Goal: Contribute content

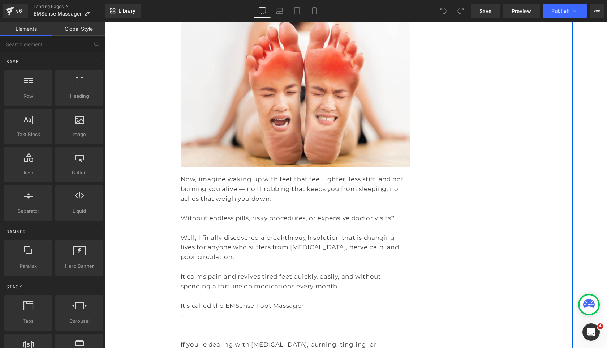
scroll to position [524, 0]
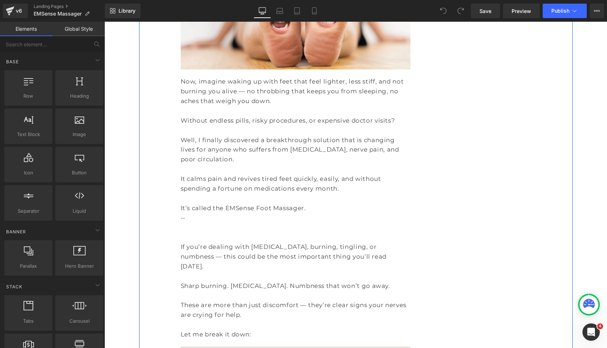
click at [231, 232] on p at bounding box center [296, 237] width 230 height 10
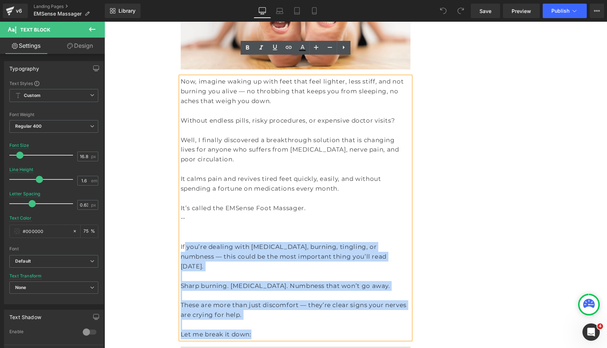
drag, startPoint x: 273, startPoint y: 301, endPoint x: 185, endPoint y: 215, distance: 122.9
click at [185, 215] on div "Now, imagine waking up with feet that feel lighter, less stiff, and not burning…" at bounding box center [296, 208] width 230 height 262
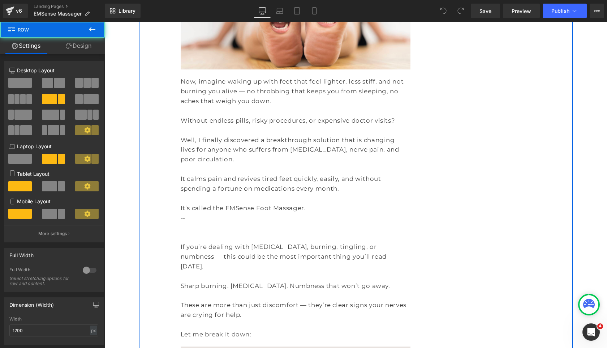
click at [334, 77] on p "Now, imagine waking up with feet that feel lighter, less stiff, and not burning…" at bounding box center [296, 91] width 230 height 29
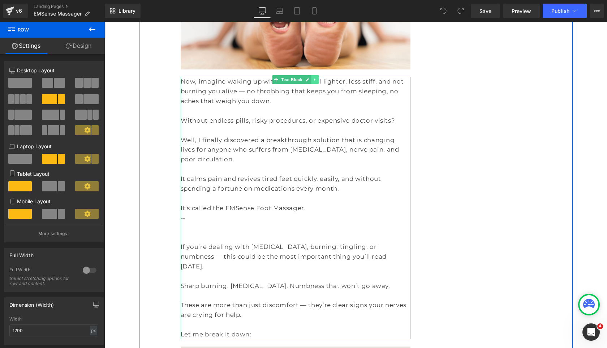
click at [318, 75] on link at bounding box center [315, 79] width 8 height 9
click at [312, 78] on icon at bounding box center [311, 80] width 4 height 4
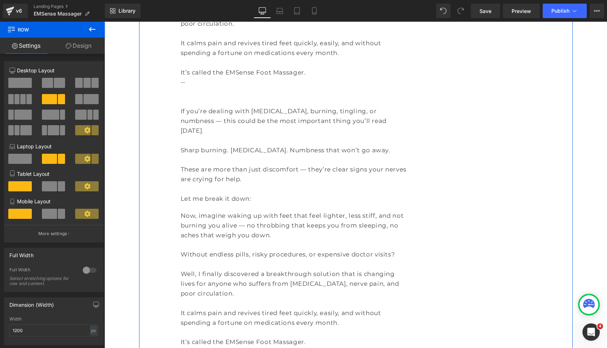
scroll to position [656, 0]
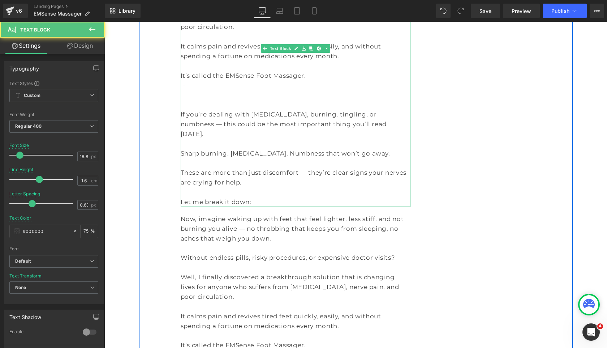
click at [272, 197] on p "Let me break it down:" at bounding box center [296, 202] width 230 height 10
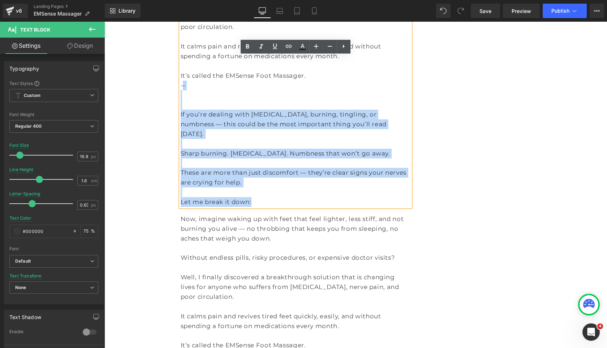
drag, startPoint x: 280, startPoint y: 164, endPoint x: 183, endPoint y: 56, distance: 145.1
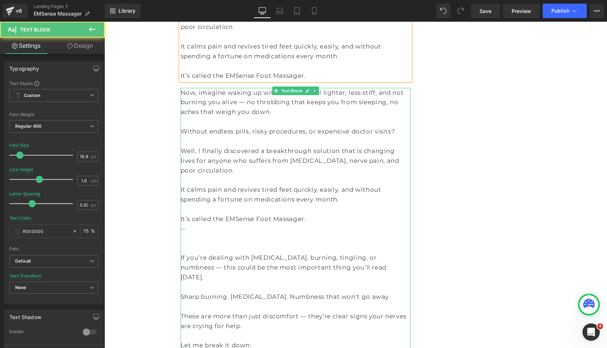
click at [293, 243] on p at bounding box center [296, 248] width 230 height 10
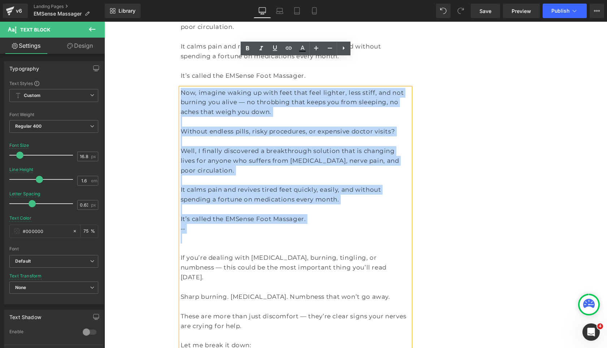
drag, startPoint x: 300, startPoint y: 202, endPoint x: 164, endPoint y: 56, distance: 199.7
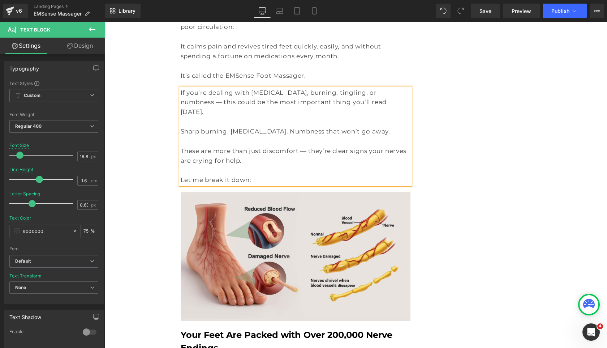
click at [283, 175] on p "Let me break it down:" at bounding box center [296, 180] width 230 height 10
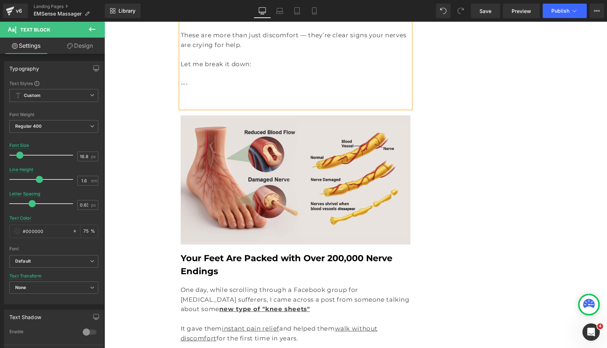
scroll to position [796, 0]
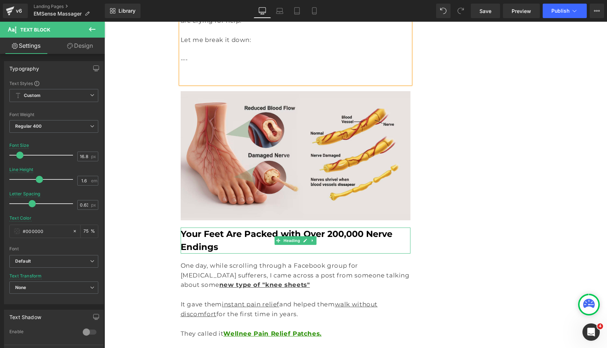
click at [219, 228] on b "Your Feet Are Packed with Over 200,000 Nerve Endings" at bounding box center [287, 239] width 212 height 23
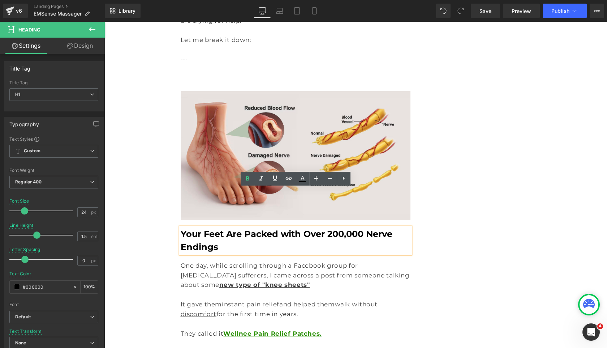
click at [310, 227] on h1 "Your Feet Are Packed with Over 200,000 Nerve Endings" at bounding box center [296, 240] width 230 height 26
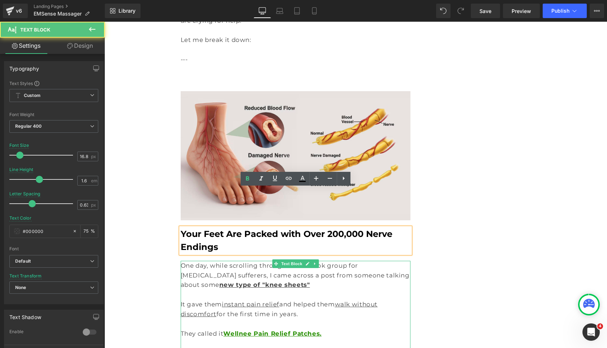
click at [261, 289] on p at bounding box center [296, 294] width 230 height 10
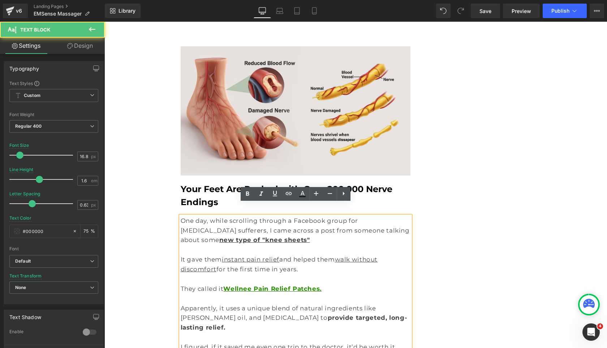
scroll to position [926, 0]
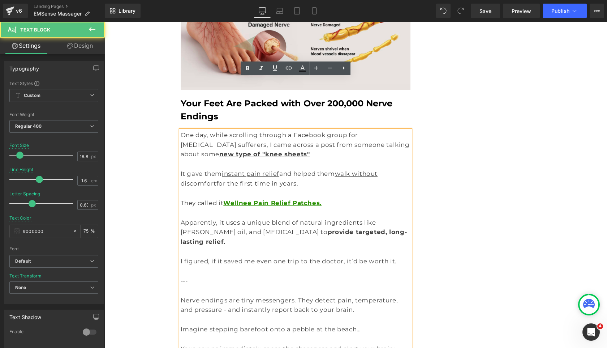
click at [265, 295] on p "Nerve endings are tiny messengers. They detect pain, temperature, and pressure …" at bounding box center [296, 305] width 230 height 20
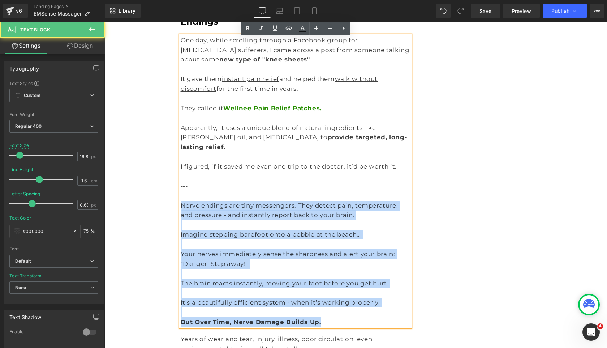
scroll to position [1049, 0]
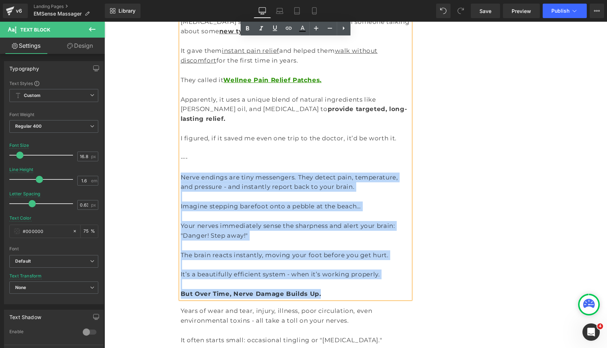
drag, startPoint x: 181, startPoint y: 237, endPoint x: 345, endPoint y: 236, distance: 164.7
click at [345, 236] on div "One day, while scrolling through a Facebook group for arthritis sufferers, I ca…" at bounding box center [296, 152] width 230 height 291
copy div "Nerve endings are tiny messengers. They detect pain, temperature, and pressure …"
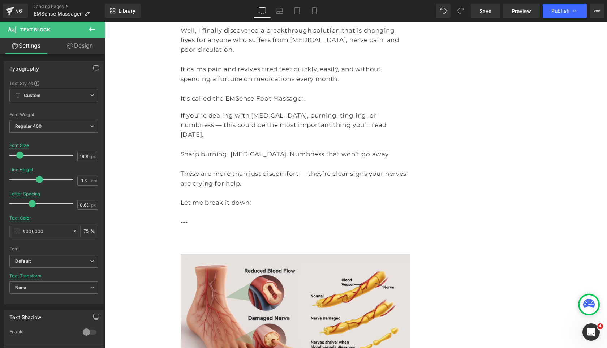
scroll to position [619, 0]
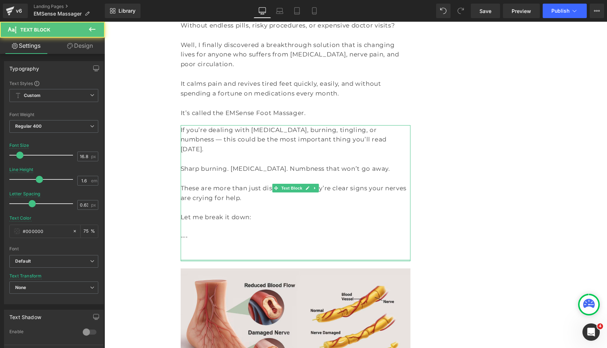
click at [202, 220] on div "If you’re dealing with foot pain, burning, tingling, or numbness — this could b…" at bounding box center [296, 193] width 230 height 136
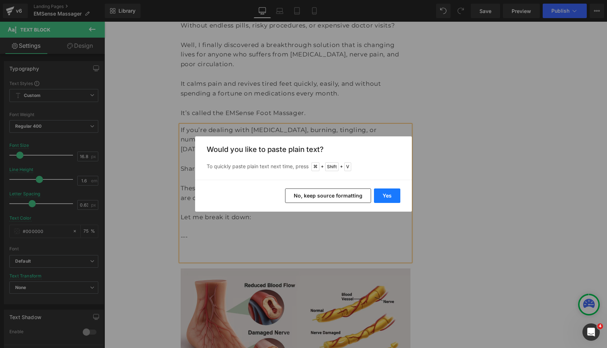
click at [379, 197] on button "Yes" at bounding box center [387, 195] width 26 height 14
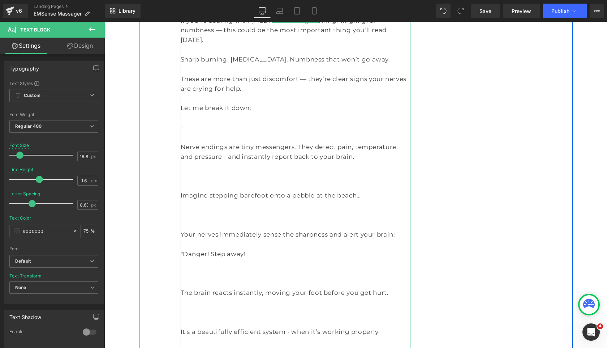
scroll to position [864, 0]
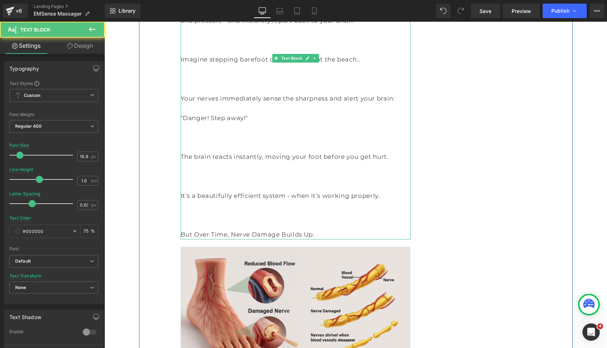
click at [290, 220] on p at bounding box center [296, 225] width 230 height 10
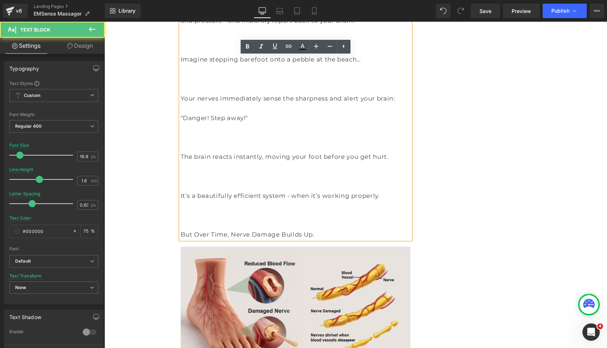
click at [325, 229] on p "But Over Time, Nerve Damage Builds Up." at bounding box center [296, 234] width 230 height 10
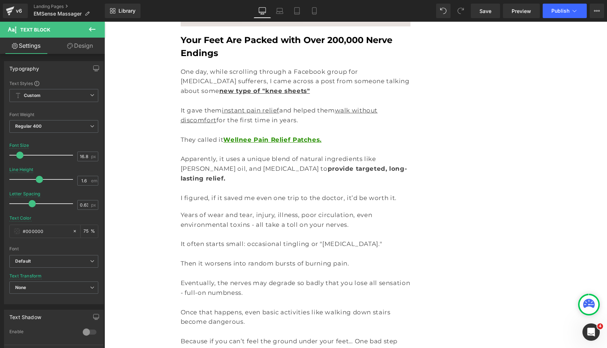
scroll to position [1249, 0]
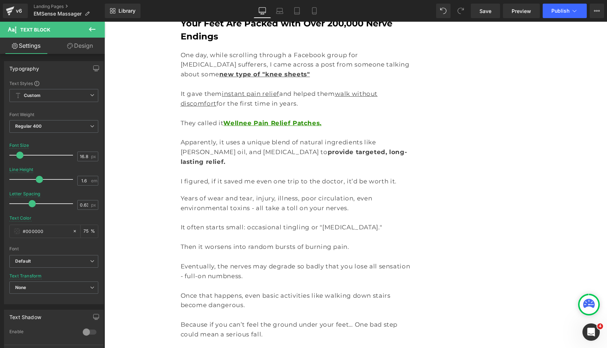
click at [238, 222] on p "It often starts small: occasional tingling or "[MEDICAL_DATA]."" at bounding box center [296, 227] width 230 height 10
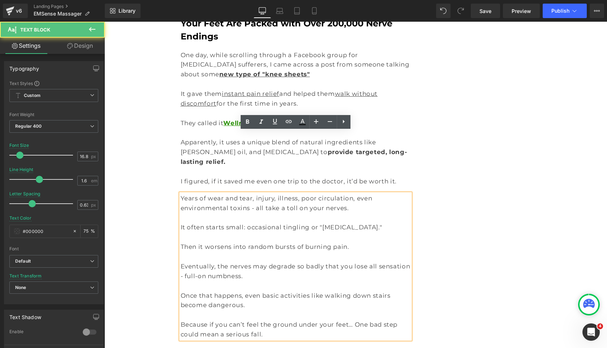
click at [235, 222] on p "It often starts small: occasional tingling or "[MEDICAL_DATA]."" at bounding box center [296, 227] width 230 height 10
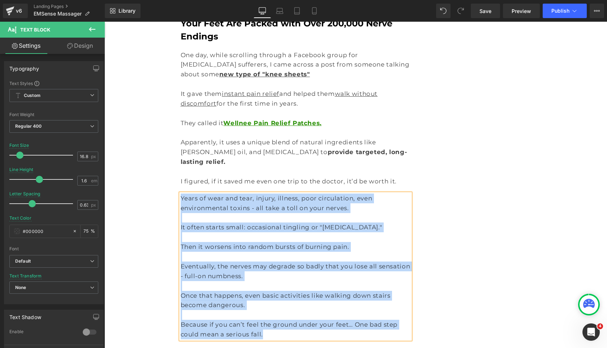
copy div "Years of wear and tear, injury, illness, poor circulation, even environmental t…"
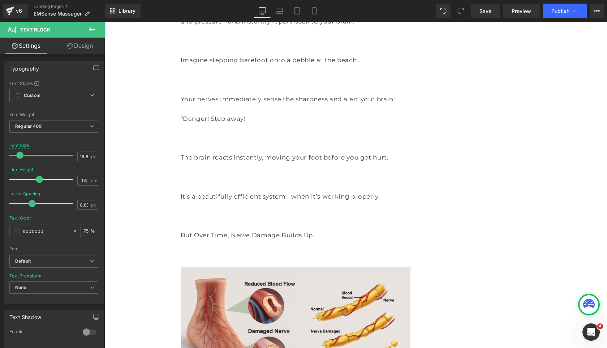
scroll to position [807, 0]
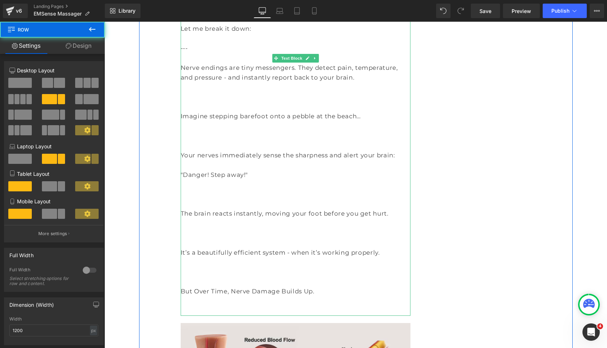
click at [245, 306] on p at bounding box center [296, 311] width 230 height 10
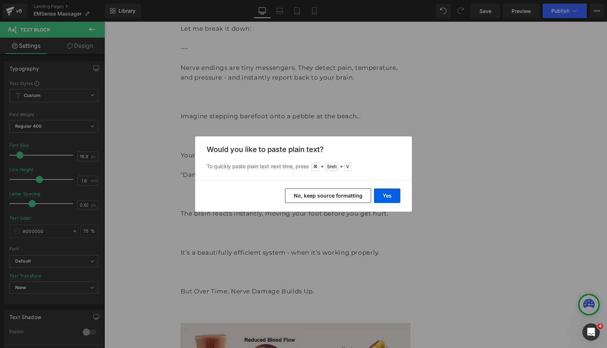
click at [307, 195] on button "No, keep source formatting" at bounding box center [328, 195] width 86 height 14
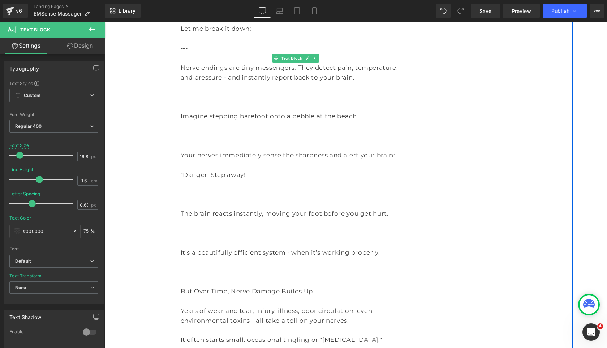
click at [245, 267] on p at bounding box center [296, 272] width 230 height 10
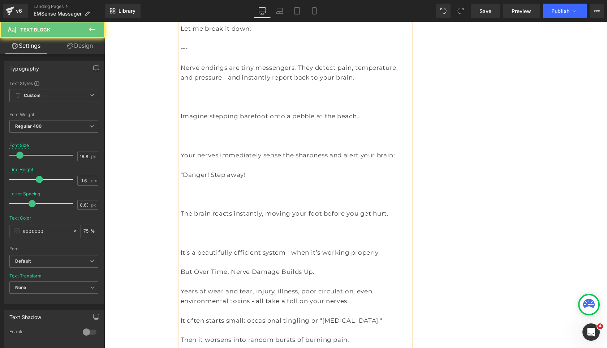
click at [237, 238] on p at bounding box center [296, 243] width 230 height 10
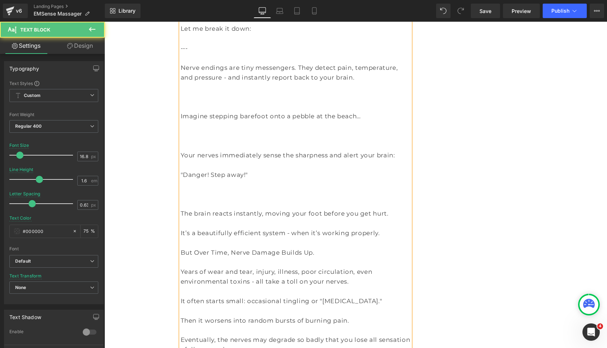
click at [232, 199] on p at bounding box center [296, 204] width 230 height 10
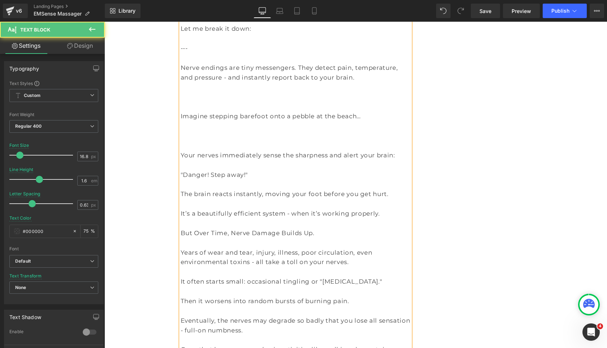
click at [230, 141] on p at bounding box center [296, 146] width 230 height 10
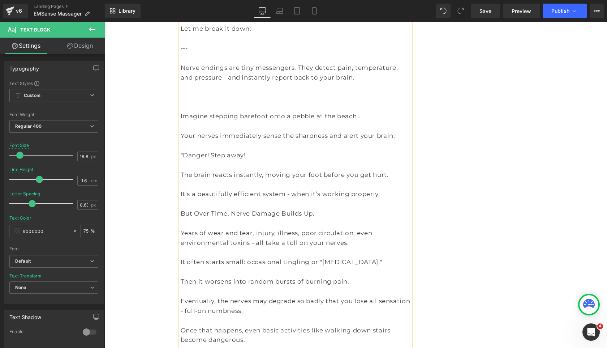
click at [227, 102] on p at bounding box center [296, 107] width 230 height 10
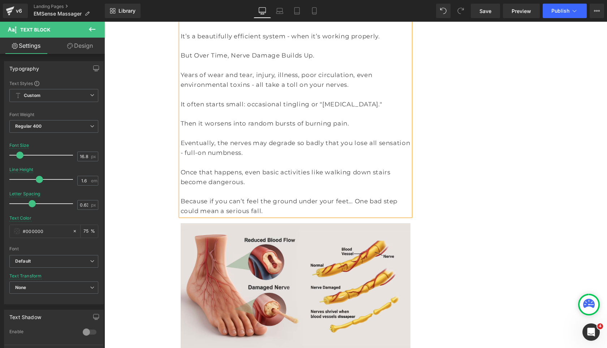
scroll to position [982, 0]
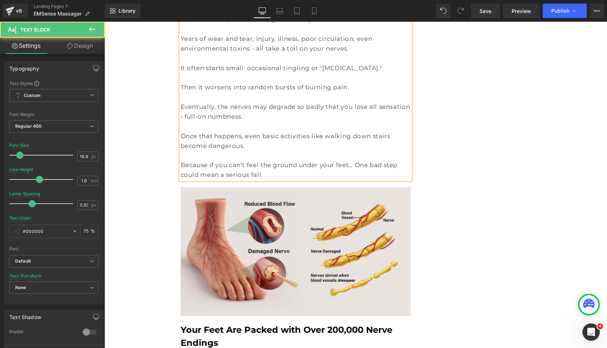
click at [256, 160] on p "Because if you can’t feel the ground under your feet… One bad step could mean a…" at bounding box center [296, 170] width 230 height 20
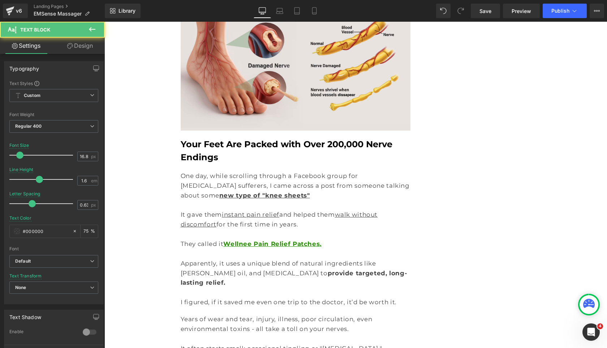
scroll to position [1254, 0]
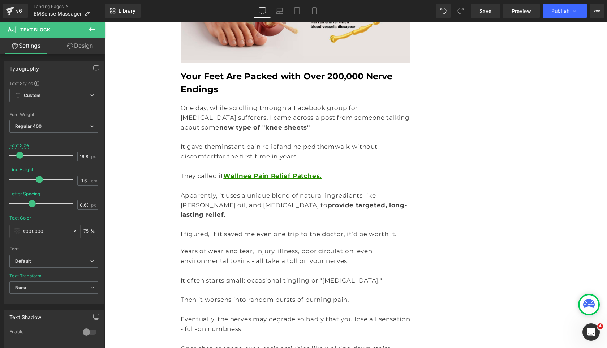
click at [257, 294] on p "Then it worsens into random bursts of burning pain." at bounding box center [296, 299] width 230 height 10
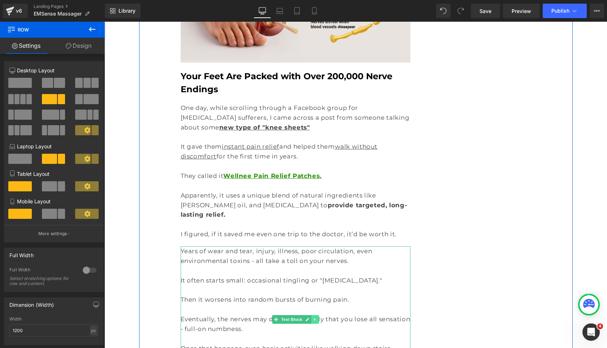
click at [316, 317] on icon at bounding box center [315, 319] width 4 height 4
click at [316, 315] on link at bounding box center [319, 319] width 8 height 9
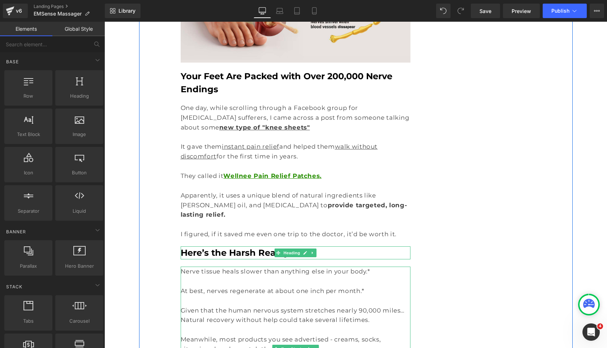
click at [257, 247] on b "Here’s the Harsh Reality:" at bounding box center [236, 252] width 111 height 10
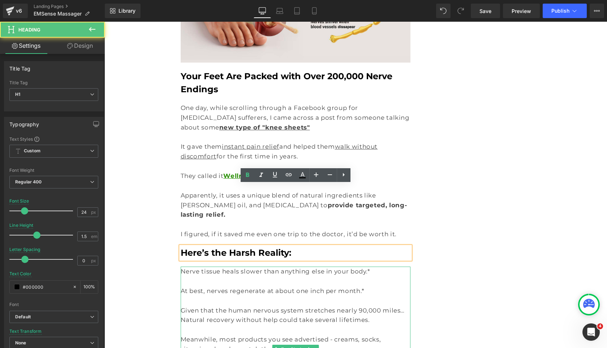
click at [257, 247] on b "Here’s the Harsh Reality:" at bounding box center [236, 252] width 111 height 10
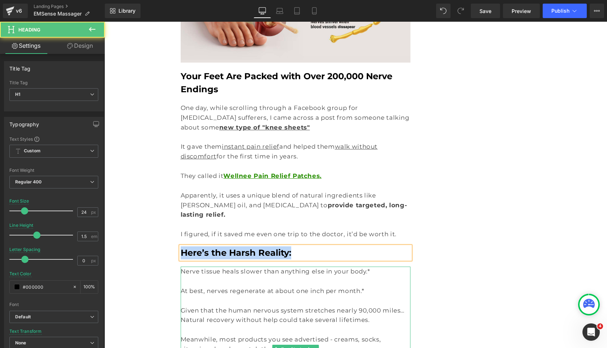
copy b "Here’s the Harsh Reality:"
click at [353, 71] on b "Your Feet Are Packed with Over 200,000 Nerve Endings" at bounding box center [287, 82] width 212 height 23
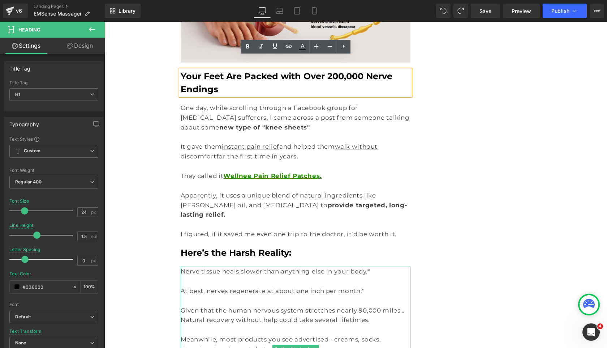
click at [408, 70] on h1 "Your Feet Are Packed with Over 200,000 Nerve Endings" at bounding box center [296, 83] width 230 height 26
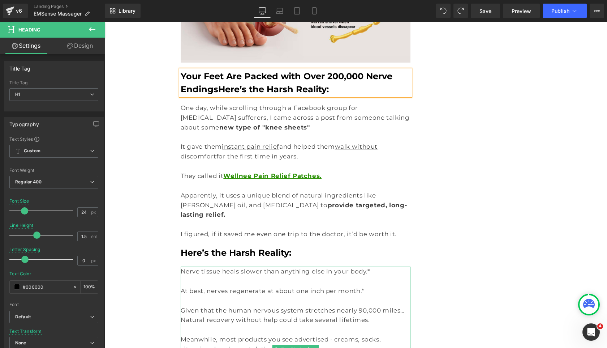
click at [215, 71] on b "Your Feet Are Packed with Over 200,000 Nerve EndingsHere’s the Harsh Reality:" at bounding box center [287, 82] width 212 height 23
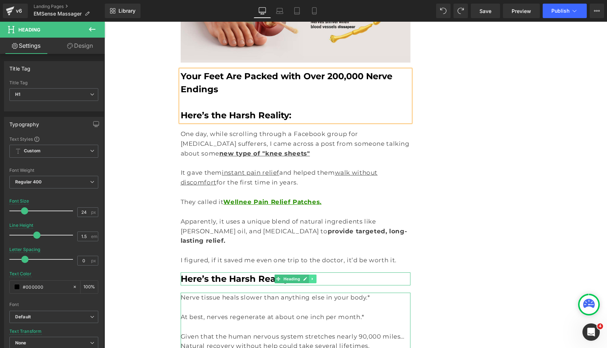
click at [314, 274] on link at bounding box center [313, 278] width 8 height 9
click at [315, 276] on icon at bounding box center [316, 278] width 4 height 4
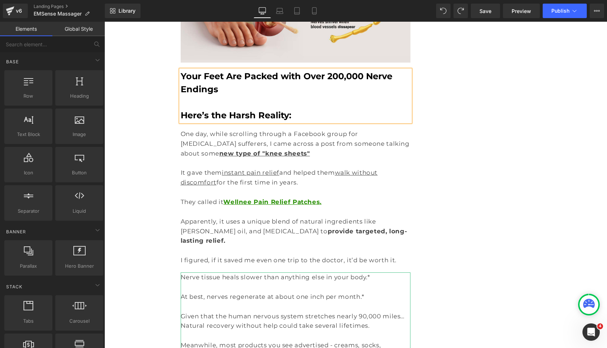
click at [315, 292] on p "At best, nerves regenerate at about one inch per month.*" at bounding box center [296, 297] width 230 height 10
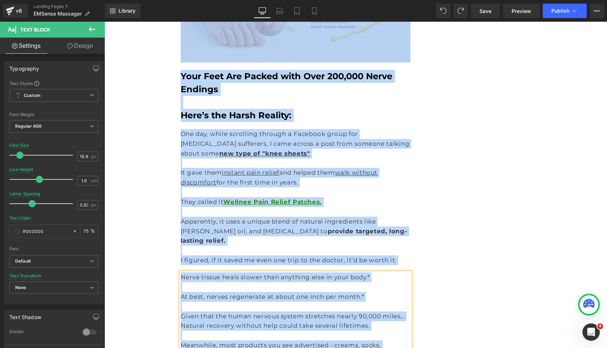
click at [315, 292] on p "At best, nerves regenerate at about one inch per month.*" at bounding box center [296, 297] width 230 height 10
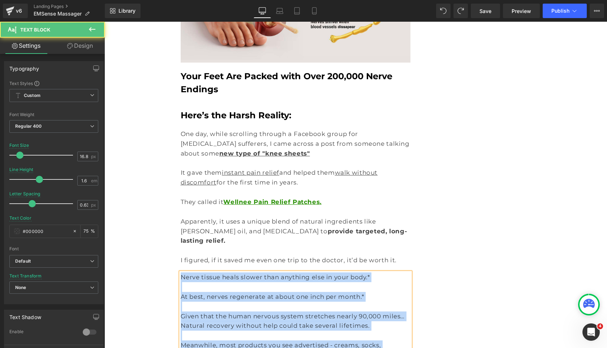
copy div "‍Nerve tissue heals slower than anything else in your body.* At best, nerves re…"
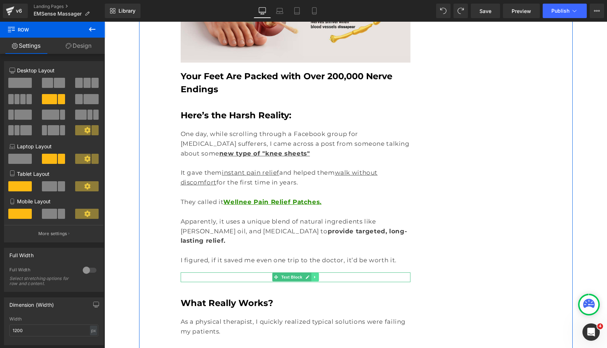
click at [316, 275] on icon at bounding box center [315, 277] width 4 height 4
click at [315, 272] on link at bounding box center [319, 276] width 8 height 9
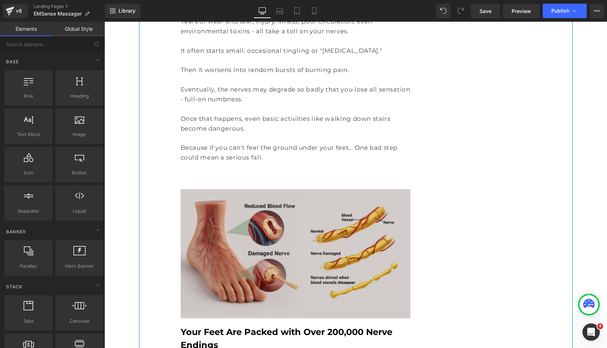
scroll to position [978, 0]
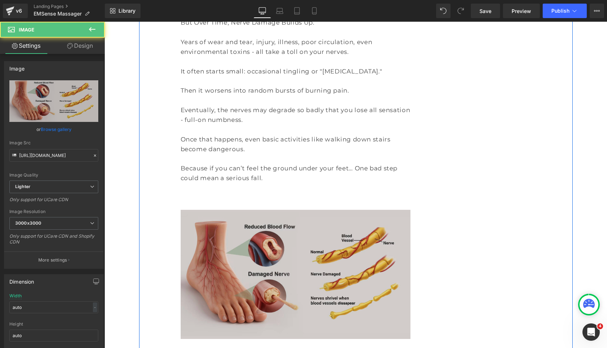
click at [265, 210] on img at bounding box center [296, 274] width 230 height 129
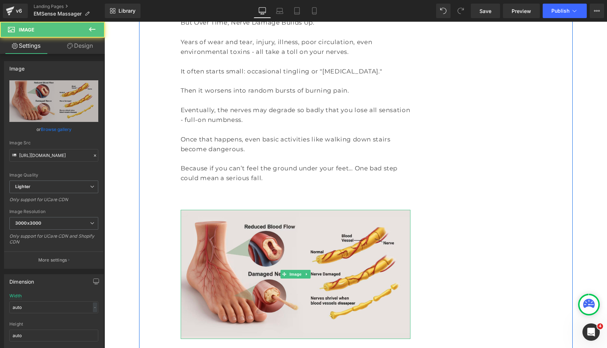
click at [257, 193] on p at bounding box center [296, 198] width 230 height 10
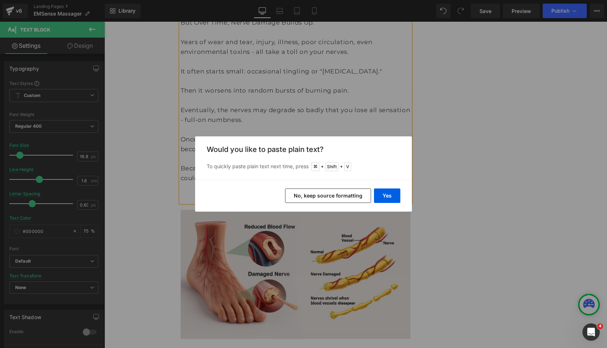
click at [314, 189] on button "No, keep source formatting" at bounding box center [328, 195] width 86 height 14
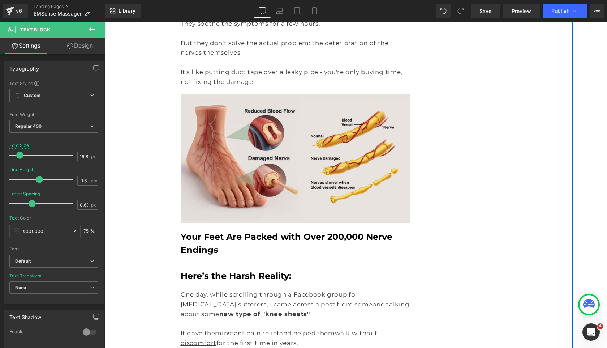
scroll to position [1307, 0]
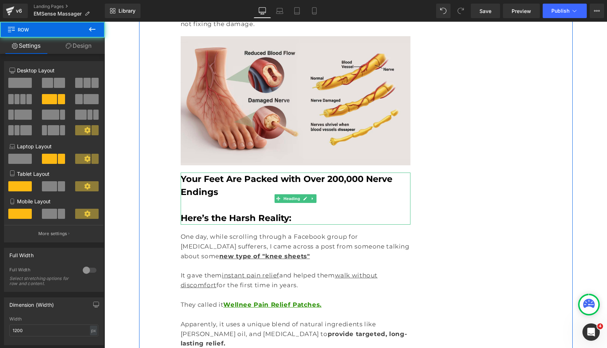
click at [283, 212] on b "Here’s the Harsh Reality:" at bounding box center [236, 217] width 111 height 10
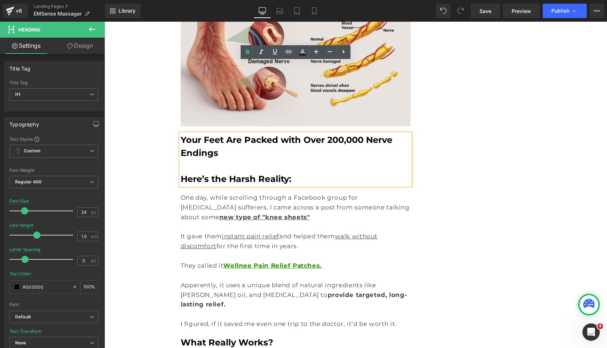
scroll to position [1412, 0]
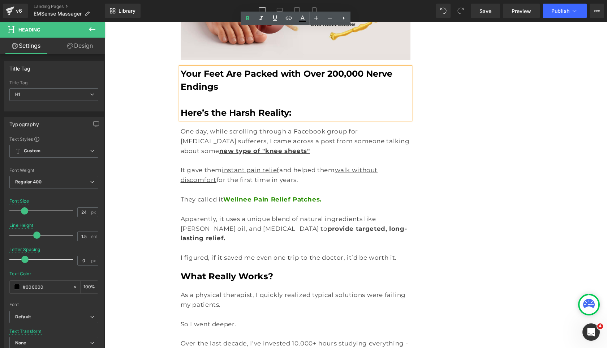
click at [259, 271] on b "What Really Works?" at bounding box center [227, 276] width 92 height 10
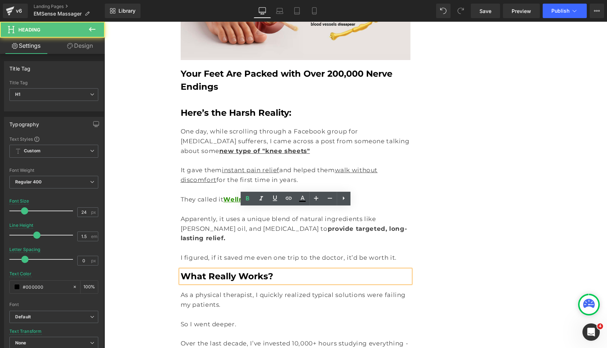
click at [273, 269] on h1 "What Really Works?" at bounding box center [296, 275] width 230 height 13
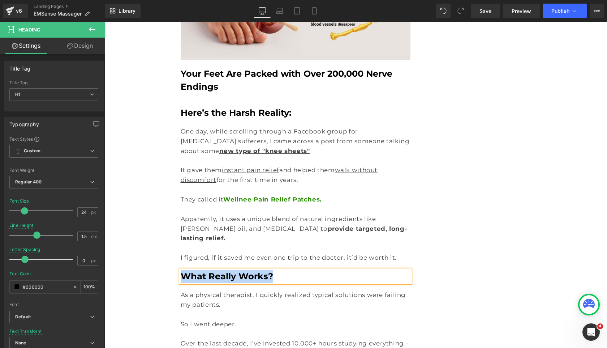
copy b "What Really Works?"
click at [294, 106] on h1 "Here’s the Harsh Reality:" at bounding box center [296, 112] width 230 height 13
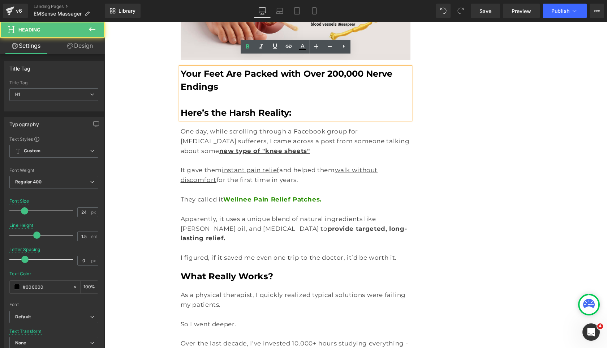
click at [294, 106] on h1 "Here’s the Harsh Reality:" at bounding box center [296, 112] width 230 height 13
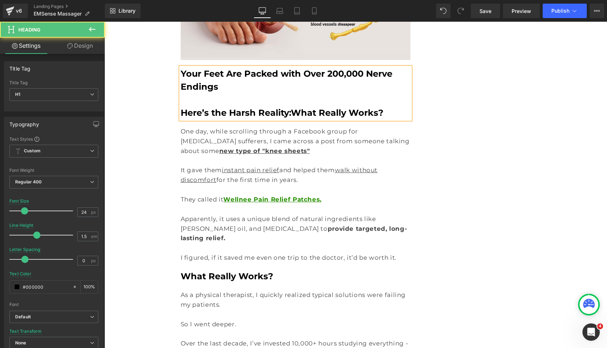
click at [284, 107] on b "Here’s the Harsh Reality:What Really Works?" at bounding box center [282, 112] width 203 height 10
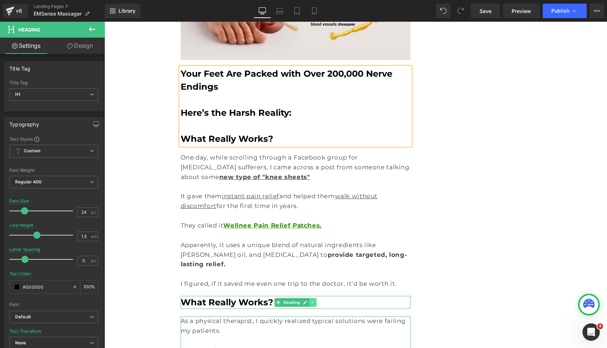
click at [313, 300] on icon at bounding box center [313, 302] width 4 height 4
click at [315, 300] on icon at bounding box center [316, 302] width 4 height 4
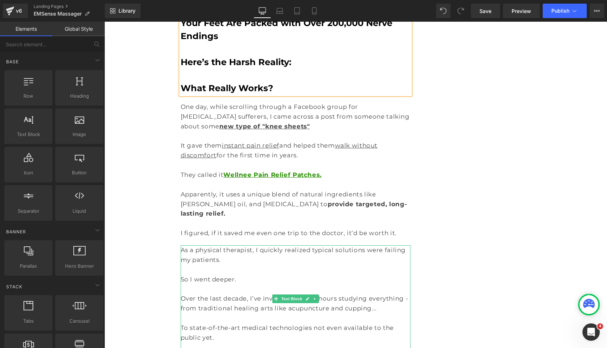
scroll to position [1469, 0]
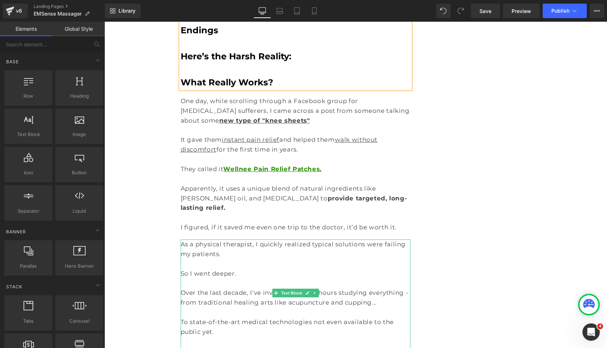
click at [298, 259] on p at bounding box center [296, 264] width 230 height 10
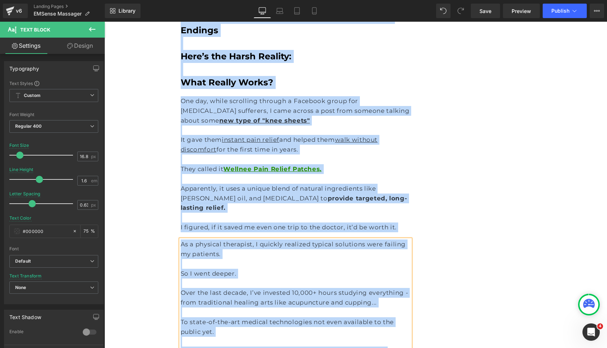
click at [298, 259] on p at bounding box center [296, 264] width 230 height 10
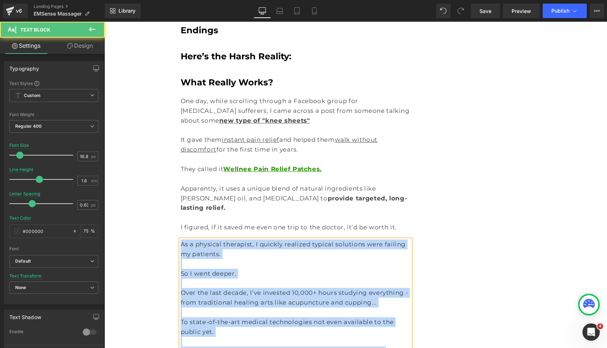
copy div "As a physical therapist, I quickly realized typical solutions were failing my p…"
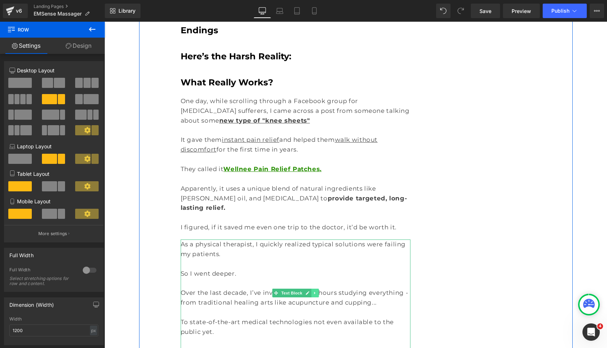
click at [315, 290] on icon at bounding box center [315, 292] width 4 height 4
click at [319, 290] on icon at bounding box center [319, 292] width 4 height 4
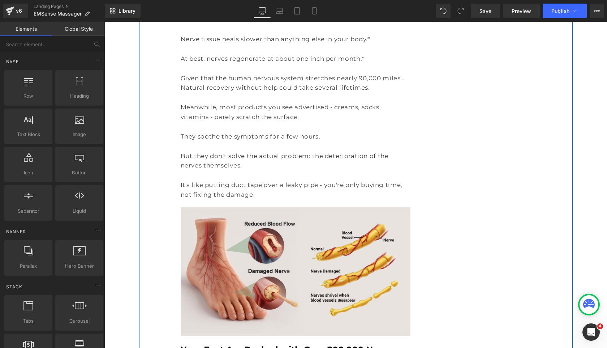
scroll to position [1099, 0]
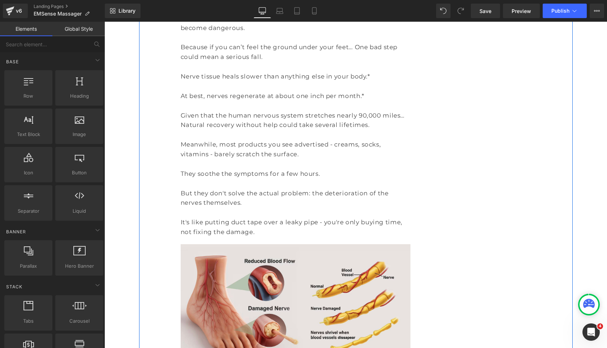
click at [263, 217] on p "It's like putting duct tape over a leaky pipe - you're only buying time, not fi…" at bounding box center [296, 227] width 230 height 20
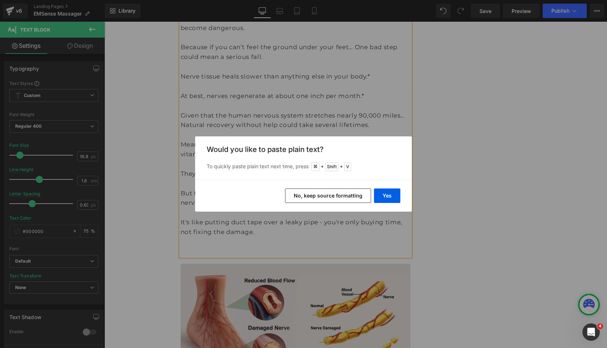
click at [300, 193] on button "No, keep source formatting" at bounding box center [328, 195] width 86 height 14
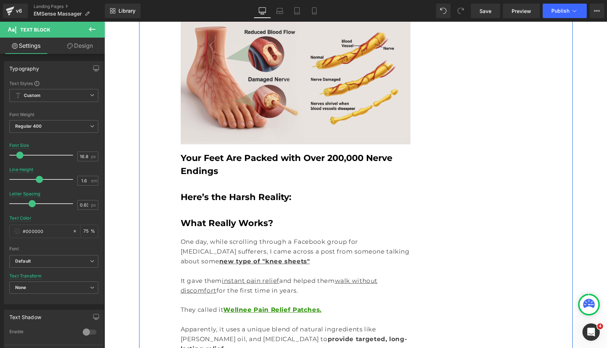
scroll to position [1512, 0]
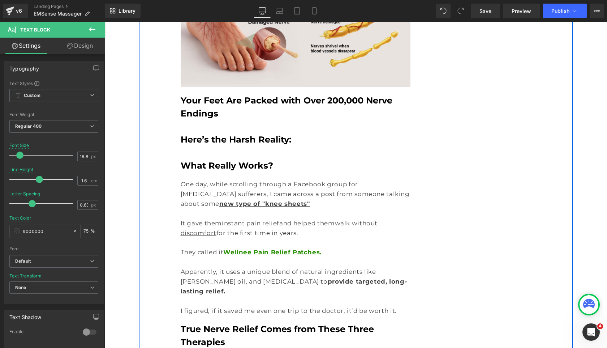
click at [261, 219] on span "instant pain relief" at bounding box center [250, 222] width 57 height 7
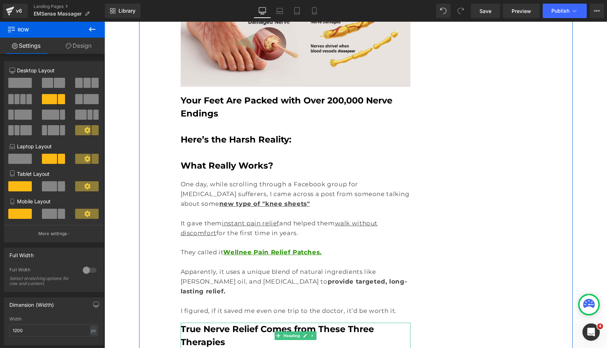
click at [268, 323] on b "True Nerve Relief Comes from These Three Therapies" at bounding box center [277, 334] width 193 height 23
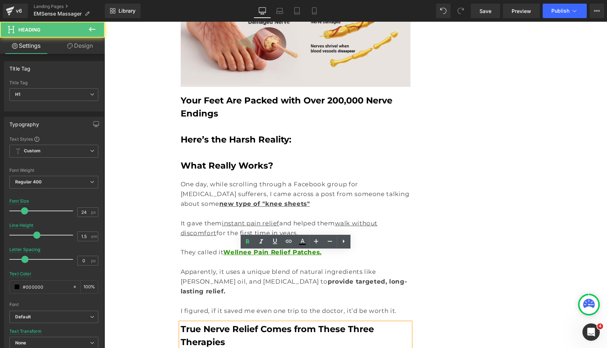
click at [268, 323] on b "True Nerve Relief Comes from These Three Therapies" at bounding box center [277, 334] width 193 height 23
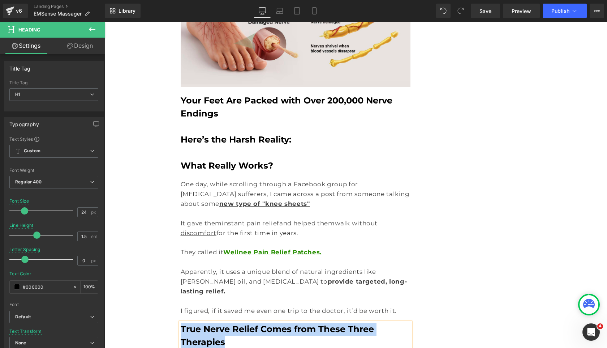
copy b "True Nerve Relief Comes from These Three Therapies"
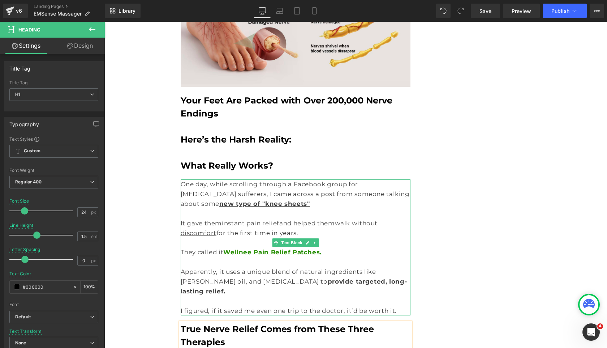
click at [268, 109] on div "Your Feet Are Packed with Over 200,000 Nerve Endings Here’s the Harsh Reality: …" at bounding box center [296, 133] width 230 height 78
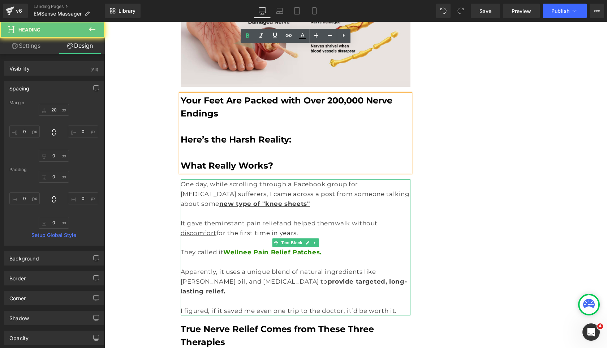
click at [272, 159] on h1 "What Really Works?" at bounding box center [296, 165] width 230 height 13
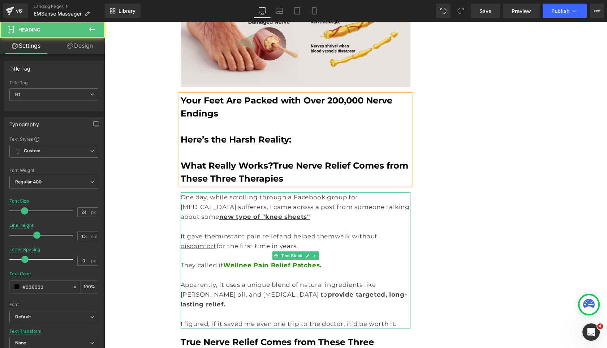
click at [263, 160] on b "What Really Works?True Nerve Relief Comes from These Three Therapies" at bounding box center [295, 171] width 228 height 23
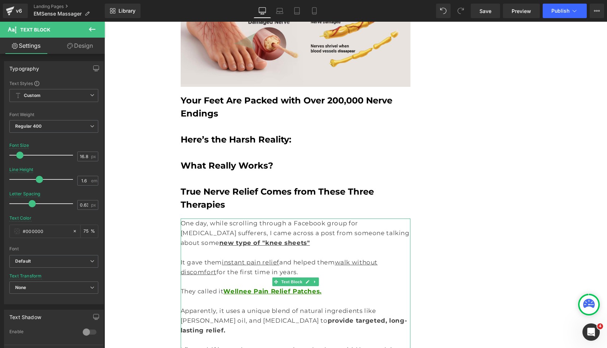
copy div "Across thousands of successful cases, three treatments stood out: - Targeted ma…"
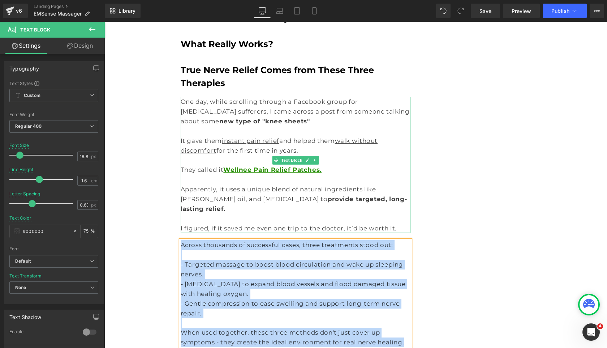
scroll to position [1586, 0]
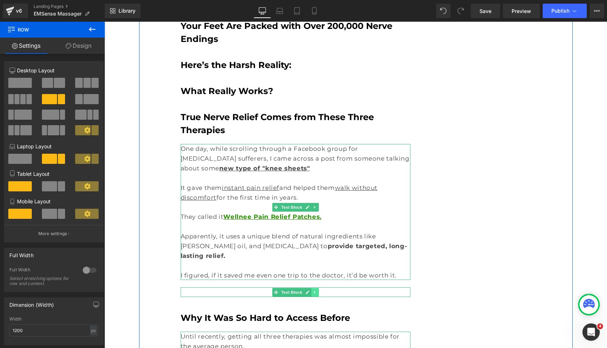
click at [314, 290] on icon at bounding box center [315, 292] width 4 height 4
click at [320, 290] on icon at bounding box center [319, 292] width 4 height 4
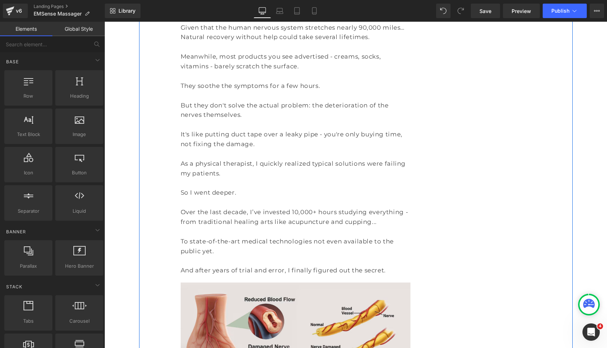
scroll to position [1182, 0]
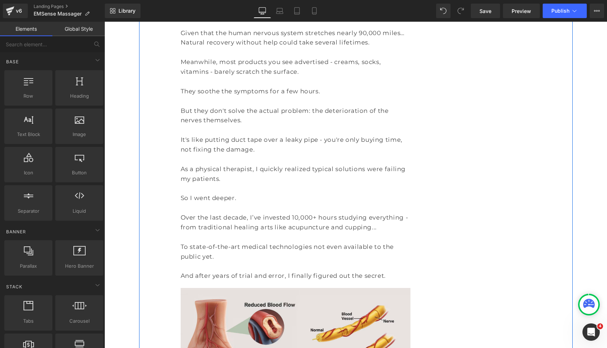
click at [355, 261] on p at bounding box center [296, 266] width 230 height 10
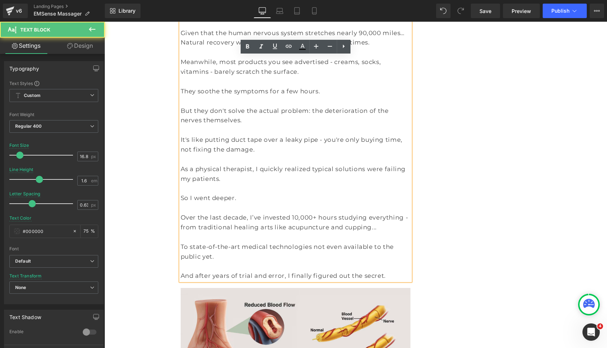
click at [374, 271] on p "And after years of trial and error, I finally figured out the secret." at bounding box center [296, 276] width 230 height 10
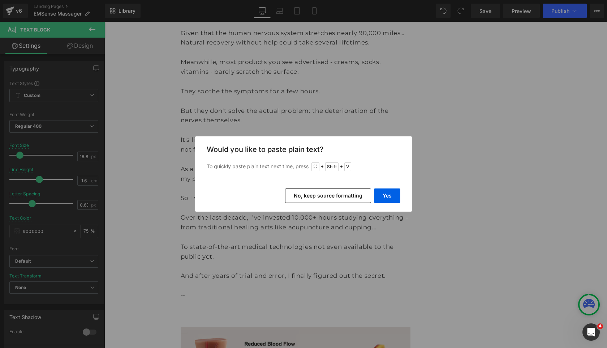
click at [353, 198] on button "No, keep source formatting" at bounding box center [328, 195] width 86 height 14
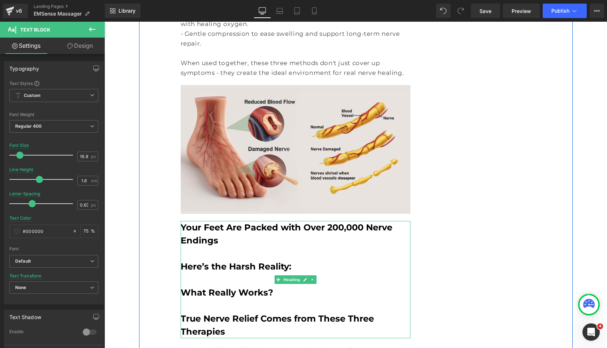
scroll to position [1589, 0]
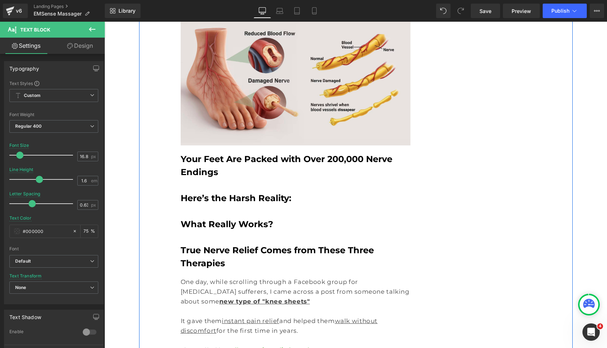
click at [242, 277] on p "One day, while scrolling through a Facebook group for arthritis sufferers, I ca…" at bounding box center [296, 291] width 230 height 29
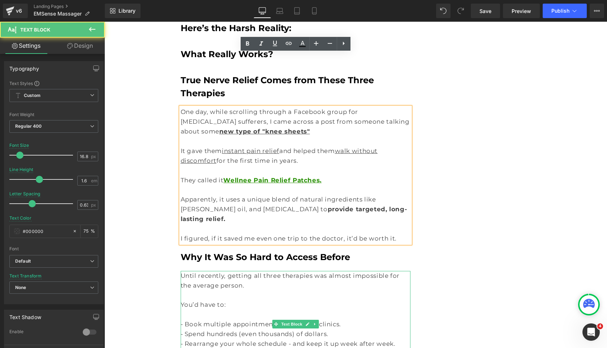
scroll to position [1765, 0]
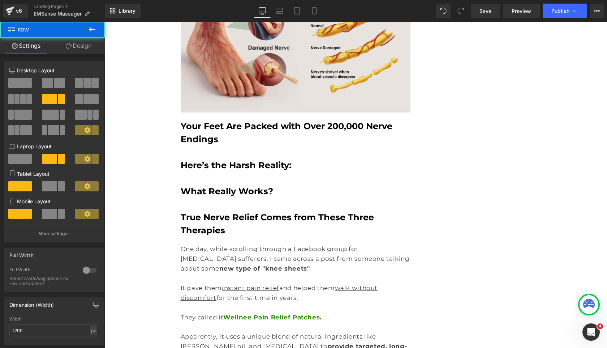
scroll to position [1616, 0]
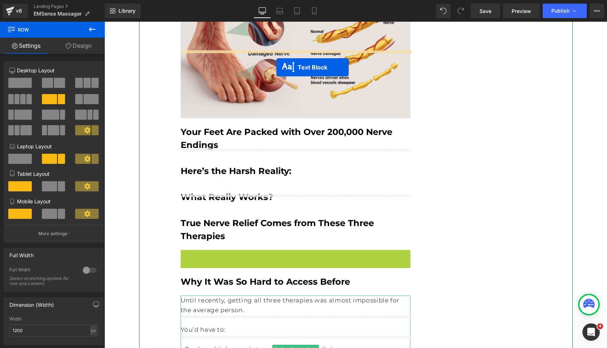
drag, startPoint x: 289, startPoint y: 219, endPoint x: 276, endPoint y: 67, distance: 151.9
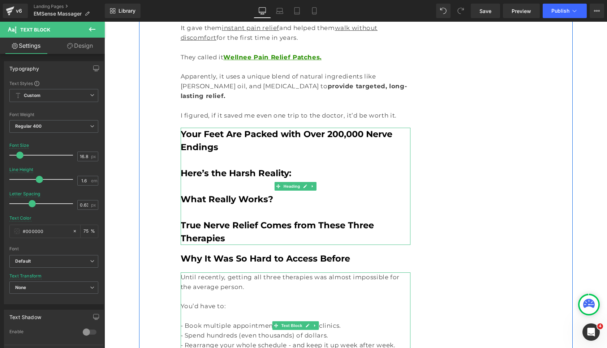
scroll to position [1768, 0]
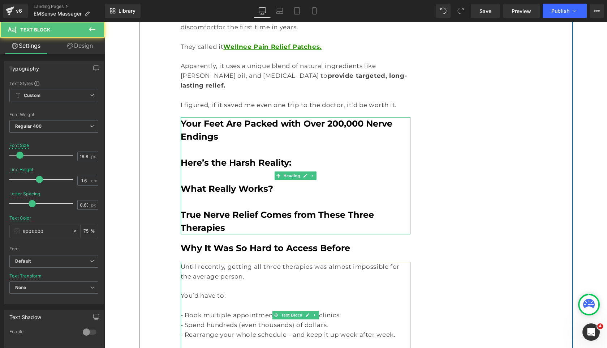
click at [234, 290] on p "You’d have to:" at bounding box center [296, 295] width 230 height 10
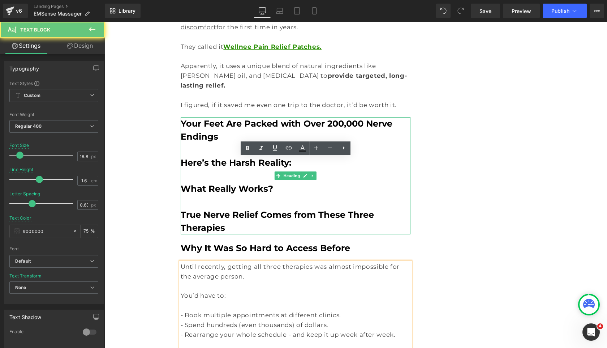
click at [242, 300] on p at bounding box center [296, 305] width 230 height 10
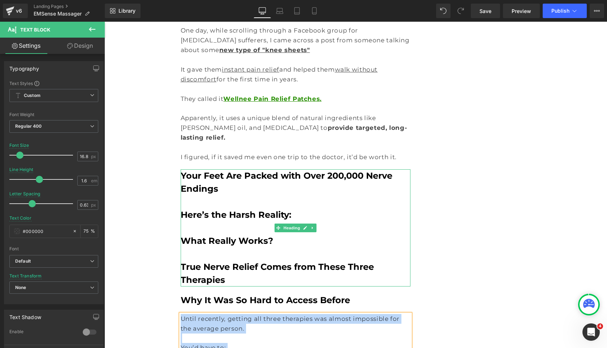
scroll to position [1795, 0]
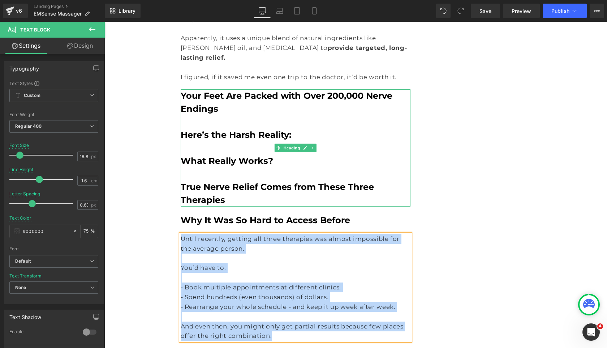
copy div "Until recently, getting all three therapies was almost impossible for the avera…"
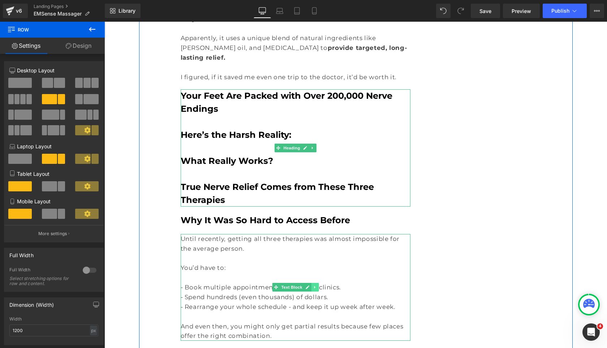
click at [316, 285] on icon at bounding box center [315, 287] width 4 height 4
click at [318, 285] on icon at bounding box center [319, 287] width 4 height 4
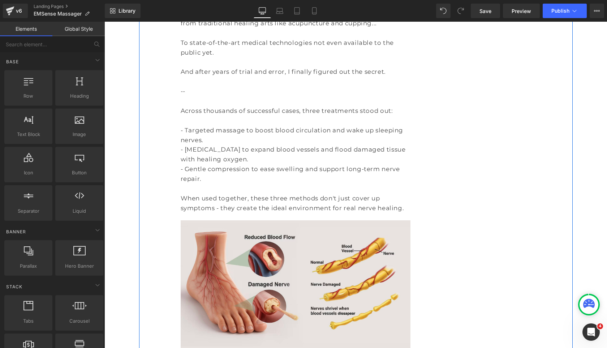
scroll to position [1370, 0]
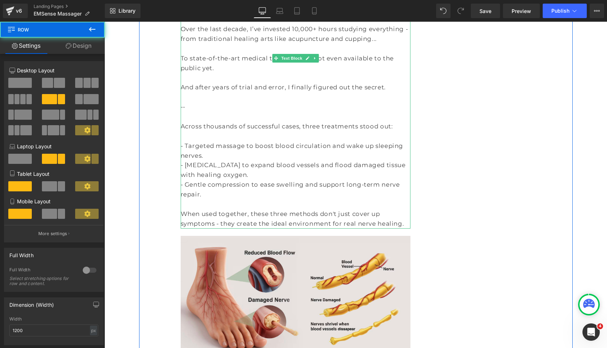
click at [337, 209] on p "When used together, these three methods don't just cover up symptoms - they cre…" at bounding box center [296, 219] width 230 height 20
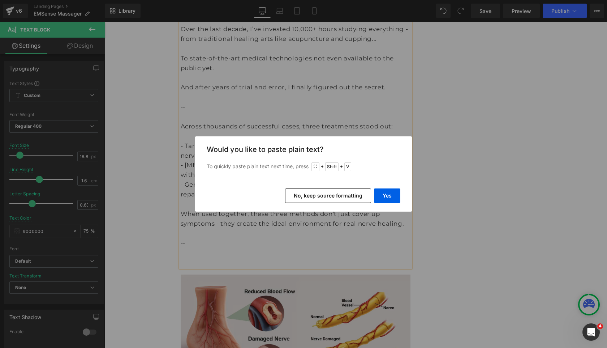
click at [335, 195] on button "No, keep source formatting" at bounding box center [328, 195] width 86 height 14
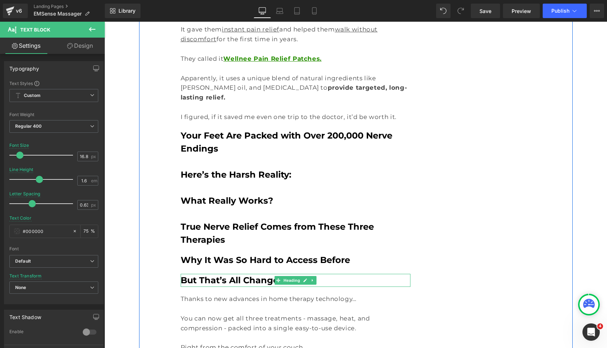
scroll to position [1920, 0]
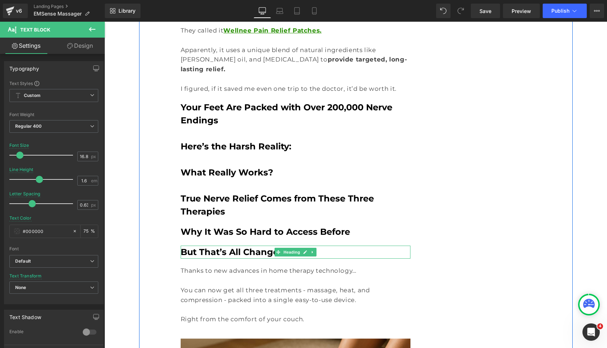
click at [247, 246] on b "But That’s All Changed" at bounding box center [233, 251] width 104 height 10
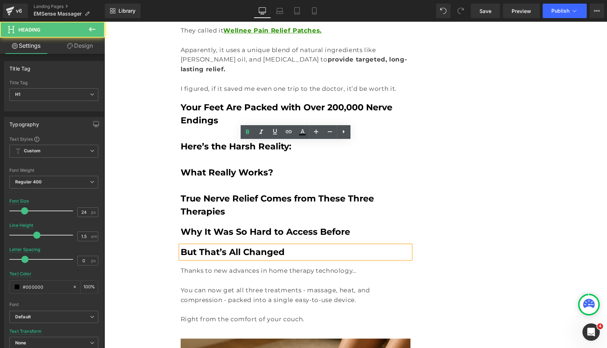
click at [247, 246] on b "But That’s All Changed" at bounding box center [233, 251] width 104 height 10
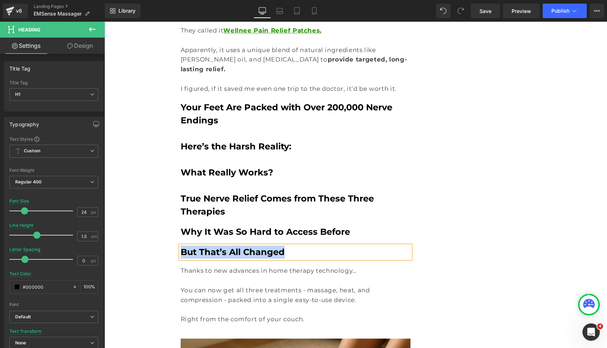
copy b "But That’s All Changed"
click at [358, 225] on h1 "Why It Was So Hard to Access Before" at bounding box center [296, 231] width 230 height 13
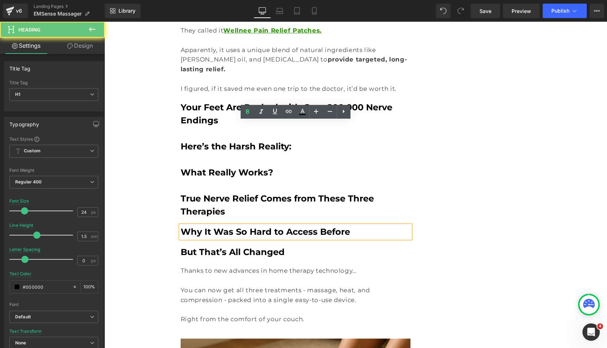
click at [359, 225] on h1 "Why It Was So Hard to Access Before" at bounding box center [296, 231] width 230 height 13
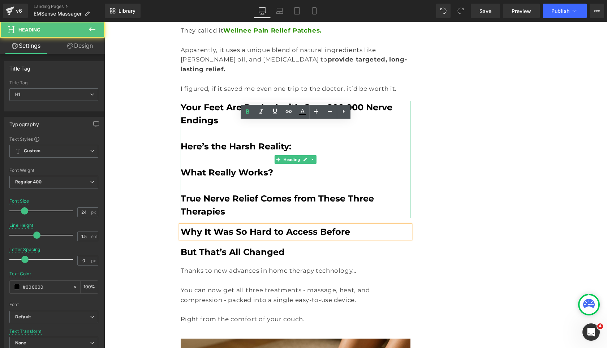
click at [374, 193] on b "True Nerve Relief Comes from These Three Therapies" at bounding box center [277, 204] width 193 height 23
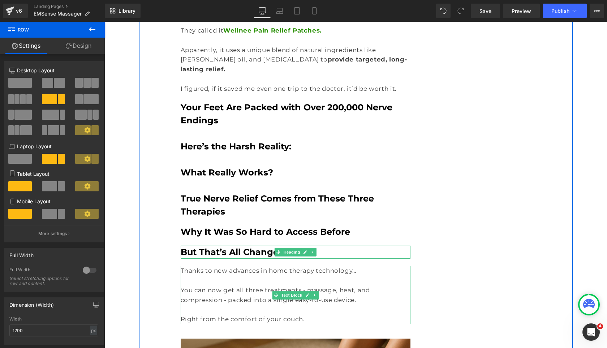
click at [344, 304] on p at bounding box center [296, 309] width 230 height 10
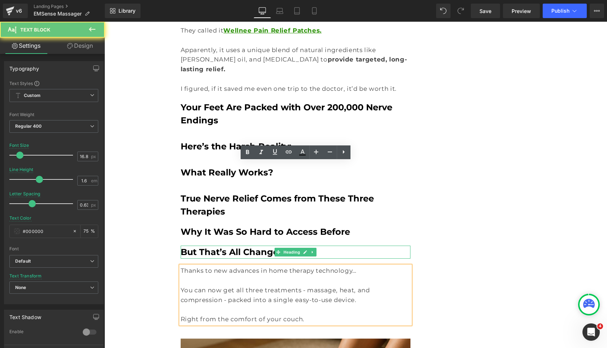
click at [347, 304] on p at bounding box center [296, 309] width 230 height 10
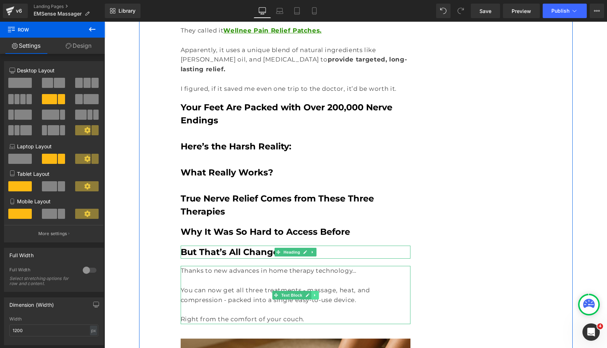
click at [317, 290] on link at bounding box center [315, 294] width 8 height 9
click at [318, 293] on icon at bounding box center [319, 295] width 4 height 4
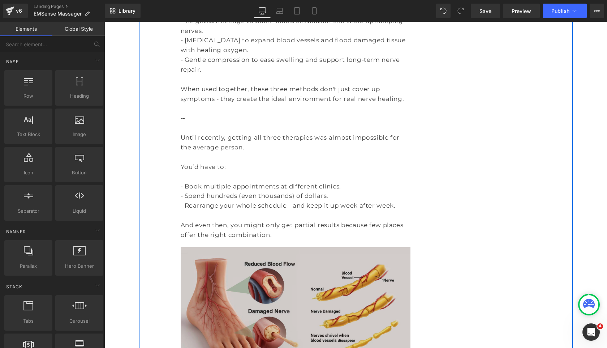
scroll to position [1483, 0]
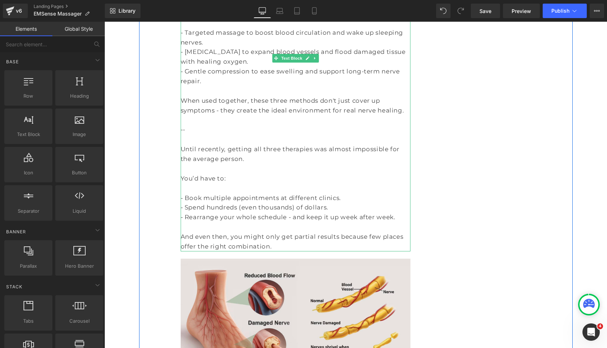
click at [280, 232] on p "And even then, you might only get partial results because few places offer the …" at bounding box center [296, 242] width 230 height 20
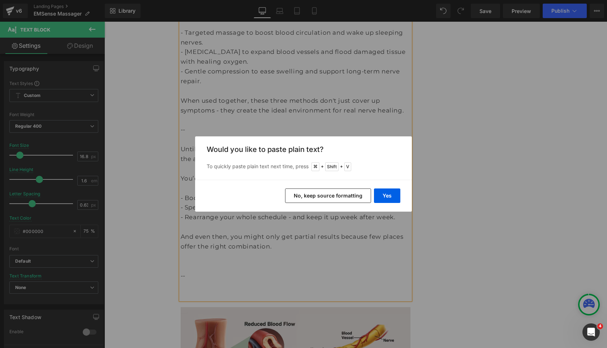
click at [310, 189] on button "No, keep source formatting" at bounding box center [328, 195] width 86 height 14
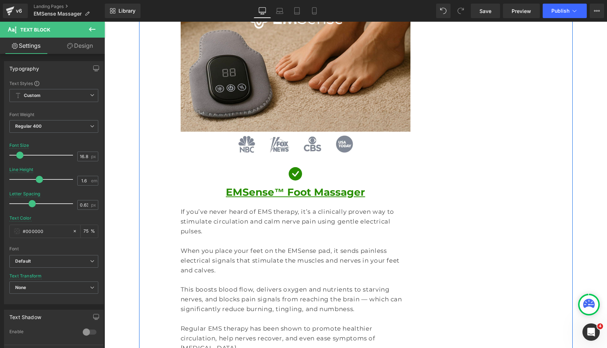
scroll to position [2265, 0]
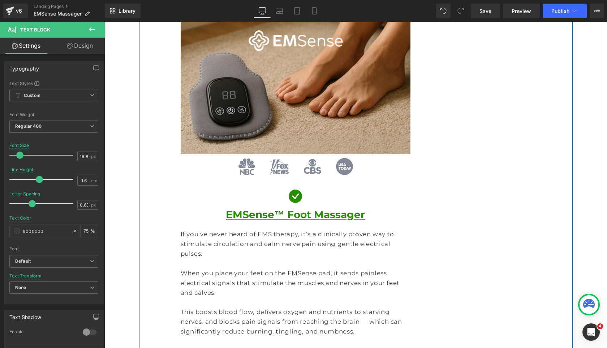
click at [280, 297] on p at bounding box center [296, 302] width 230 height 10
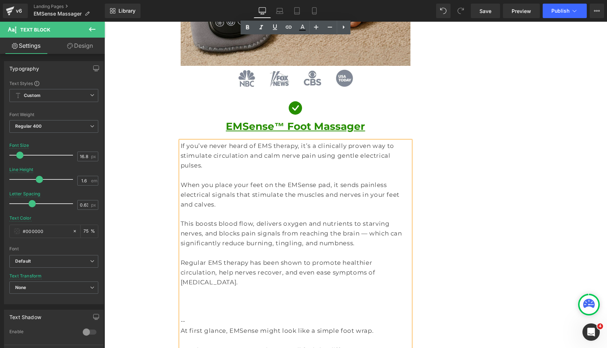
scroll to position [2458, 0]
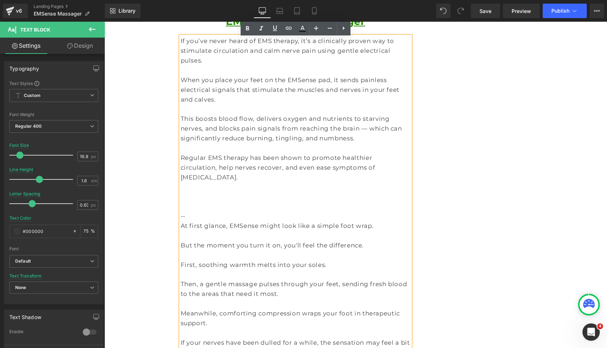
click at [183, 221] on p "At first glance, EMSense might look like a simple foot wrap." at bounding box center [296, 226] width 230 height 10
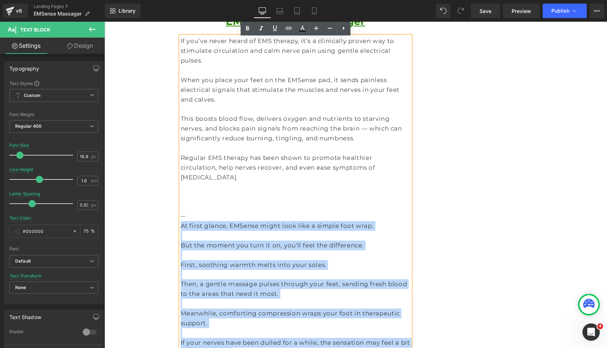
drag, startPoint x: 181, startPoint y: 92, endPoint x: 260, endPoint y: 236, distance: 164.6
click at [260, 236] on div "If you’ve never heard of EMS therapy, it’s a clinically proven way to stimulate…" at bounding box center [296, 211] width 230 height 350
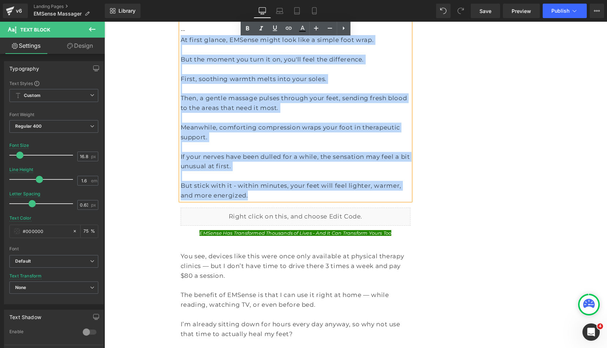
scroll to position [2642, 0]
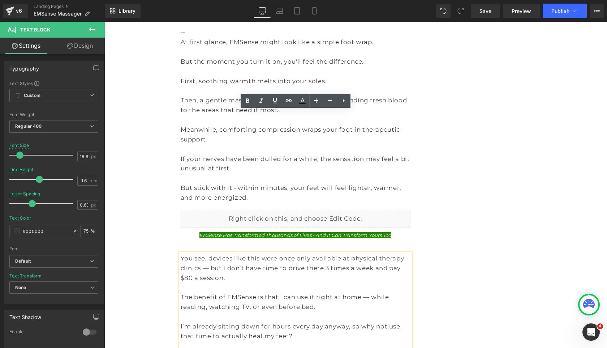
drag, startPoint x: 313, startPoint y: 329, endPoint x: 178, endPoint y: 262, distance: 150.6
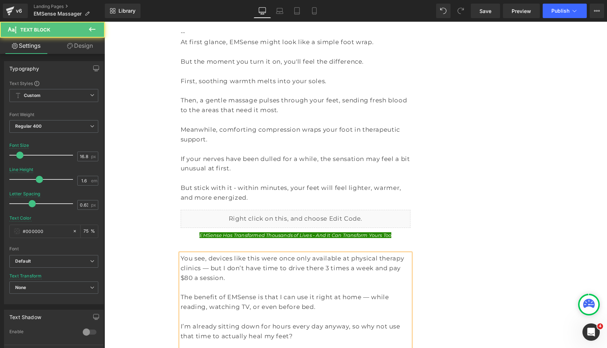
drag, startPoint x: 215, startPoint y: 253, endPoint x: 187, endPoint y: 242, distance: 30.3
click at [187, 253] on div "You see, devices like this were once only available at physical therapy clinics…" at bounding box center [296, 330] width 230 height 155
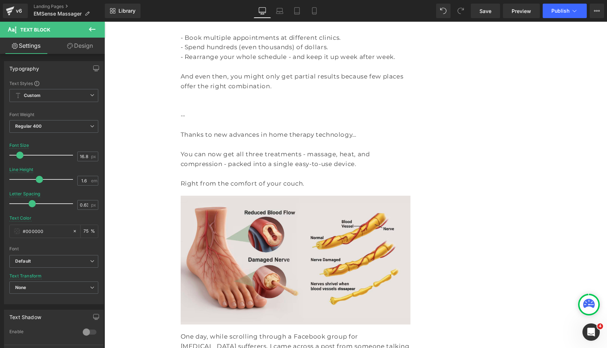
scroll to position [1629, 0]
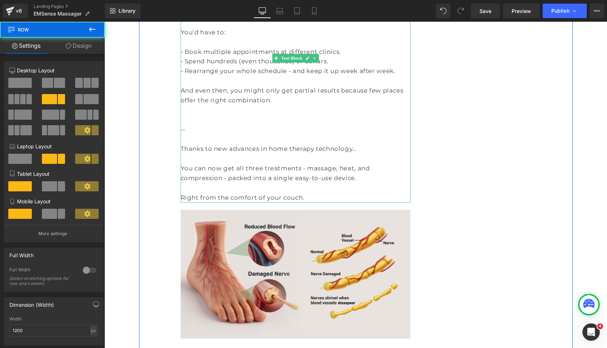
click at [302, 193] on p "Right from the comfort of your couch." at bounding box center [296, 198] width 230 height 10
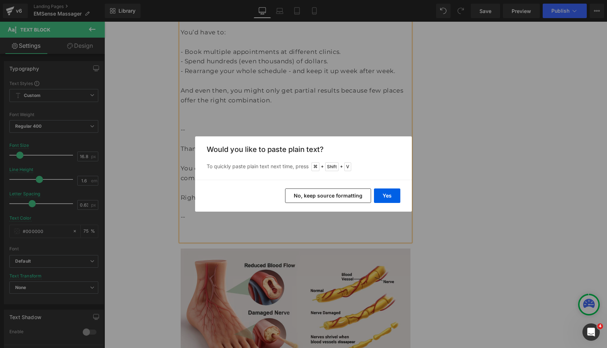
click at [349, 190] on button "No, keep source formatting" at bounding box center [328, 195] width 86 height 14
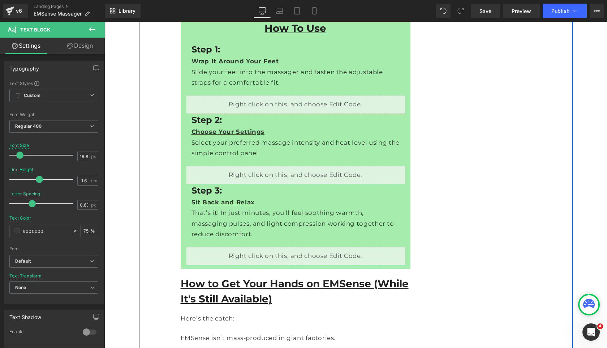
scroll to position [5478, 0]
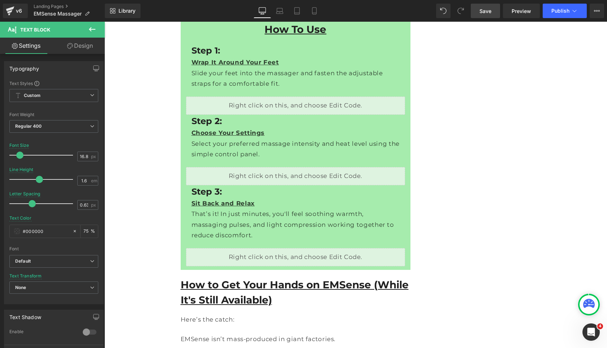
click at [484, 10] on span "Save" at bounding box center [485, 11] width 12 height 8
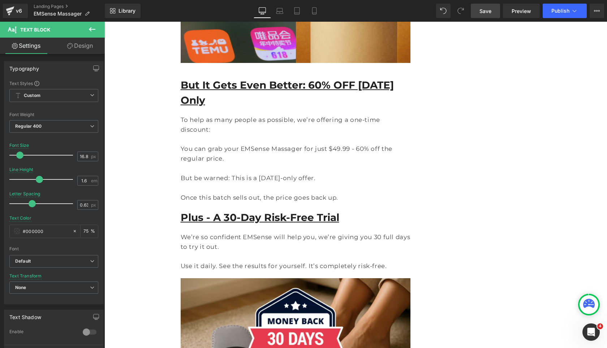
scroll to position [6269, 0]
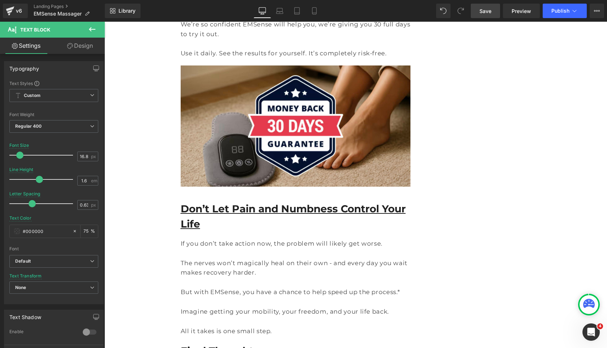
click at [483, 10] on span "Save" at bounding box center [485, 11] width 12 height 8
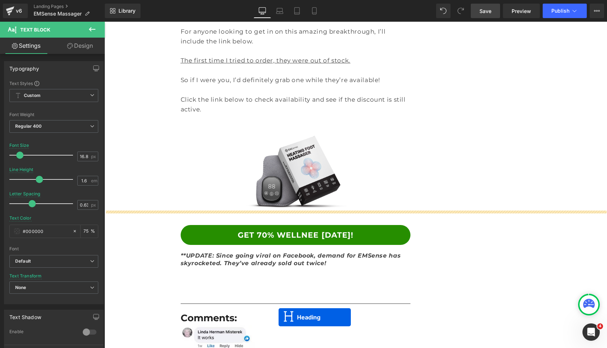
scroll to position [6974, 0]
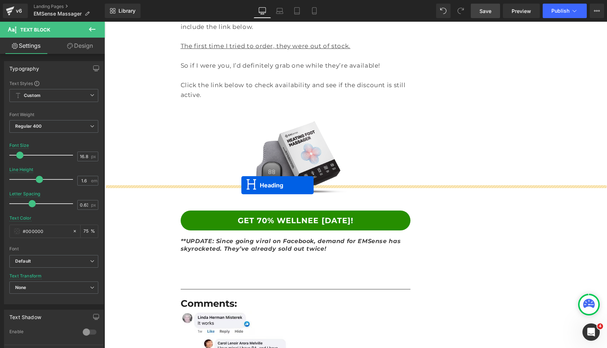
drag, startPoint x: 285, startPoint y: 138, endPoint x: 241, endPoint y: 185, distance: 63.4
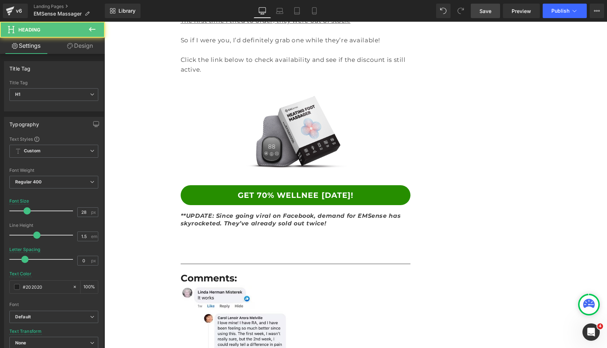
scroll to position [6949, 0]
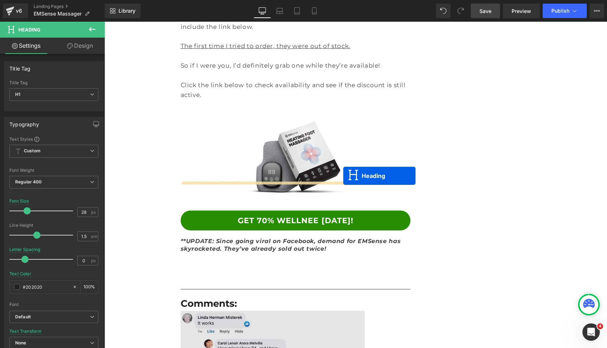
drag, startPoint x: 348, startPoint y: 190, endPoint x: 343, endPoint y: 176, distance: 15.5
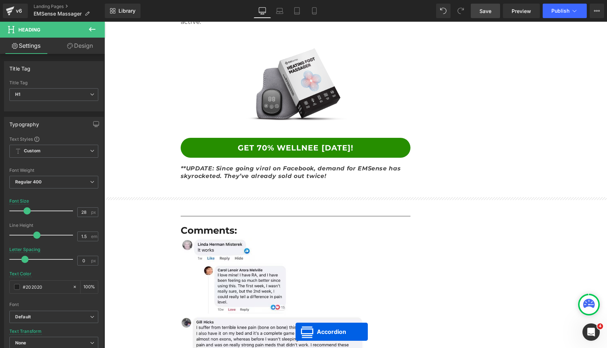
scroll to position [6793, 0]
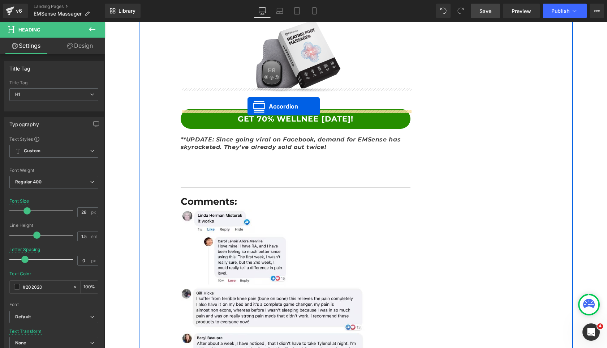
drag, startPoint x: 291, startPoint y: 119, endPoint x: 247, endPoint y: 106, distance: 45.3
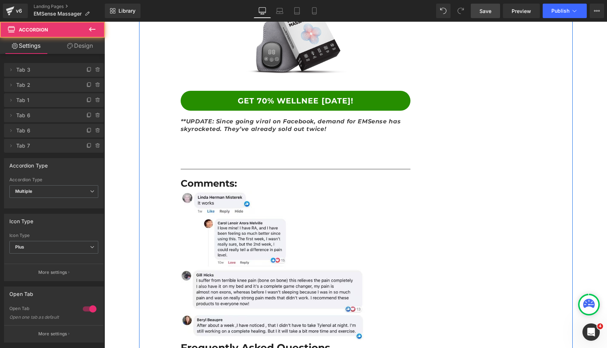
scroll to position [6775, 0]
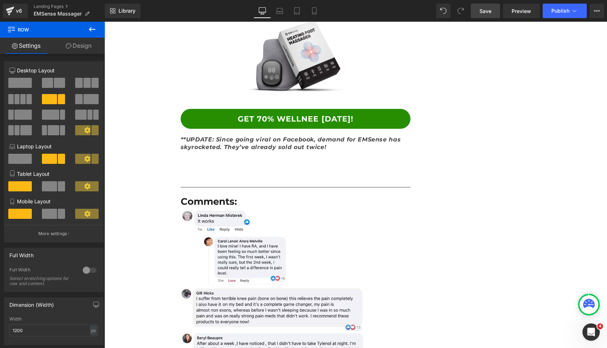
drag, startPoint x: 485, startPoint y: 14, endPoint x: 361, endPoint y: 113, distance: 159.2
click at [485, 14] on span "Save" at bounding box center [485, 11] width 12 height 8
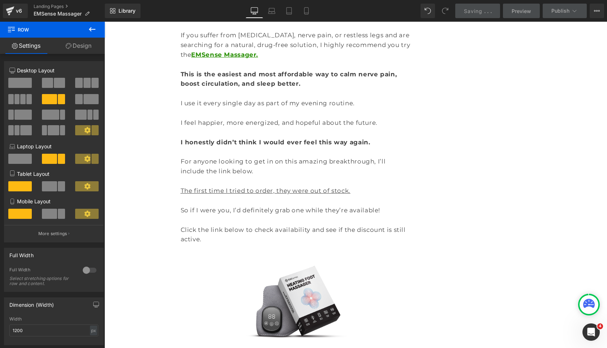
scroll to position [6527, 0]
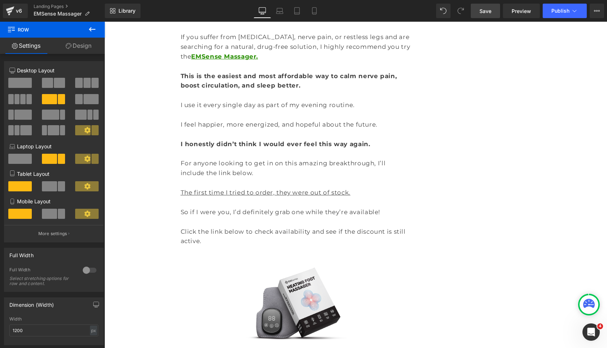
click at [483, 9] on span "Save" at bounding box center [485, 11] width 12 height 8
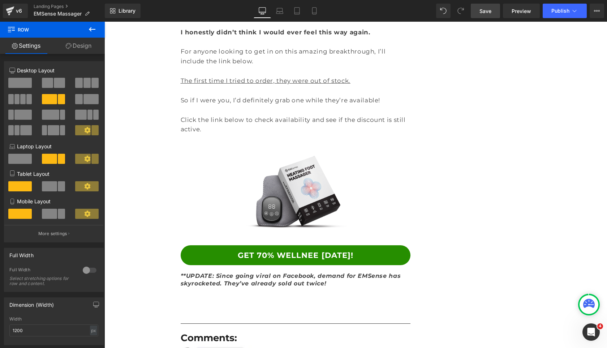
scroll to position [6637, 0]
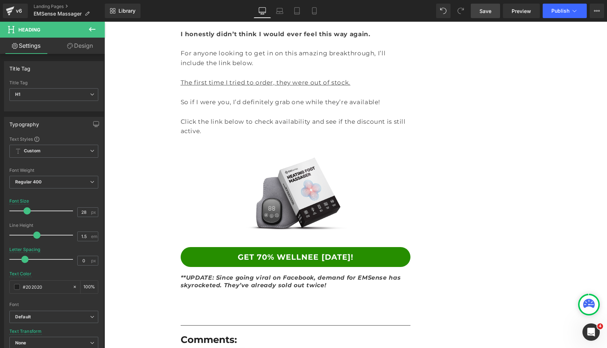
click at [82, 52] on link "Design" at bounding box center [80, 46] width 52 height 16
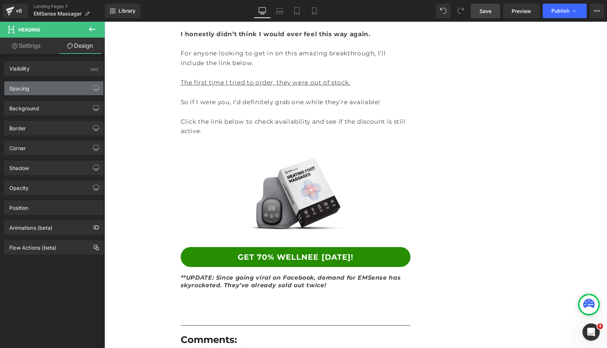
click at [76, 82] on div "Spacing" at bounding box center [53, 88] width 99 height 14
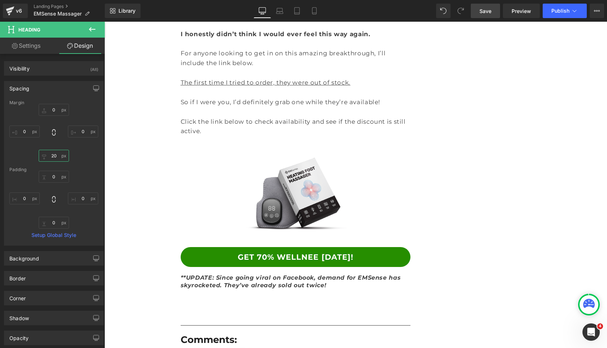
click at [51, 158] on input "20" at bounding box center [54, 156] width 30 height 12
type input "0"
click at [47, 111] on input "0" at bounding box center [54, 110] width 30 height 12
type input "100"
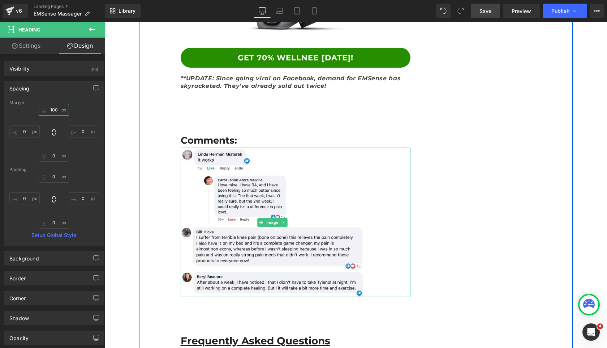
scroll to position [6842, 0]
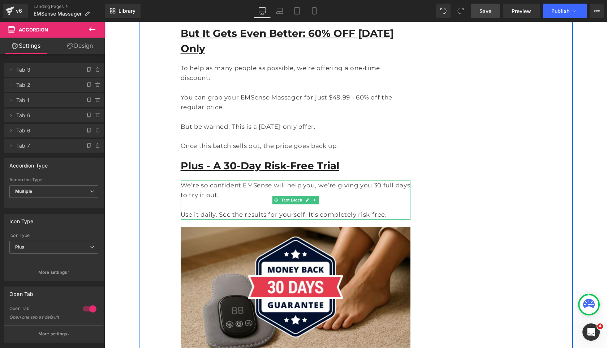
scroll to position [5769, 0]
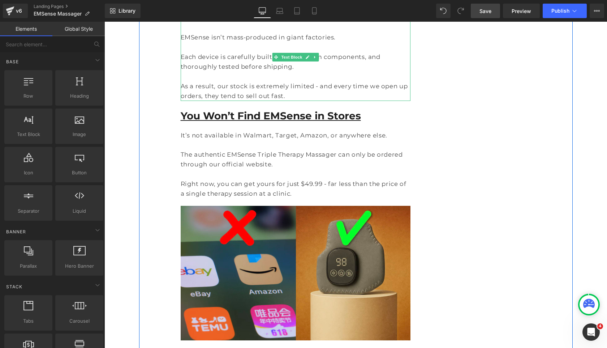
scroll to position [5531, 0]
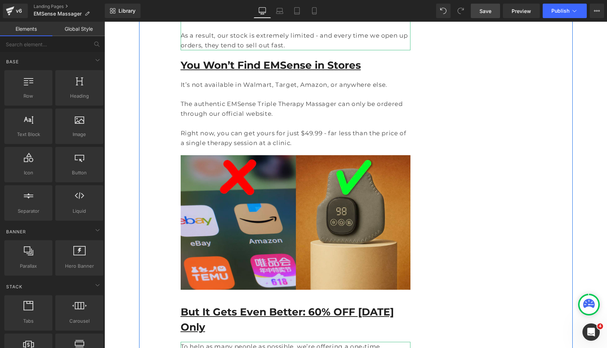
click at [316, 315] on link at bounding box center [313, 319] width 8 height 9
click at [316, 315] on link at bounding box center [317, 319] width 8 height 9
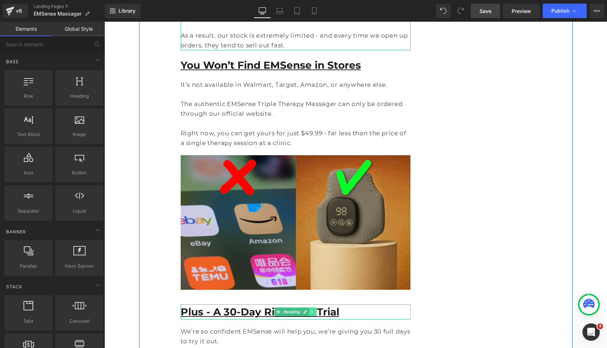
click at [310, 307] on link at bounding box center [313, 311] width 8 height 9
drag, startPoint x: 310, startPoint y: 91, endPoint x: 315, endPoint y: 91, distance: 5.8
click at [315, 307] on li at bounding box center [309, 311] width 22 height 9
click at [315, 310] on icon at bounding box center [316, 312] width 4 height 4
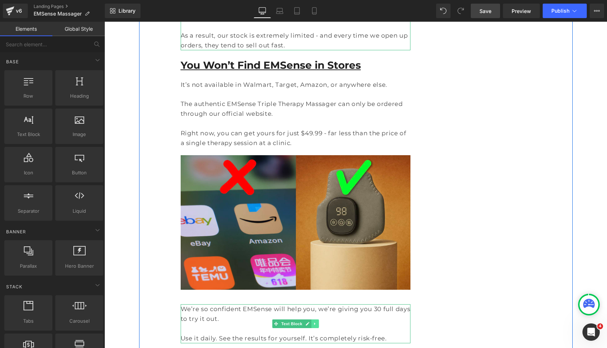
click at [316, 321] on icon at bounding box center [315, 323] width 4 height 4
click at [318, 322] on icon at bounding box center [319, 324] width 4 height 4
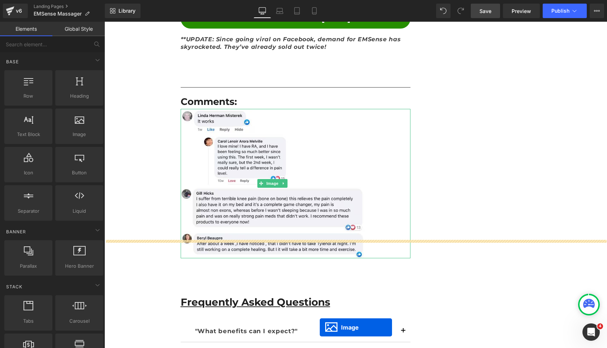
scroll to position [6458, 0]
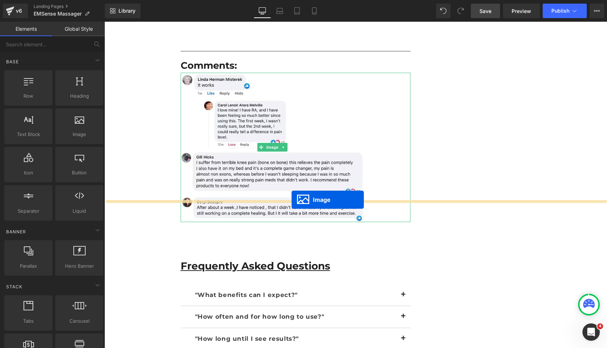
drag, startPoint x: 297, startPoint y: 246, endPoint x: 292, endPoint y: 199, distance: 47.2
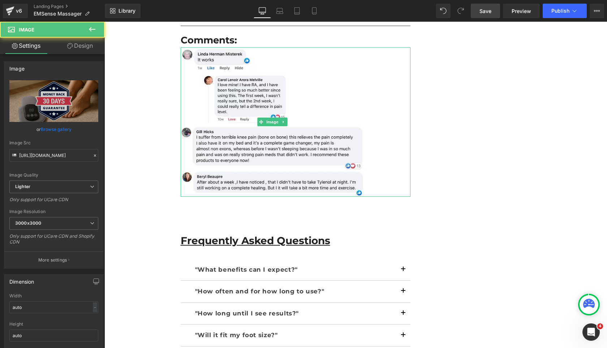
scroll to position [6433, 0]
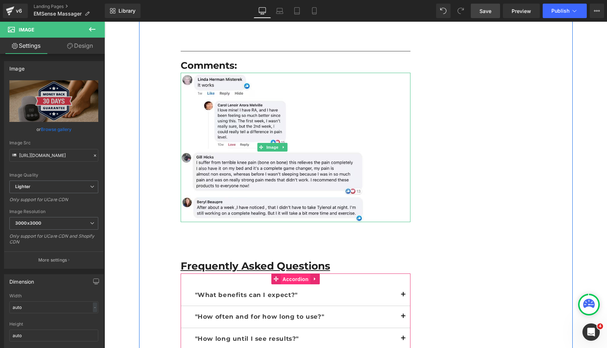
click at [294, 273] on span "Accordion" at bounding box center [296, 278] width 30 height 11
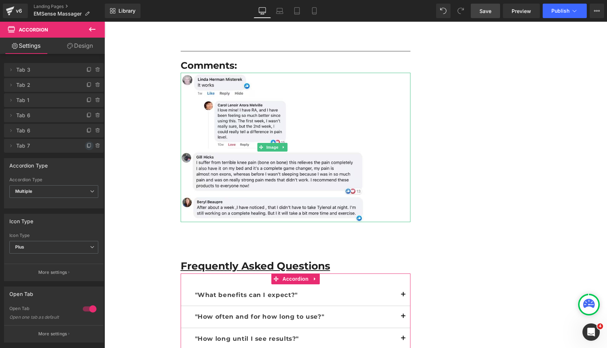
click at [88, 144] on icon at bounding box center [89, 146] width 6 height 6
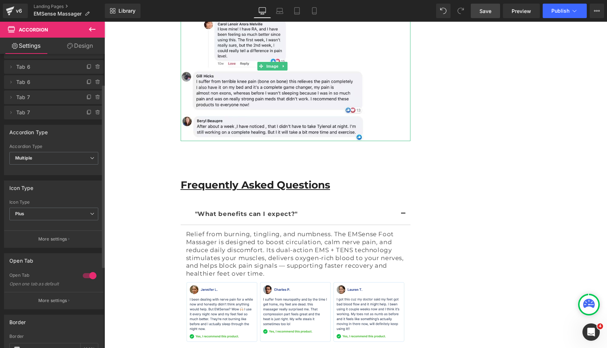
scroll to position [6532, 0]
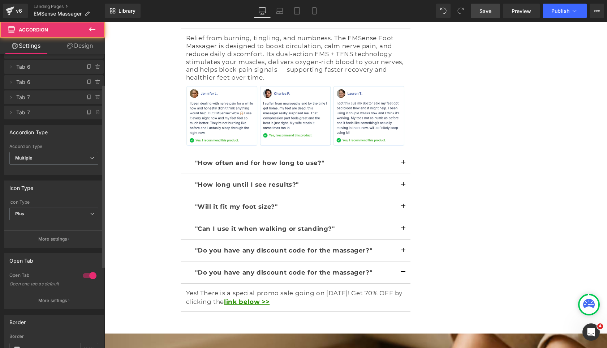
scroll to position [6736, 0]
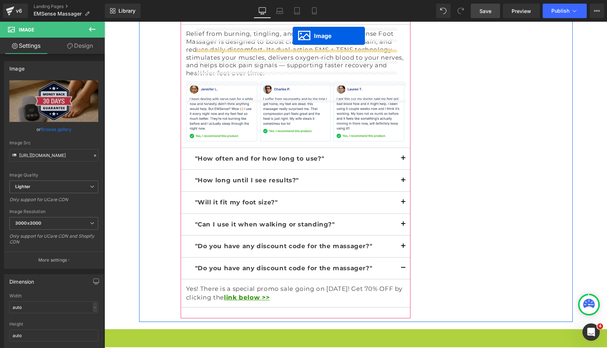
scroll to position [6656, 0]
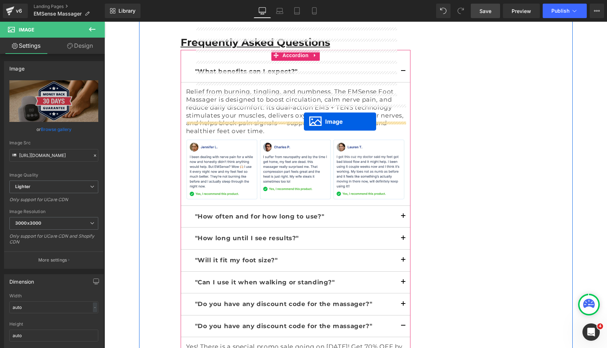
drag, startPoint x: 351, startPoint y: 201, endPoint x: 304, endPoint y: 121, distance: 92.6
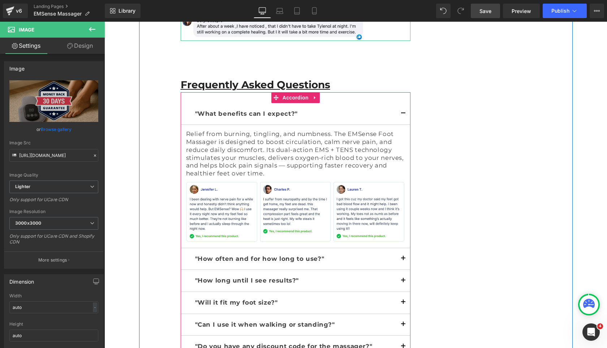
scroll to position [6601, 0]
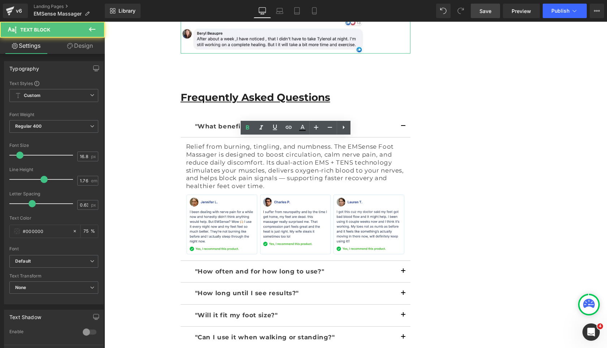
drag, startPoint x: 316, startPoint y: 142, endPoint x: 198, endPoint y: 140, distance: 117.8
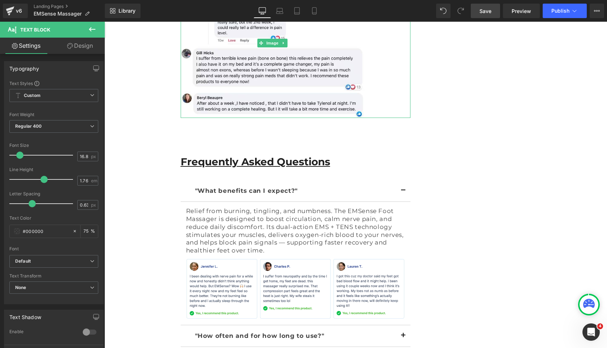
scroll to position [6513, 0]
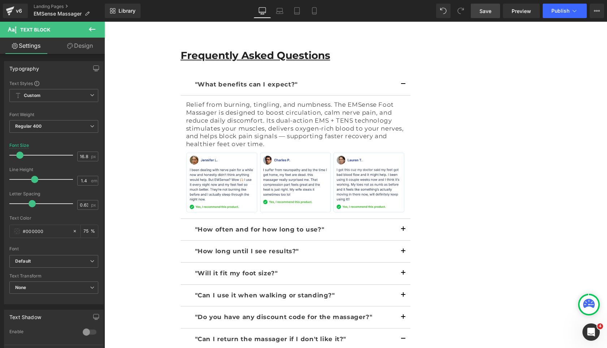
scroll to position [6640, 0]
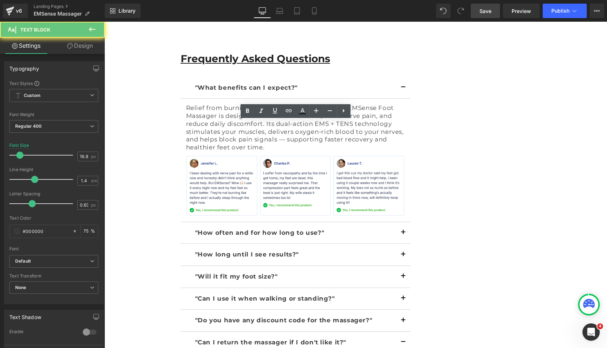
drag, startPoint x: 196, startPoint y: 125, endPoint x: 184, endPoint y: 125, distance: 12.6
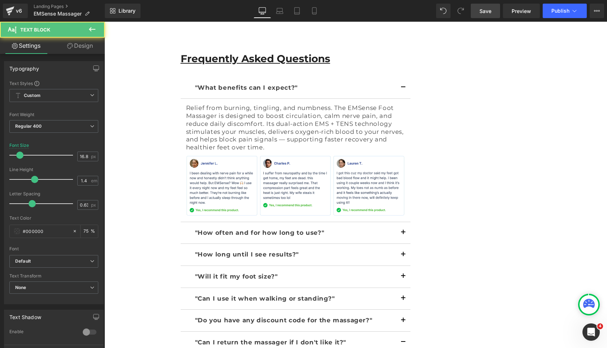
drag, startPoint x: 219, startPoint y: 125, endPoint x: 270, endPoint y: 132, distance: 52.1
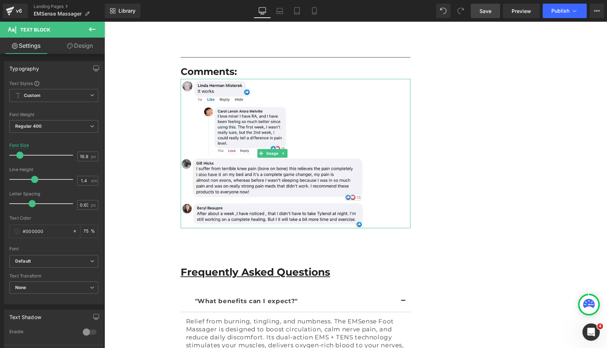
scroll to position [6421, 0]
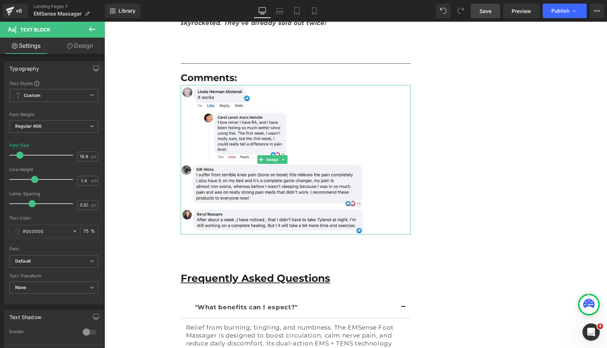
click at [484, 10] on span "Save" at bounding box center [485, 11] width 12 height 8
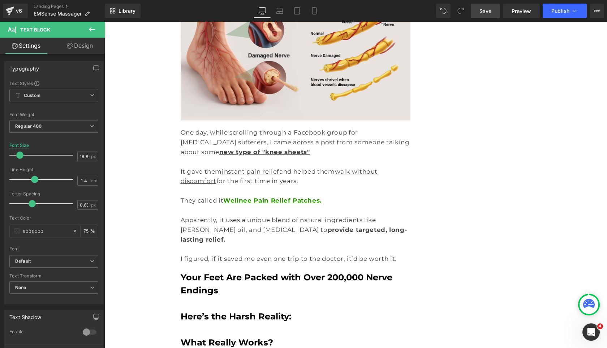
scroll to position [1952, 0]
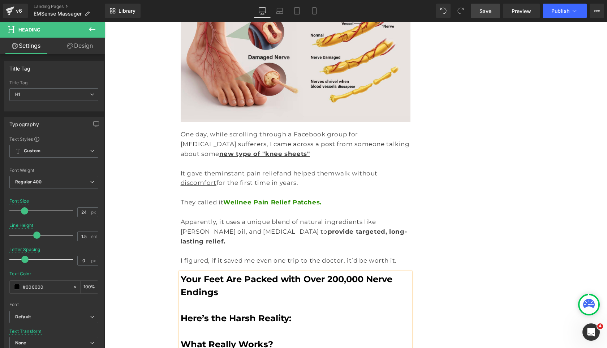
click at [247, 324] on h1 at bounding box center [296, 330] width 230 height 13
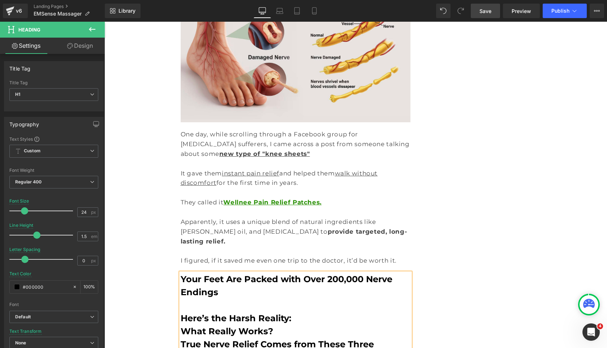
click at [245, 298] on h1 at bounding box center [296, 304] width 230 height 13
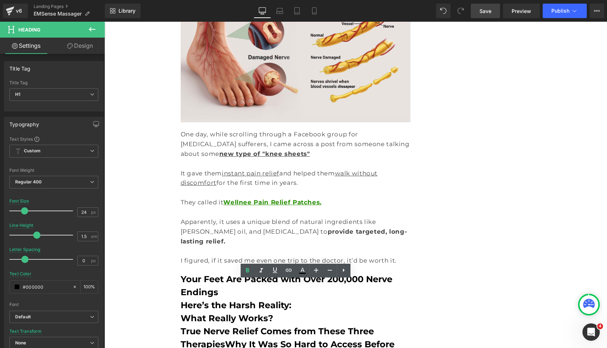
click at [104, 22] on div at bounding box center [104, 22] width 0 height 0
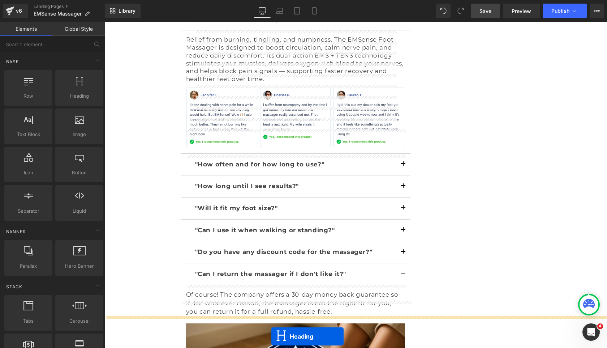
scroll to position [6576, 0]
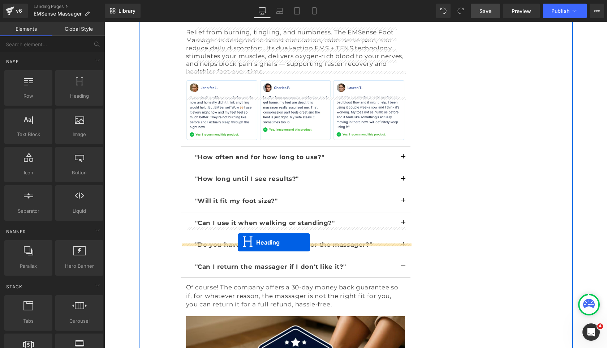
drag, startPoint x: 291, startPoint y: 234, endPoint x: 238, endPoint y: 242, distance: 53.7
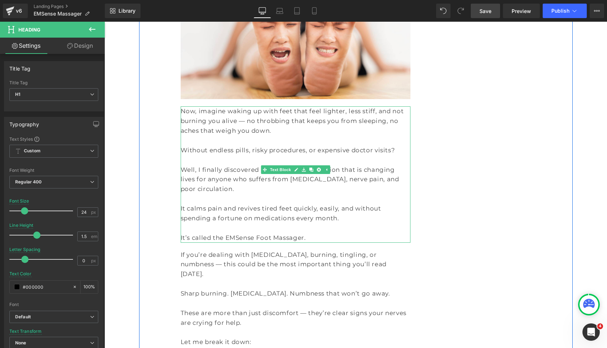
scroll to position [495, 0]
click at [292, 193] on p at bounding box center [296, 198] width 230 height 10
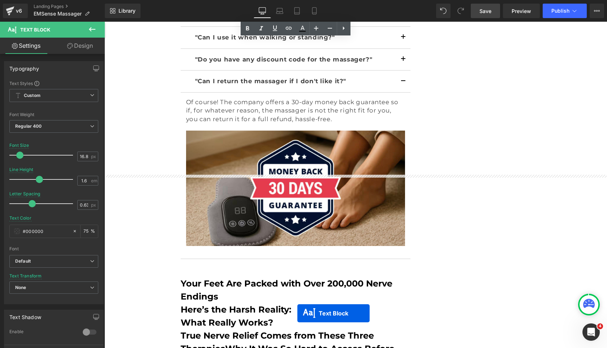
scroll to position [5581, 0]
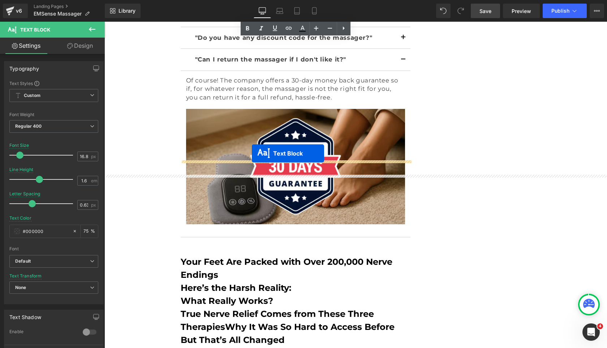
drag, startPoint x: 301, startPoint y: 224, endPoint x: 252, endPoint y: 153, distance: 86.7
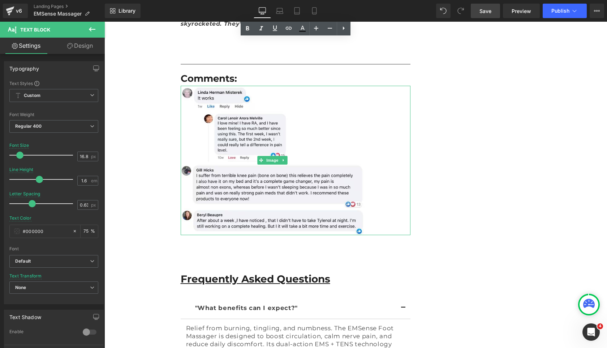
scroll to position [5034, 0]
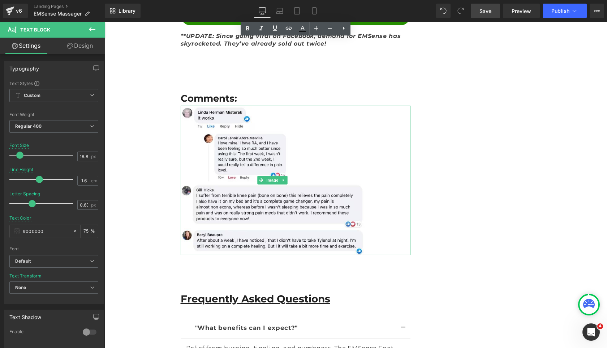
click at [483, 7] on span "Save" at bounding box center [485, 11] width 12 height 8
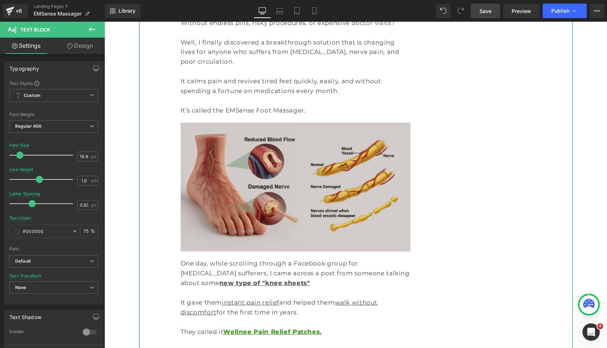
scroll to position [684, 0]
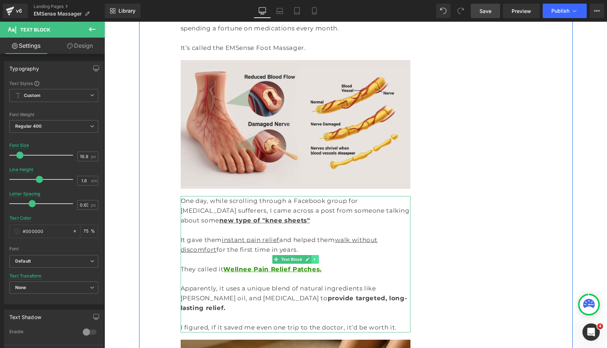
click at [315, 257] on icon at bounding box center [315, 259] width 4 height 4
click at [316, 255] on link at bounding box center [319, 259] width 8 height 9
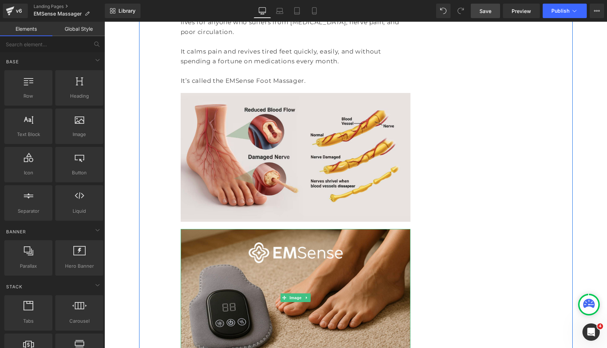
scroll to position [591, 0]
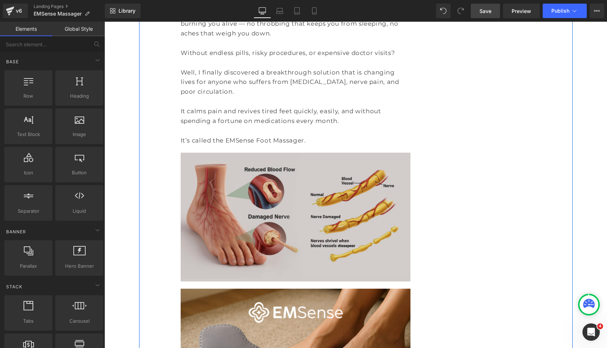
click at [304, 196] on img at bounding box center [296, 216] width 230 height 129
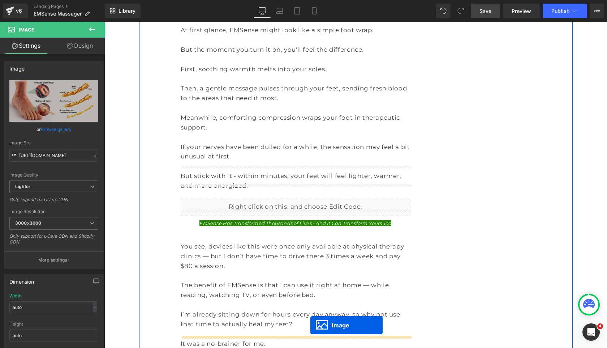
scroll to position [1177, 0]
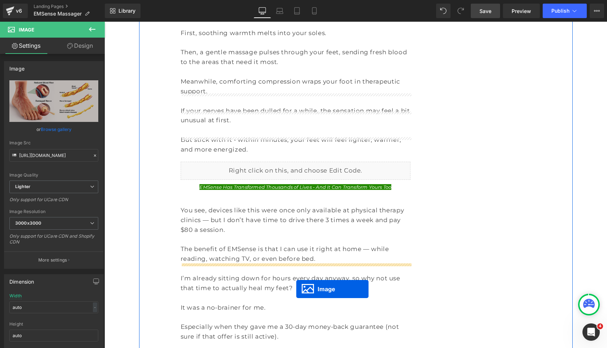
drag, startPoint x: 296, startPoint y: 186, endPoint x: 296, endPoint y: 289, distance: 102.2
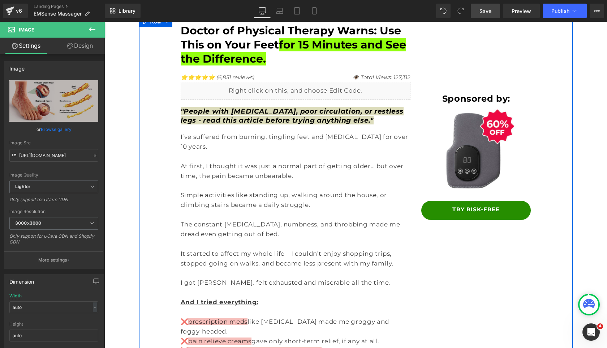
scroll to position [0, 0]
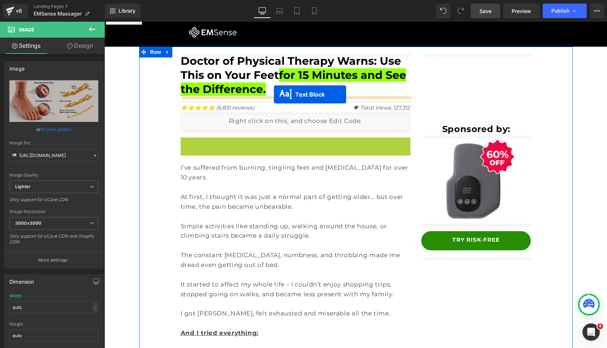
drag, startPoint x: 290, startPoint y: 145, endPoint x: 274, endPoint y: 94, distance: 53.5
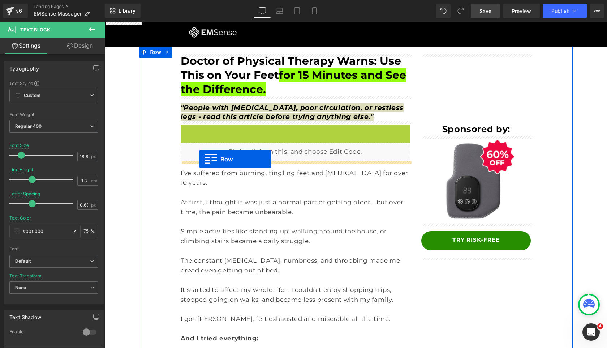
drag, startPoint x: 199, startPoint y: 126, endPoint x: 199, endPoint y: 159, distance: 32.5
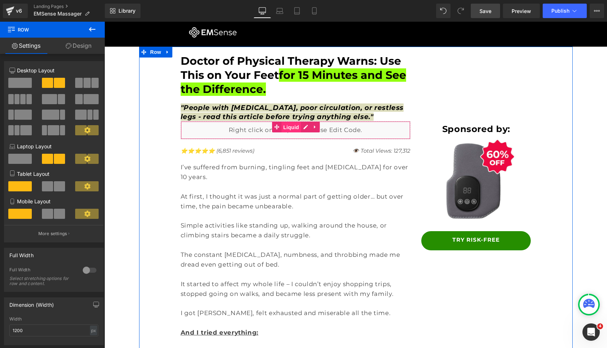
click at [294, 127] on span "Liquid" at bounding box center [291, 127] width 20 height 11
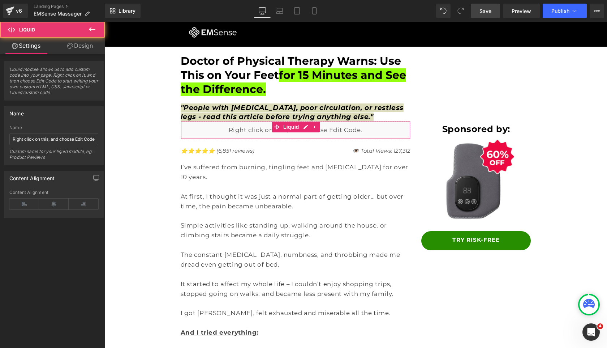
click at [87, 48] on link "Design" at bounding box center [80, 46] width 52 height 16
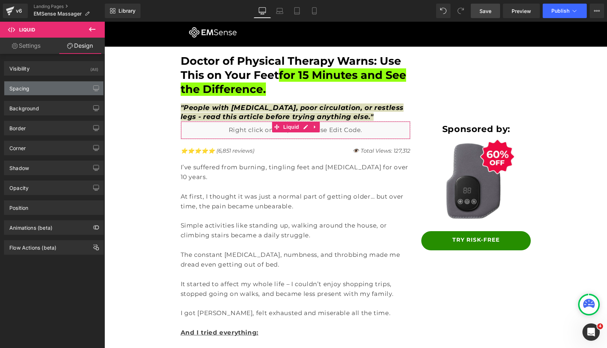
click at [72, 86] on div "Spacing" at bounding box center [53, 88] width 99 height 14
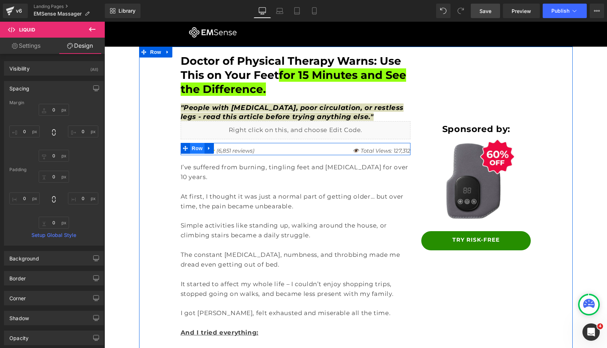
click at [196, 151] on span "Row" at bounding box center [197, 148] width 14 height 11
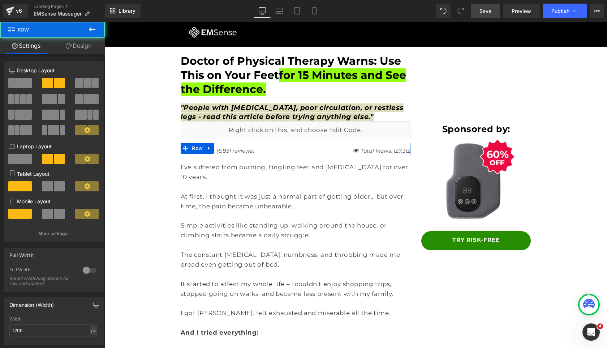
click at [92, 44] on link "Design" at bounding box center [78, 46] width 52 height 16
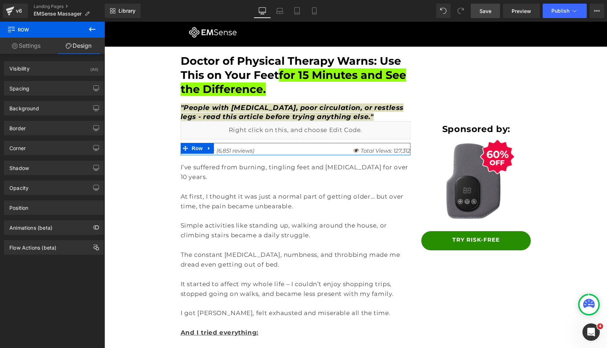
click at [30, 95] on div "Background Color & Image color transparent Color transparent 0 % Image Replace …" at bounding box center [54, 105] width 108 height 20
click at [30, 91] on div "Spacing" at bounding box center [53, 88] width 99 height 14
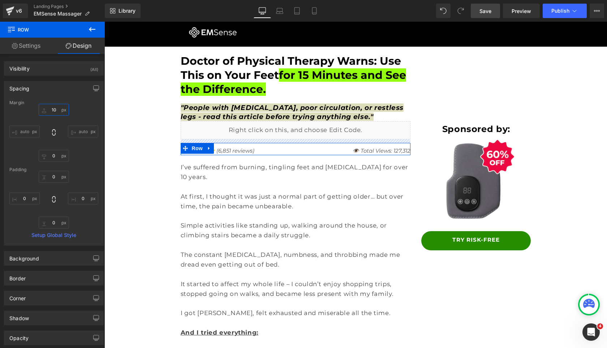
drag, startPoint x: 47, startPoint y: 109, endPoint x: 48, endPoint y: 115, distance: 5.5
click at [47, 109] on input "10" at bounding box center [54, 110] width 30 height 12
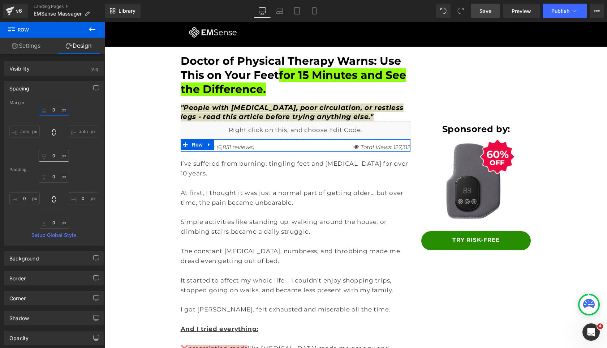
type input "0"
click at [51, 157] on input "0" at bounding box center [54, 156] width 30 height 12
type input "30"
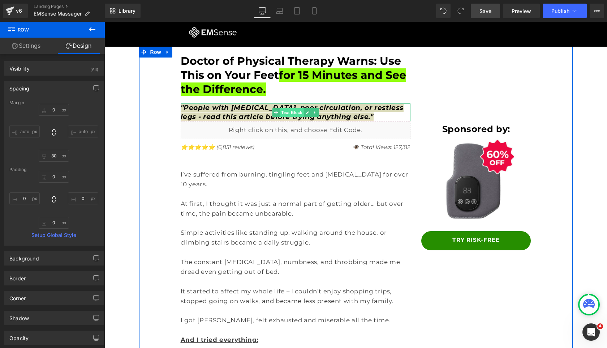
click at [286, 112] on span "Text Block" at bounding box center [292, 112] width 24 height 9
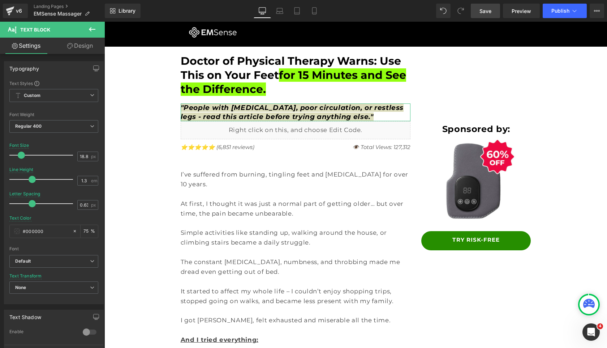
click at [84, 46] on link "Design" at bounding box center [80, 46] width 52 height 16
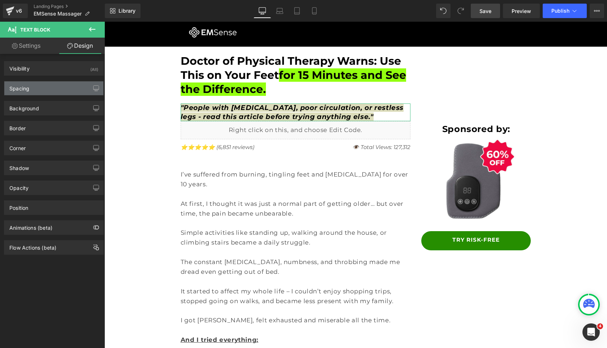
click at [72, 88] on div "Spacing" at bounding box center [53, 88] width 99 height 14
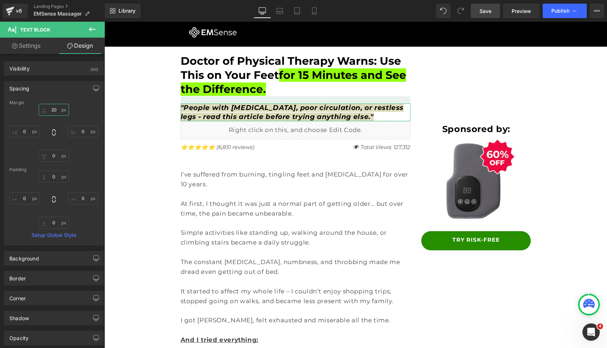
click at [47, 111] on input "20" at bounding box center [54, 110] width 30 height 12
click at [45, 155] on input "0" at bounding box center [54, 156] width 30 height 12
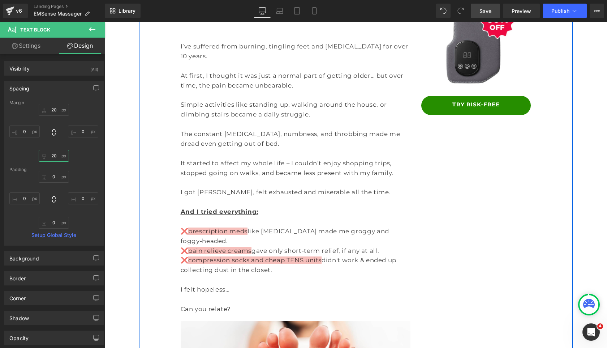
scroll to position [148, 0]
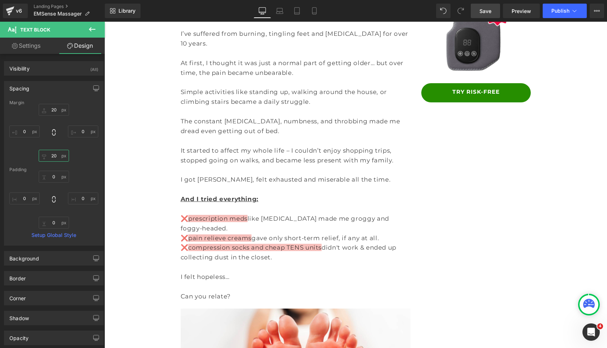
type input "20"
click at [487, 14] on span "Save" at bounding box center [485, 11] width 12 height 8
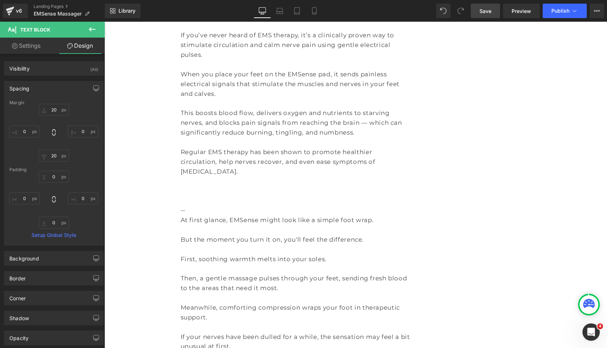
scroll to position [941, 0]
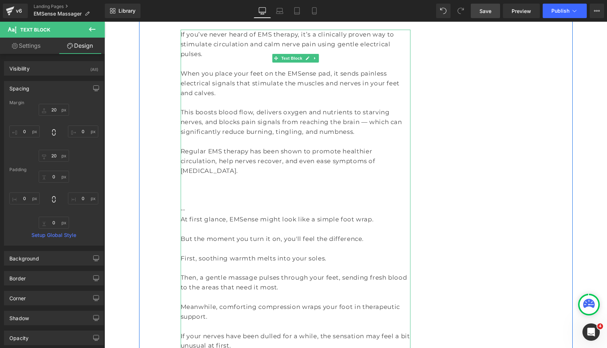
click at [270, 214] on p "At first glance, EMSense might look like a simple foot wrap." at bounding box center [296, 219] width 230 height 10
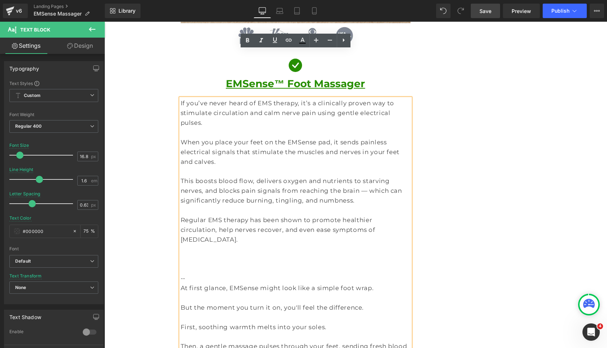
scroll to position [870, 0]
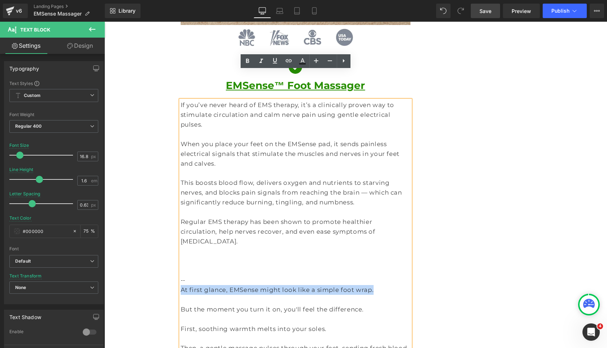
drag, startPoint x: 361, startPoint y: 232, endPoint x: 175, endPoint y: 231, distance: 186.4
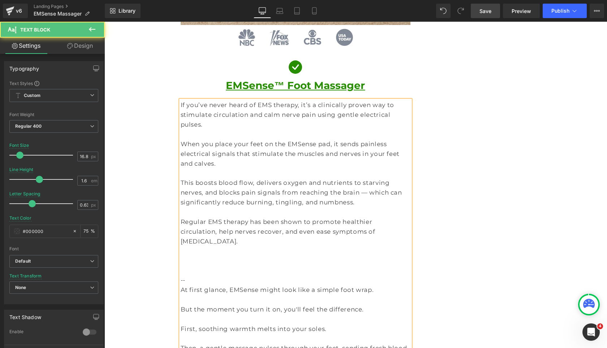
click at [202, 129] on p at bounding box center [296, 134] width 230 height 10
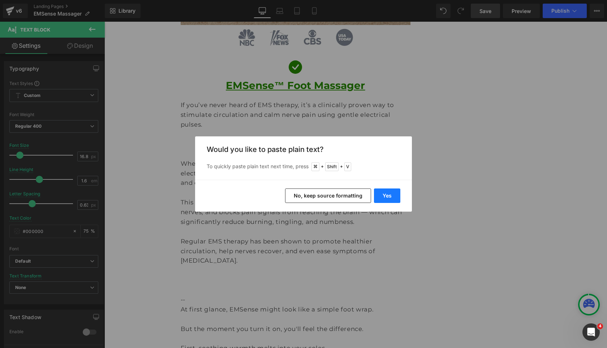
click at [380, 194] on button "Yes" at bounding box center [387, 195] width 26 height 14
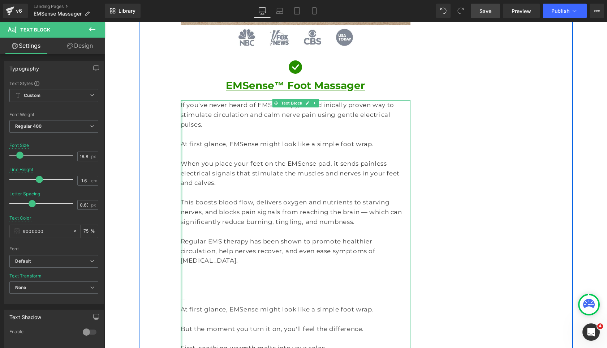
click at [182, 124] on div at bounding box center [182, 284] width 2 height 369
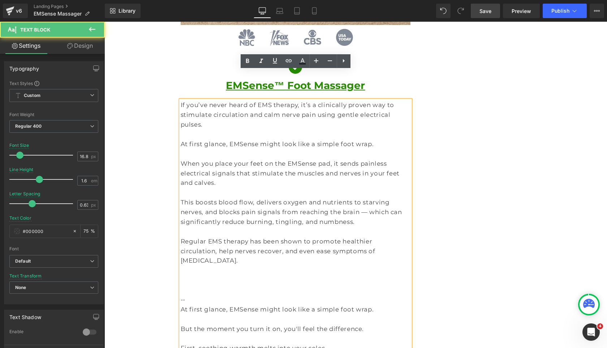
click at [182, 159] on p "When you place your feet on the EMSense pad, it sends painless electrical signa…" at bounding box center [296, 173] width 230 height 29
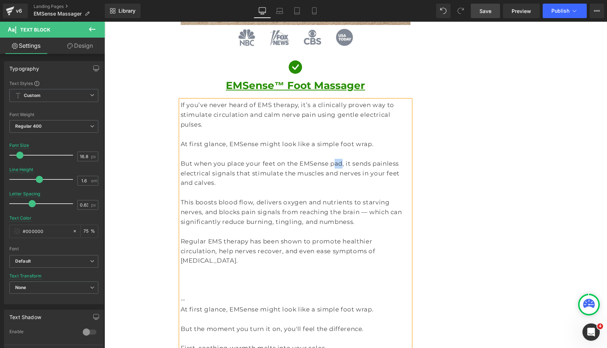
drag, startPoint x: 327, startPoint y: 124, endPoint x: 319, endPoint y: 125, distance: 8.7
click at [319, 159] on p "But when you place your feet on the EMSense pad, it sends painless electrical s…" at bounding box center [296, 173] width 230 height 29
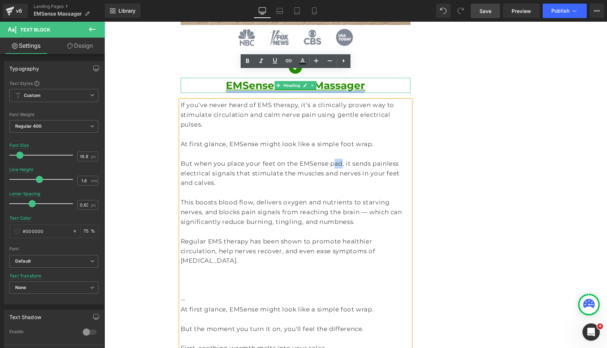
click at [313, 79] on link "EMSense™ Foot Massager" at bounding box center [295, 85] width 139 height 12
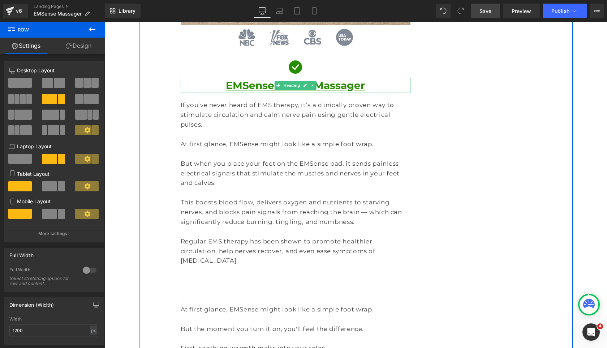
click at [365, 78] on h1 "EMSense™ Foot Massager" at bounding box center [296, 85] width 230 height 15
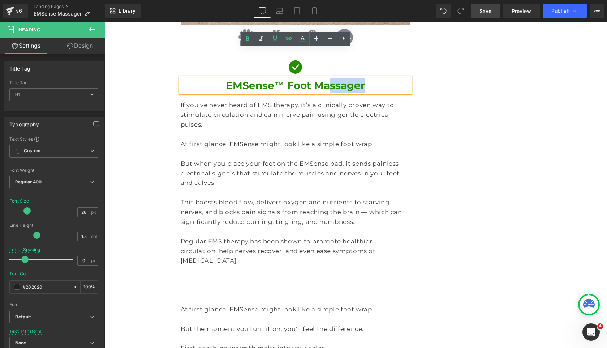
drag, startPoint x: 369, startPoint y: 55, endPoint x: 325, endPoint y: 56, distance: 43.7
click at [325, 78] on h1 "EMSense™ Foot Massager" at bounding box center [296, 85] width 230 height 15
click at [325, 79] on link "EMSense™ Foot Massager" at bounding box center [295, 85] width 139 height 12
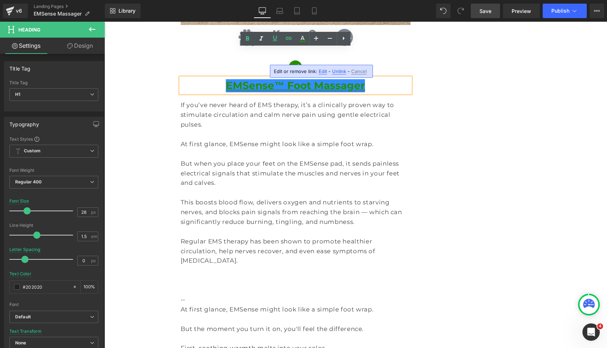
click at [316, 79] on link "EMSense™ Foot Massager" at bounding box center [295, 85] width 139 height 12
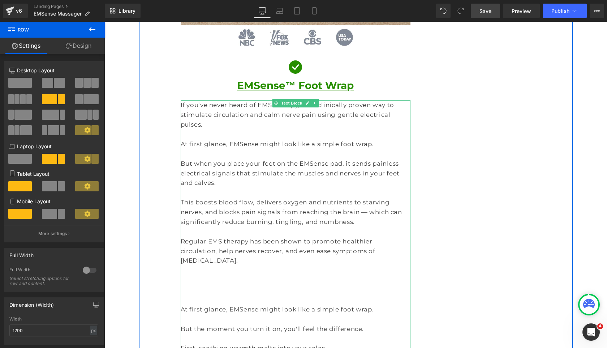
click at [316, 159] on p "But when you place your feet on the EMSense pad, it sends painless electrical s…" at bounding box center [296, 173] width 230 height 29
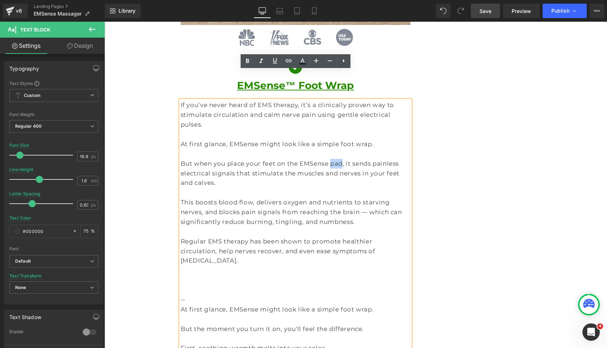
drag, startPoint x: 317, startPoint y: 124, endPoint x: 328, endPoint y: 124, distance: 11.2
click at [328, 159] on p "But when you place your feet on the EMSense pad, it sends painless electrical s…" at bounding box center [296, 173] width 230 height 29
drag, startPoint x: 223, startPoint y: 124, endPoint x: 237, endPoint y: 124, distance: 14.1
click at [237, 159] on p "But when you place your feet on the EMSense pad, it sends painless electrical s…" at bounding box center [296, 173] width 230 height 29
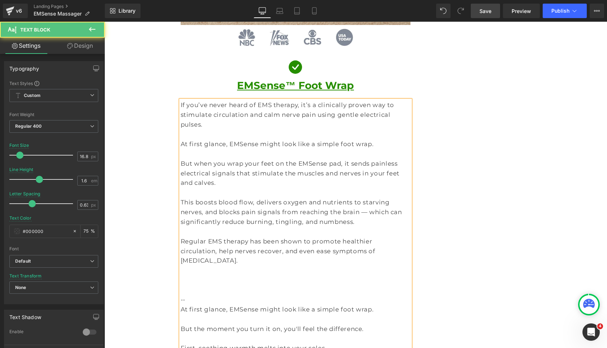
click at [269, 159] on p "But when you wrap your feet on the EMSense pad, it sends painless electrical si…" at bounding box center [296, 173] width 230 height 29
drag, startPoint x: 284, startPoint y: 125, endPoint x: 313, endPoint y: 123, distance: 29.7
click at [313, 159] on p "But when you wrap your feet in the EMSense pad, it sends painless electrical si…" at bounding box center [296, 173] width 230 height 29
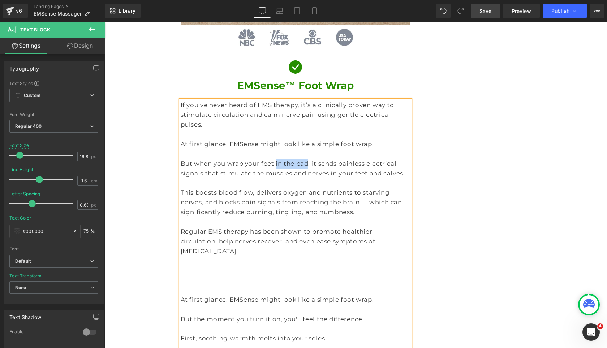
drag, startPoint x: 293, startPoint y: 124, endPoint x: 266, endPoint y: 125, distance: 27.5
click at [266, 159] on p "But when you wrap your feet in the pad, it sends painless electrical signals th…" at bounding box center [296, 169] width 230 height 20
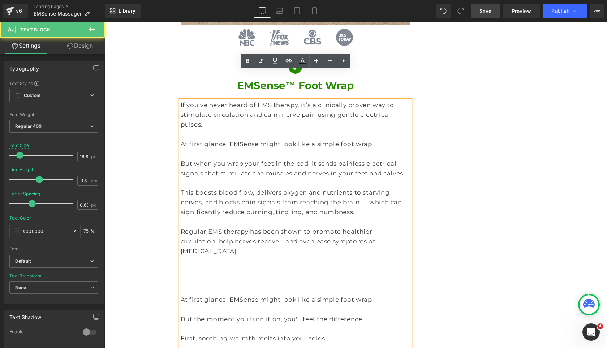
click at [284, 187] on p "This boosts blood flow, delivers oxygen and nutrients to starving nerves, and b…" at bounding box center [296, 201] width 230 height 29
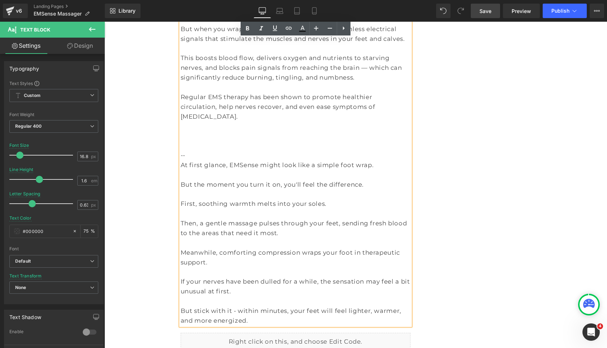
scroll to position [1005, 0]
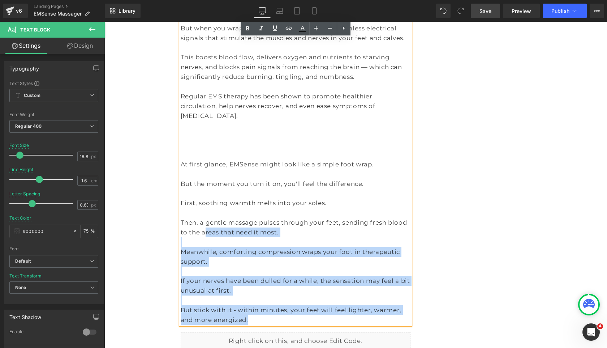
drag, startPoint x: 258, startPoint y: 259, endPoint x: 182, endPoint y: 186, distance: 105.2
click at [182, 186] on div "If you’ve never heard of EMS therapy, it’s a clinically proven way to stimulate…" at bounding box center [296, 144] width 230 height 359
click at [241, 295] on p at bounding box center [296, 300] width 230 height 10
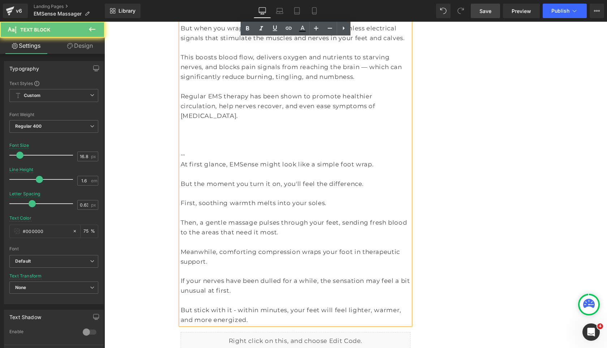
click at [243, 276] on p "If your nerves have been dulled for a while, the sensation may feel a bit unusu…" at bounding box center [296, 286] width 230 height 20
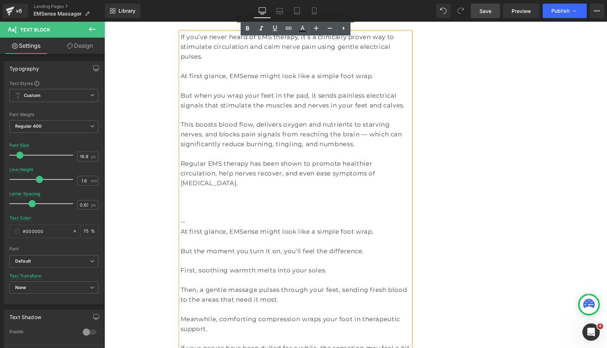
scroll to position [936, 0]
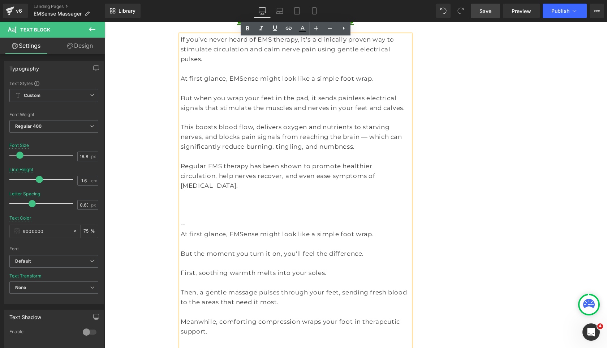
drag, startPoint x: 181, startPoint y: 224, endPoint x: 205, endPoint y: 191, distance: 41.0
click at [186, 215] on div "If you’ve never heard of EMS therapy, it’s a clinically proven way to stimulate…" at bounding box center [296, 214] width 230 height 359
drag, startPoint x: 264, startPoint y: 58, endPoint x: 293, endPoint y: 57, distance: 28.9
click at [293, 93] on p "But when you wrap your feet in the pad, it sends painless electrical signals th…" at bounding box center [296, 103] width 230 height 20
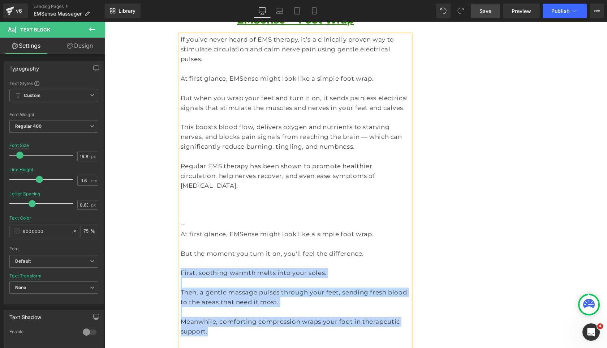
drag, startPoint x: 181, startPoint y: 224, endPoint x: 404, endPoint y: 275, distance: 227.9
click at [404, 275] on div "If you’ve never heard of EMS therapy, it’s a clinically proven way to stimulate…" at bounding box center [296, 214] width 230 height 359
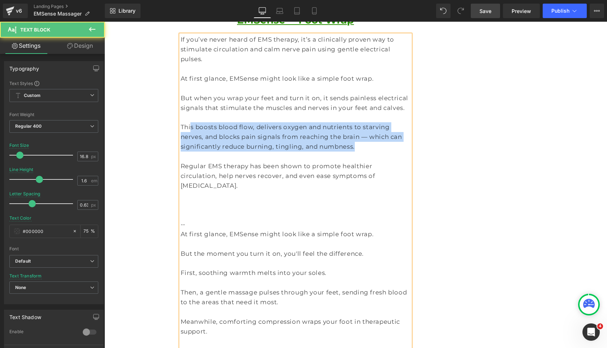
drag, startPoint x: 288, startPoint y: 105, endPoint x: 189, endPoint y: 91, distance: 99.3
click at [189, 122] on p "This boosts blood flow, delivers oxygen and nutrients to starving nerves, and b…" at bounding box center [296, 136] width 230 height 29
click at [345, 122] on p "This boosts blood flow, delivers oxygen and nutrients to starving nerves, and b…" at bounding box center [296, 136] width 230 height 29
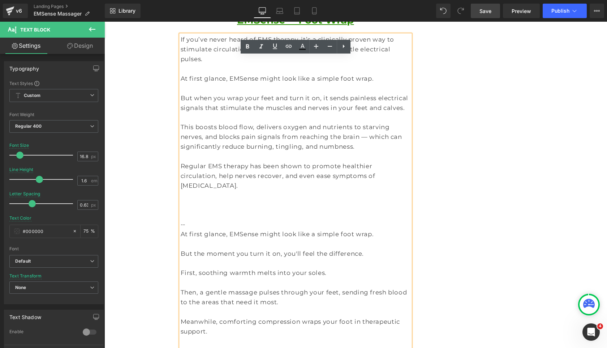
click at [347, 122] on p "This boosts blood flow, delivers oxygen and nutrients to starving nerves, and b…" at bounding box center [296, 136] width 230 height 29
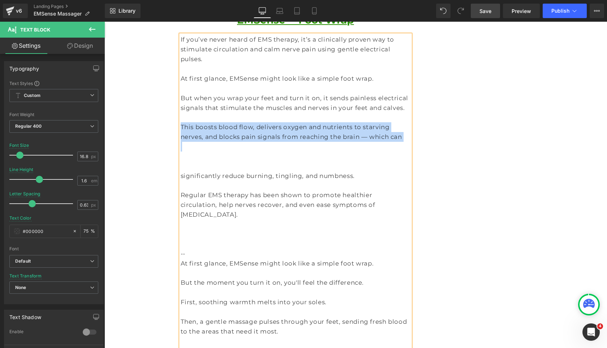
drag, startPoint x: 365, startPoint y: 104, endPoint x: 181, endPoint y: 88, distance: 185.0
click at [181, 88] on div "If you’ve never heard of EMS therapy, it’s a clinically proven way to stimulate…" at bounding box center [296, 229] width 230 height 388
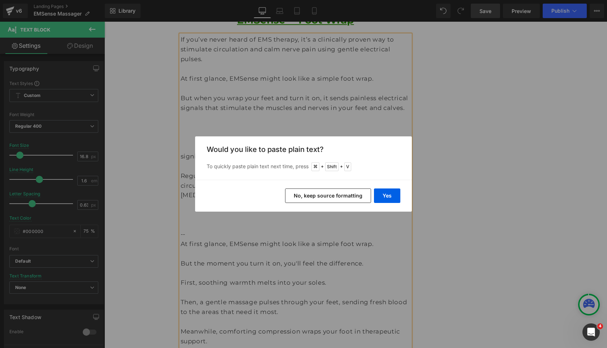
click at [357, 191] on button "No, keep source formatting" at bounding box center [328, 195] width 86 height 14
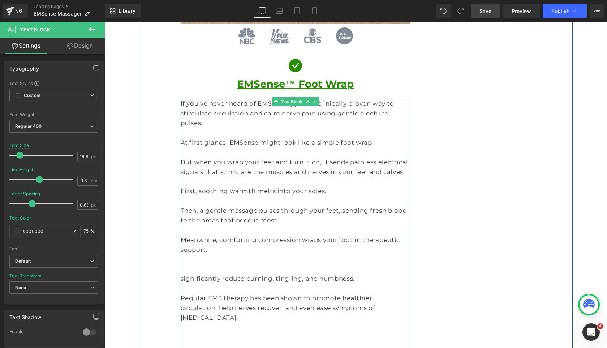
scroll to position [875, 0]
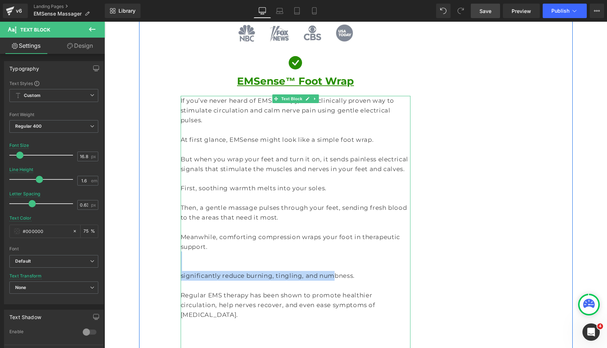
drag, startPoint x: 217, startPoint y: 207, endPoint x: 313, endPoint y: 225, distance: 96.9
click at [313, 225] on div "If you’ve never heard of EMS therapy, it’s a clinically proven way to stimulate…" at bounding box center [296, 309] width 230 height 427
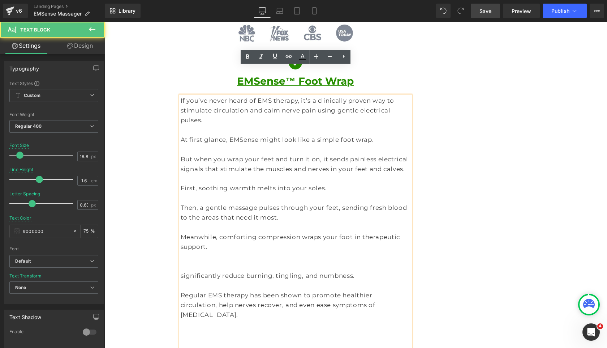
click at [210, 271] on p "significantly reduce burning, tingling, and numbness." at bounding box center [296, 276] width 230 height 10
click at [185, 271] on p "significantly reduce burning, tingling, and numbness." at bounding box center [296, 276] width 230 height 10
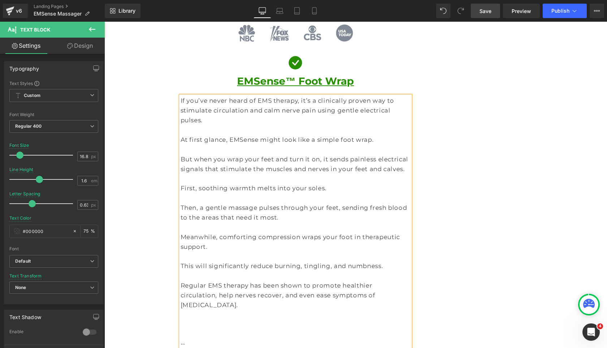
scroll to position [916, 0]
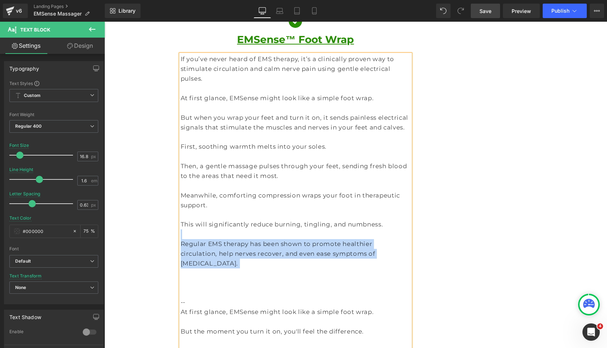
drag, startPoint x: 310, startPoint y: 183, endPoint x: 366, endPoint y: 229, distance: 72.2
click at [366, 229] on div "If you’ve never heard of EMS therapy, it’s a clinically proven way to stimulate…" at bounding box center [296, 263] width 230 height 418
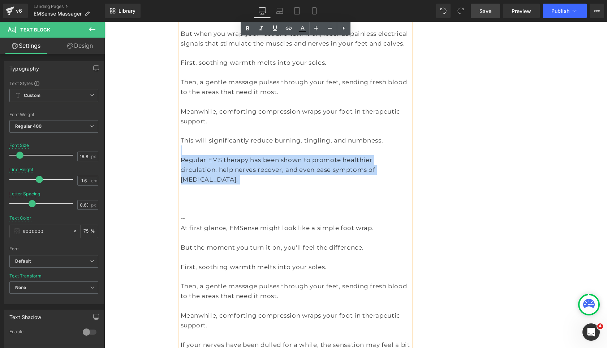
click at [233, 145] on p at bounding box center [296, 150] width 230 height 10
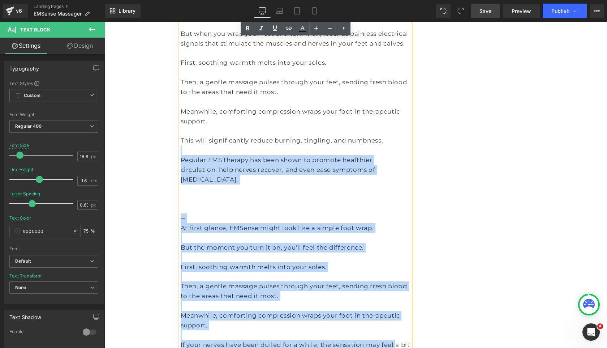
drag, startPoint x: 233, startPoint y: 100, endPoint x: 377, endPoint y: 273, distance: 225.2
click at [377, 273] on div "If you’ve never heard of EMS therapy, it’s a clinically proven way to stimulate…" at bounding box center [296, 179] width 230 height 418
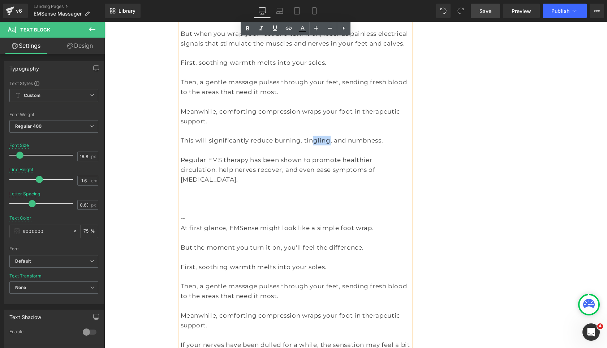
drag, startPoint x: 310, startPoint y: 91, endPoint x: 298, endPoint y: 90, distance: 11.2
click at [298, 135] on p "This will significantly reduce burning, tingling, and numbness." at bounding box center [296, 140] width 230 height 10
click at [333, 135] on p "This will significantly reduce burning, tingling, and numbness." at bounding box center [296, 140] width 230 height 10
drag, startPoint x: 273, startPoint y: 121, endPoint x: 358, endPoint y: 121, distance: 84.5
click at [358, 155] on p "Regular EMS therapy has been shown to promote healthier circulation, help nerve…" at bounding box center [296, 169] width 230 height 29
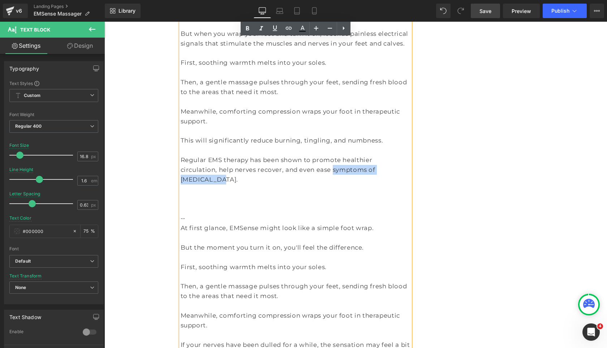
drag, startPoint x: 358, startPoint y: 121, endPoint x: 272, endPoint y: 118, distance: 86.4
click at [272, 155] on p "Regular EMS therapy has been shown to promote healthier circulation, help nerve…" at bounding box center [296, 169] width 230 height 29
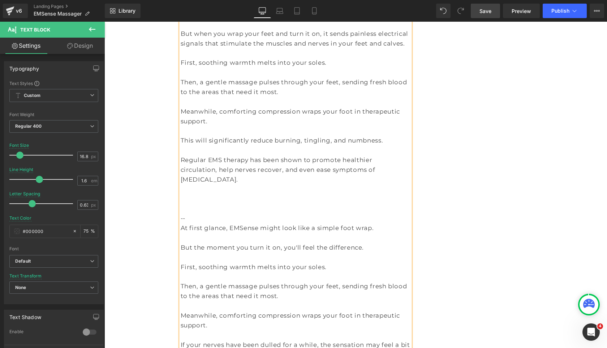
click at [263, 135] on p "This will significantly reduce burning, tingling, and numbness." at bounding box center [296, 140] width 230 height 10
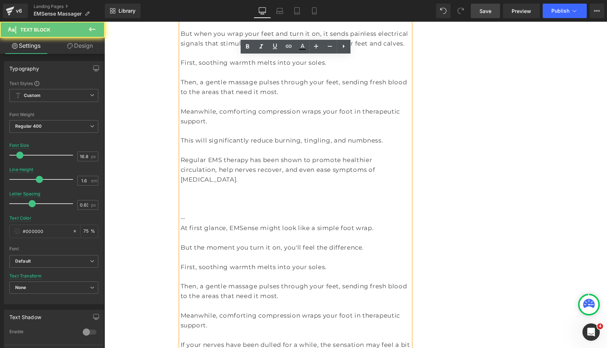
click at [264, 135] on p "This will significantly reduce burning, tingling, and numbness." at bounding box center [296, 140] width 230 height 10
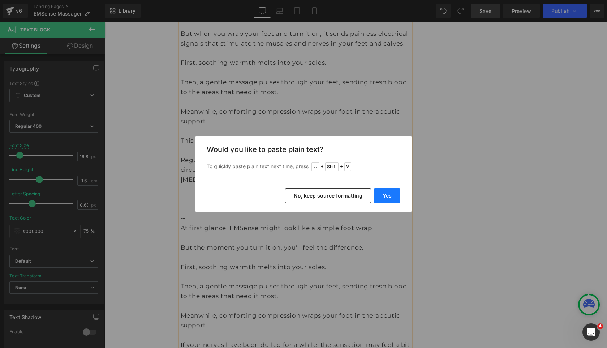
drag, startPoint x: 384, startPoint y: 197, endPoint x: 273, endPoint y: 172, distance: 114.2
click at [384, 197] on button "Yes" at bounding box center [387, 195] width 26 height 14
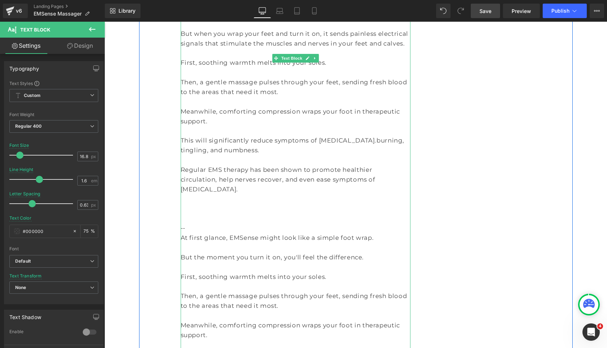
click at [336, 135] on p "This will significantly reduce symptoms of neuropathy.burning, tingling, and nu…" at bounding box center [296, 145] width 230 height 20
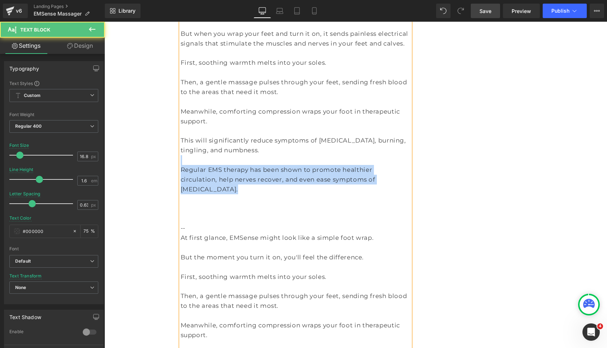
drag, startPoint x: 365, startPoint y: 140, endPoint x: 303, endPoint y: 111, distance: 68.2
click at [303, 111] on div "If you’ve never heard of EMS therapy, it’s a clinically proven way to stimulate…" at bounding box center [296, 183] width 230 height 427
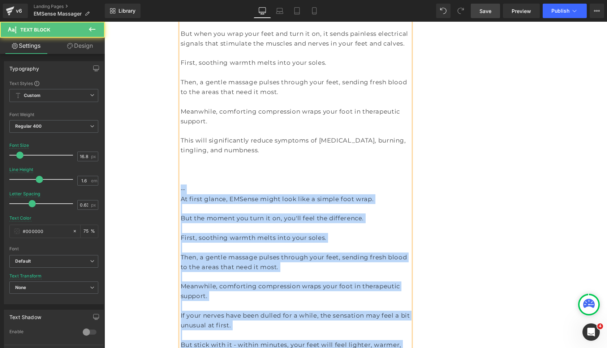
drag, startPoint x: 260, startPoint y: 124, endPoint x: 371, endPoint y: 301, distance: 208.9
click at [371, 301] on div "If you’ve never heard of EMS therapy, it’s a clinically proven way to stimulate…" at bounding box center [296, 164] width 230 height 388
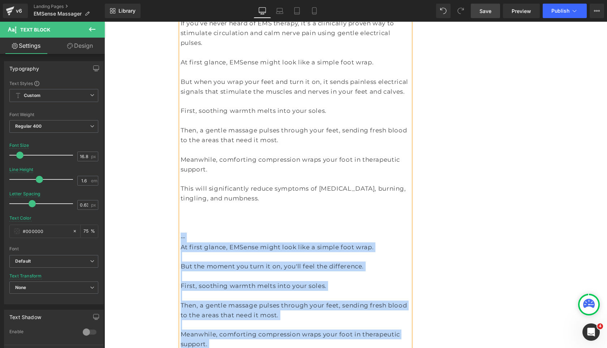
scroll to position [957, 0]
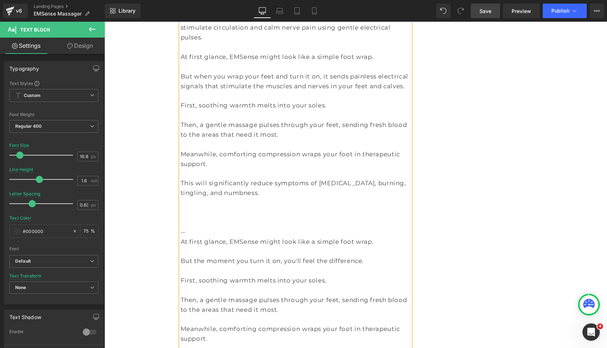
drag, startPoint x: 282, startPoint y: 308, endPoint x: 188, endPoint y: 297, distance: 95.0
drag, startPoint x: 220, startPoint y: 339, endPoint x: 181, endPoint y: 303, distance: 53.2
click at [181, 303] on div "If you’ve never heard of EMS therapy, it’s a clinically proven way to stimulate…" at bounding box center [296, 207] width 230 height 388
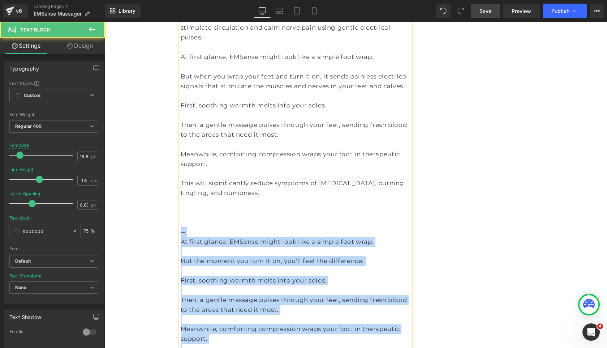
drag, startPoint x: 228, startPoint y: 288, endPoint x: 205, endPoint y: 159, distance: 131.3
click at [205, 343] on p at bounding box center [296, 348] width 230 height 10
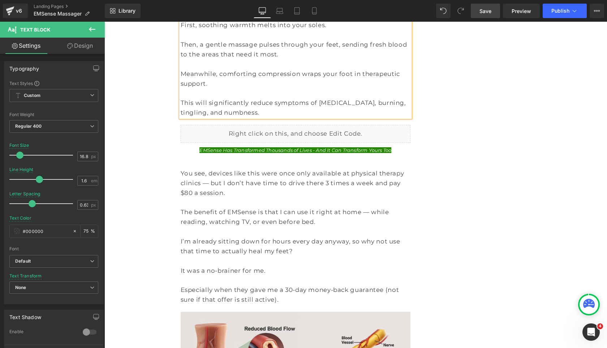
scroll to position [1035, 0]
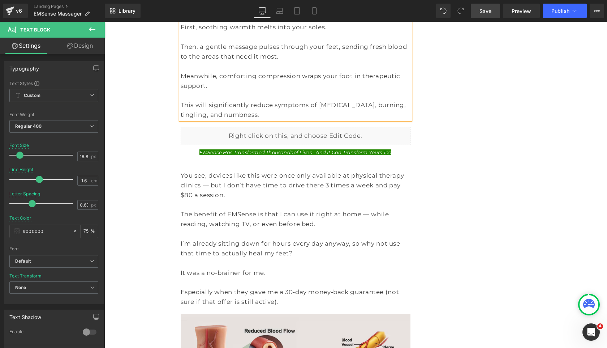
click at [484, 12] on span "Save" at bounding box center [485, 11] width 12 height 8
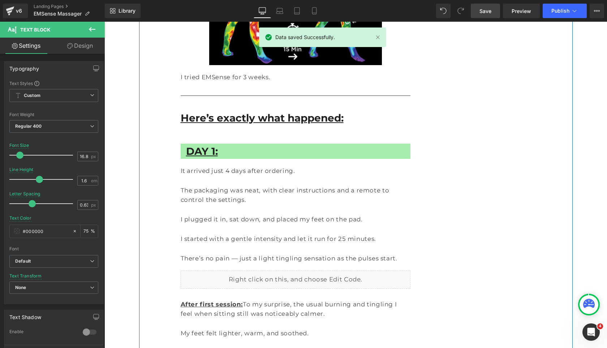
scroll to position [1762, 0]
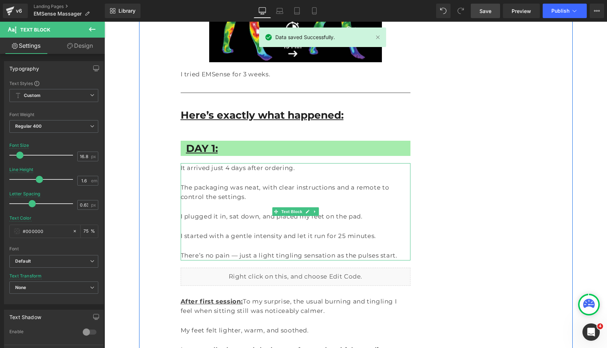
click at [384, 241] on p at bounding box center [296, 246] width 230 height 10
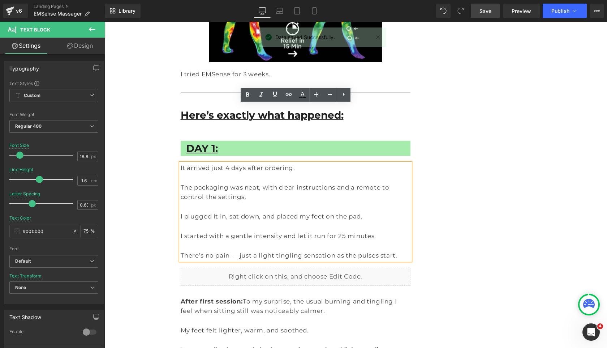
click at [388, 250] on p "There’s no pain — just a light tingling sensation as the pulses start." at bounding box center [296, 255] width 230 height 10
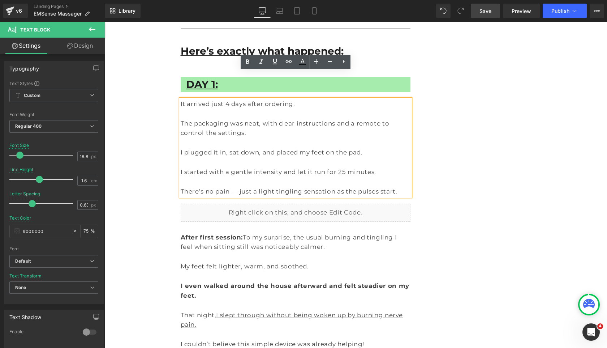
scroll to position [1832, 0]
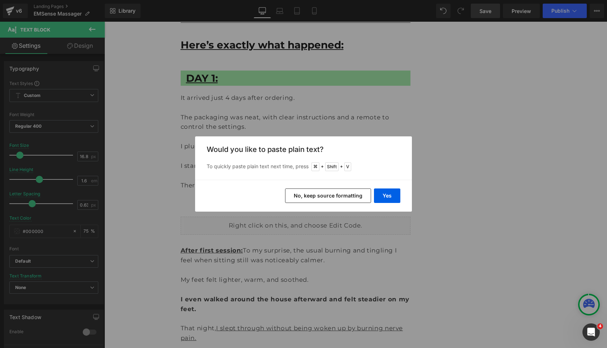
click at [360, 194] on button "No, keep source formatting" at bounding box center [328, 195] width 86 height 14
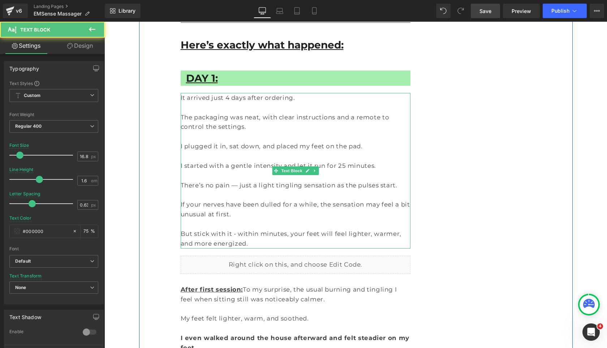
click at [225, 190] on p at bounding box center [296, 195] width 230 height 10
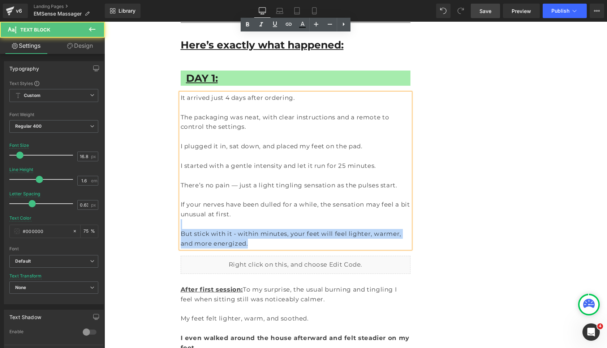
drag, startPoint x: 253, startPoint y: 166, endPoint x: 296, endPoint y: 188, distance: 47.5
click at [296, 188] on div "It arrived just 4 days after ordering. The packaging was neat, with clear instr…" at bounding box center [296, 170] width 230 height 155
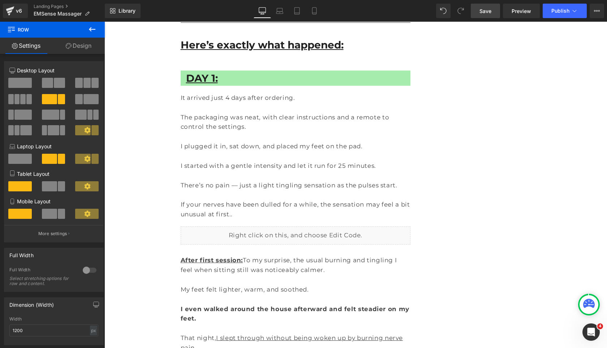
click at [489, 13] on span "Save" at bounding box center [485, 11] width 12 height 8
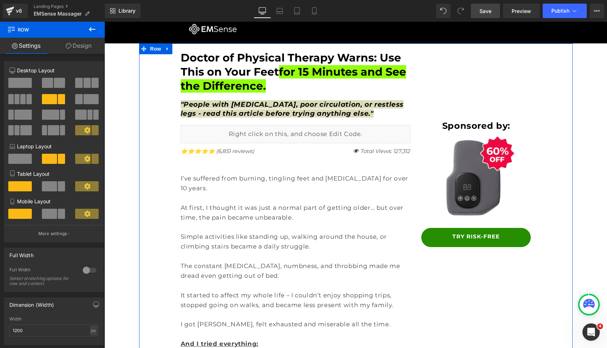
scroll to position [0, 0]
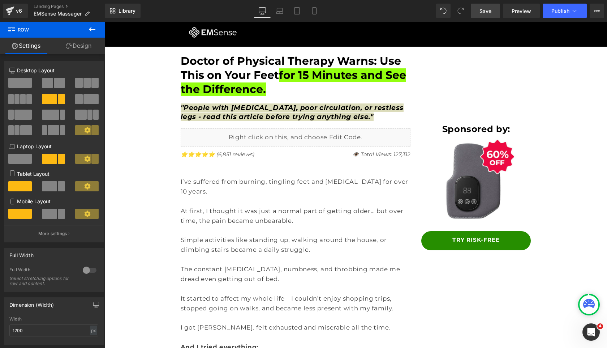
click at [564, 0] on div "Library Desktop Desktop Laptop Tablet Mobile Save Preview Publish Scheduled Vie…" at bounding box center [356, 11] width 502 height 22
click at [567, 12] on span "Publish" at bounding box center [560, 11] width 18 height 6
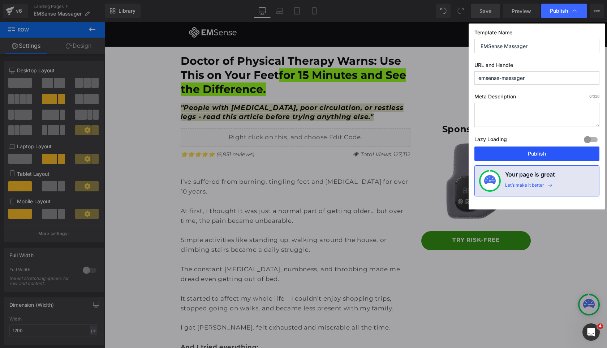
click at [532, 149] on button "Publish" at bounding box center [536, 153] width 125 height 14
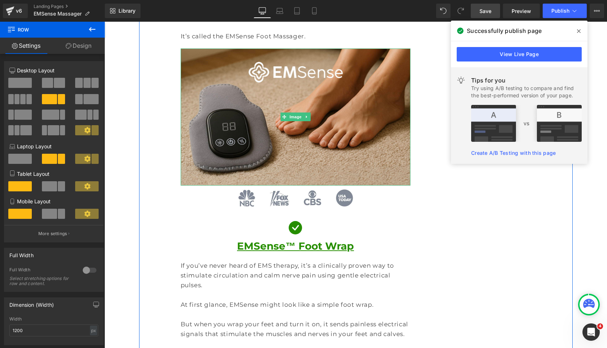
scroll to position [715, 0]
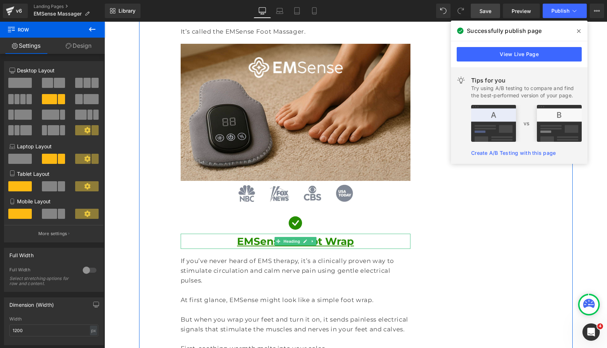
click at [362, 233] on h1 "EMSense™ Foot Wrap" at bounding box center [296, 240] width 230 height 15
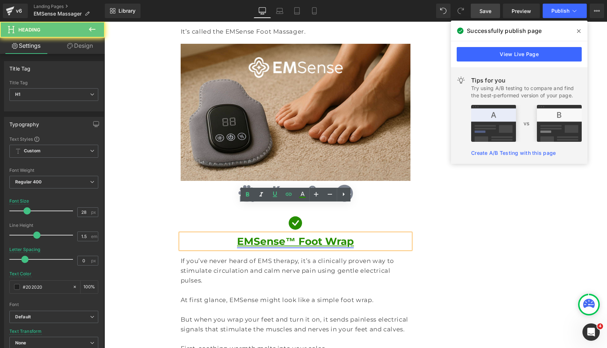
click at [325, 235] on link "EMSense™ Foot Wrap" at bounding box center [295, 241] width 117 height 12
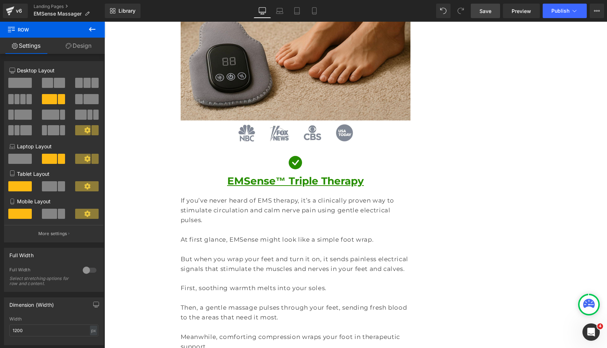
scroll to position [778, 0]
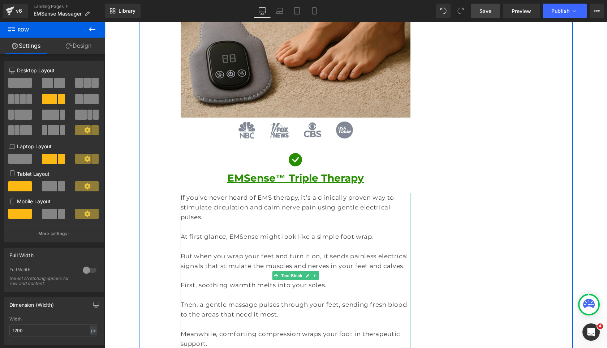
click at [307, 251] on p "But when you wrap your feet and turn it on, it sends painless electrical signal…" at bounding box center [296, 261] width 230 height 20
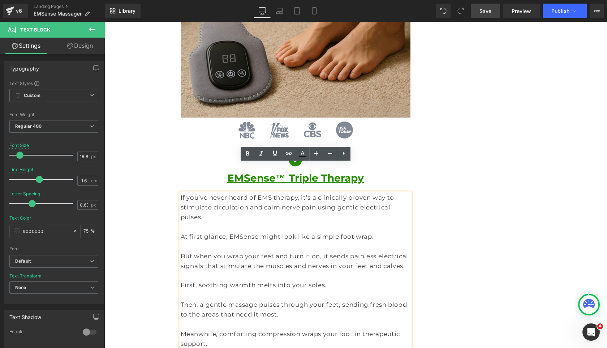
click at [302, 270] on p at bounding box center [296, 275] width 230 height 10
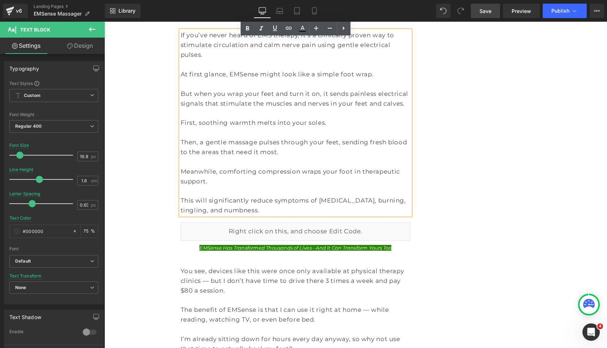
scroll to position [938, 0]
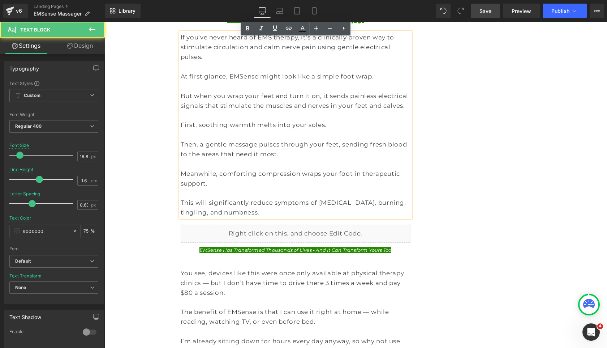
click at [271, 198] on p "This will significantly reduce symptoms of neuropathy, burning, tingling, and n…" at bounding box center [296, 208] width 230 height 20
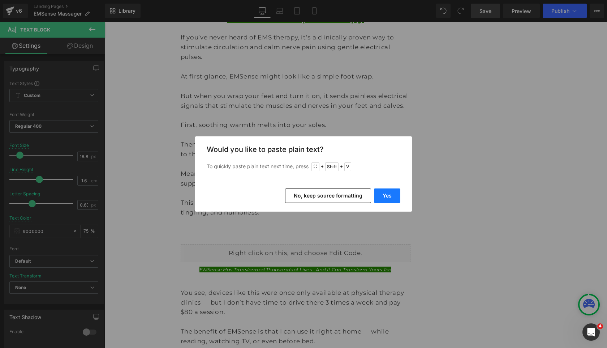
click at [384, 194] on button "Yes" at bounding box center [387, 195] width 26 height 14
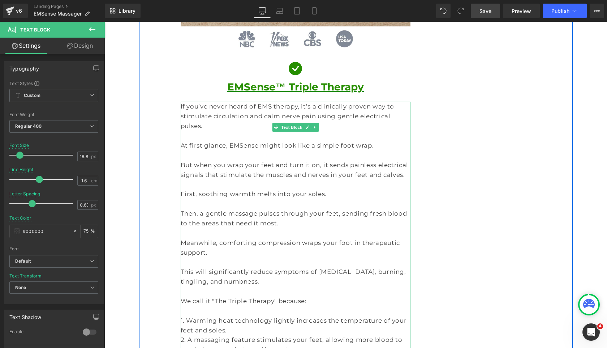
scroll to position [867, 0]
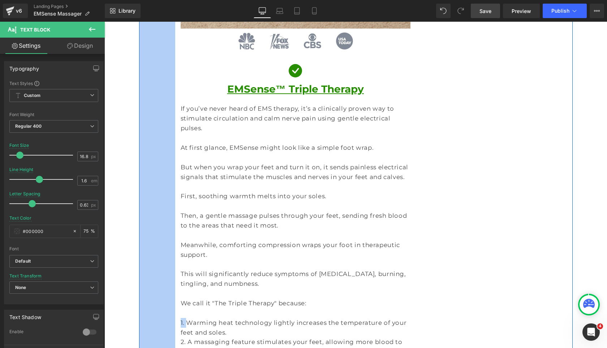
drag, startPoint x: 187, startPoint y: 274, endPoint x: 163, endPoint y: 274, distance: 24.6
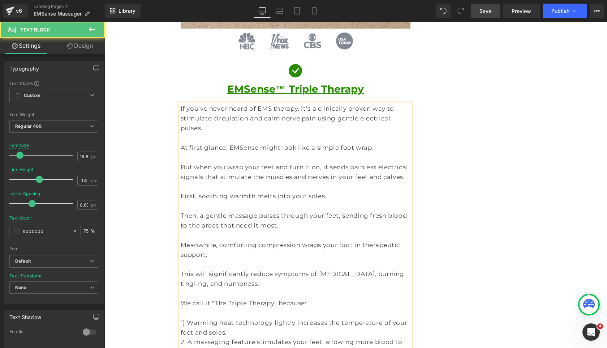
drag, startPoint x: 188, startPoint y: 292, endPoint x: 188, endPoint y: 305, distance: 13.0
click at [188, 337] on p "2. A massaging feature stimulates your feet, allowing more blood to reach the a…" at bounding box center [296, 347] width 230 height 20
drag, startPoint x: 185, startPoint y: 311, endPoint x: 185, endPoint y: 323, distance: 12.6
click at [191, 181] on p at bounding box center [296, 186] width 230 height 10
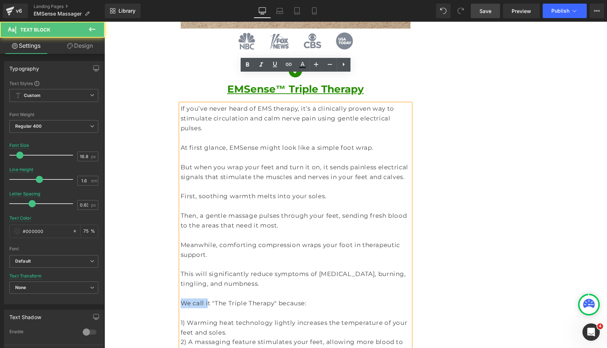
drag, startPoint x: 206, startPoint y: 255, endPoint x: 167, endPoint y: 255, distance: 38.7
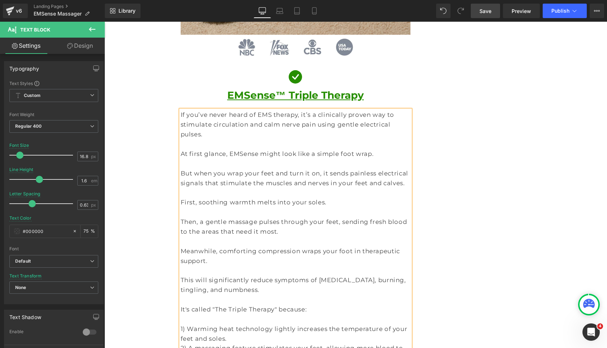
scroll to position [859, 0]
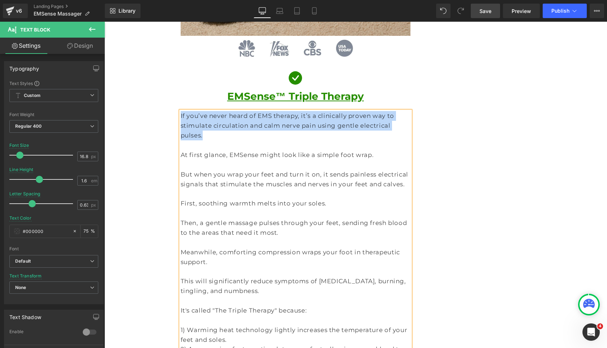
drag, startPoint x: 364, startPoint y: 95, endPoint x: 181, endPoint y: 85, distance: 183.5
click at [181, 111] on p "If you’ve never heard of EMS therapy, it’s a clinically proven way to stimulate…" at bounding box center [296, 125] width 230 height 29
drag, startPoint x: 199, startPoint y: 106, endPoint x: 133, endPoint y: 53, distance: 84.3
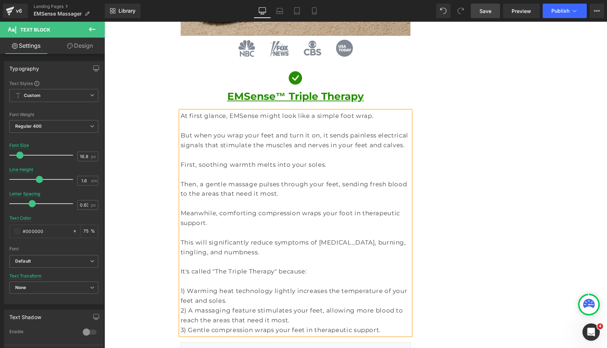
click at [363, 325] on p "3) Gentle compression wraps your feet in therapeutic support." at bounding box center [296, 330] width 230 height 10
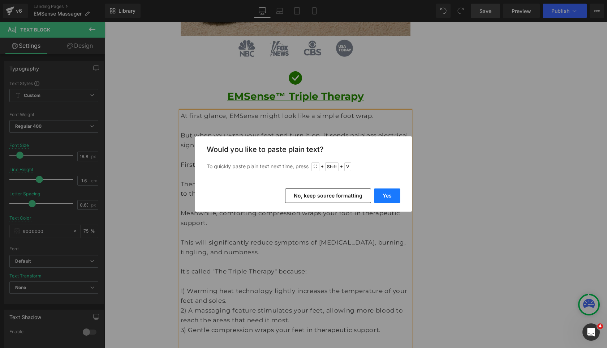
click at [384, 192] on button "Yes" at bounding box center [387, 195] width 26 height 14
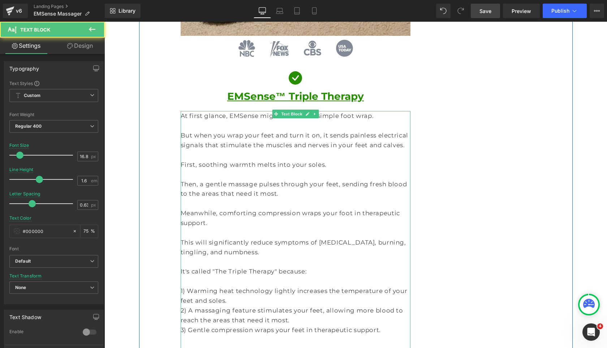
click at [251, 130] on p "But when you wrap your feet and turn it on, it sends painless electrical signal…" at bounding box center [296, 140] width 230 height 20
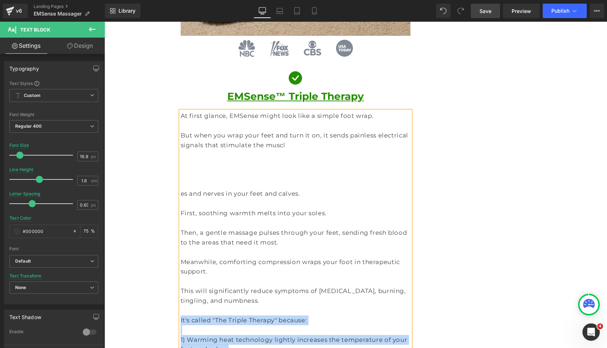
drag, startPoint x: 378, startPoint y: 340, endPoint x: 181, endPoint y: 281, distance: 206.1
click at [181, 281] on div "At first glance, EMSense might look like a simple foot wrap. But when you wrap …" at bounding box center [296, 276] width 230 height 330
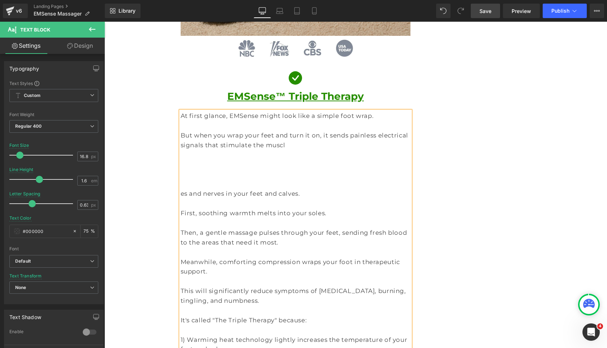
click at [196, 169] on p at bounding box center [296, 174] width 230 height 10
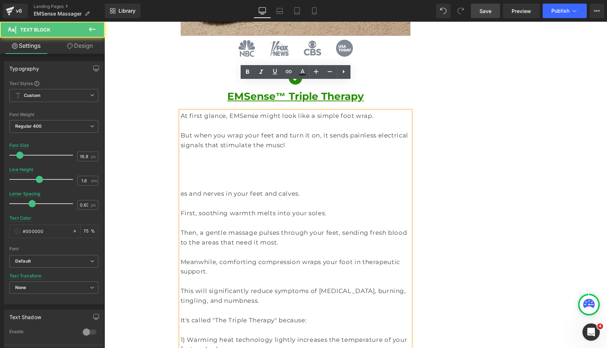
click at [196, 160] on p at bounding box center [296, 165] width 230 height 10
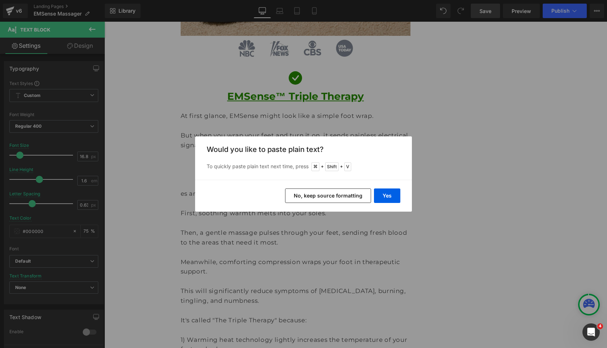
click at [370, 196] on button "No, keep source formatting" at bounding box center [328, 195] width 86 height 14
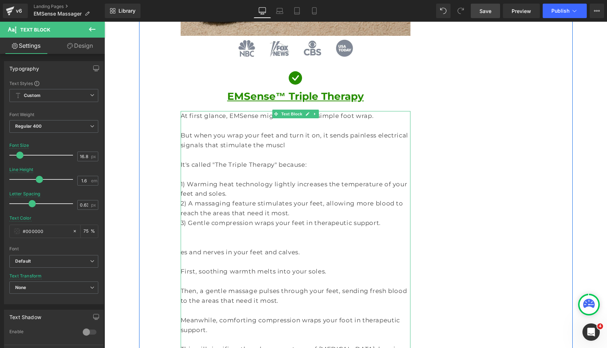
drag, startPoint x: 297, startPoint y: 133, endPoint x: 297, endPoint y: 154, distance: 21.7
click at [297, 160] on p "It's called "The Triple Therapy" because:" at bounding box center [296, 165] width 230 height 10
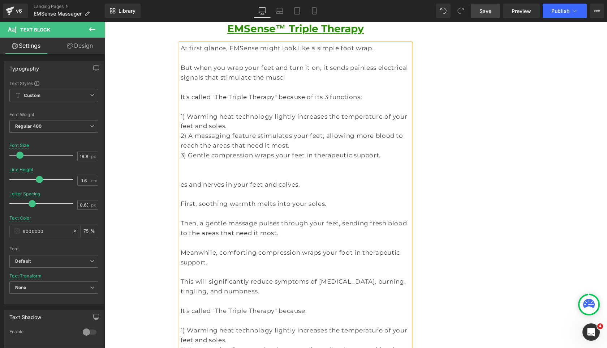
scroll to position [930, 0]
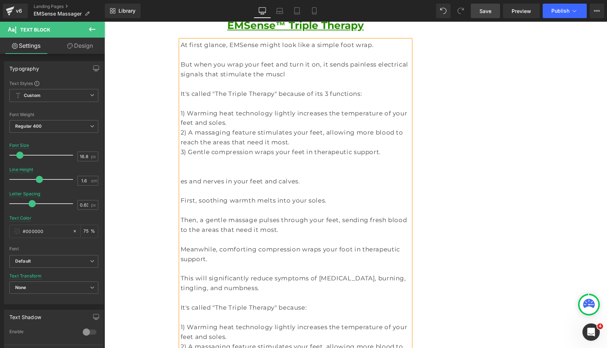
click at [184, 176] on p "es and nerves in your feet and calves." at bounding box center [296, 181] width 230 height 10
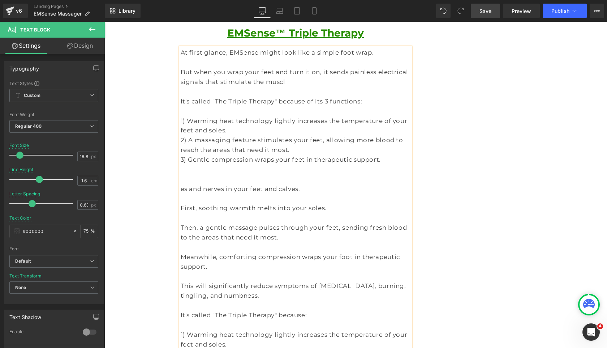
scroll to position [922, 0]
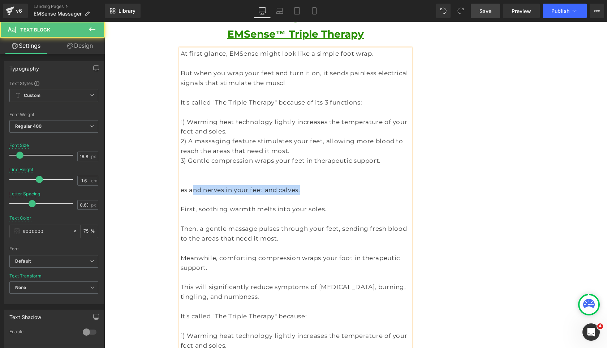
drag, startPoint x: 301, startPoint y: 160, endPoint x: 146, endPoint y: 160, distance: 154.6
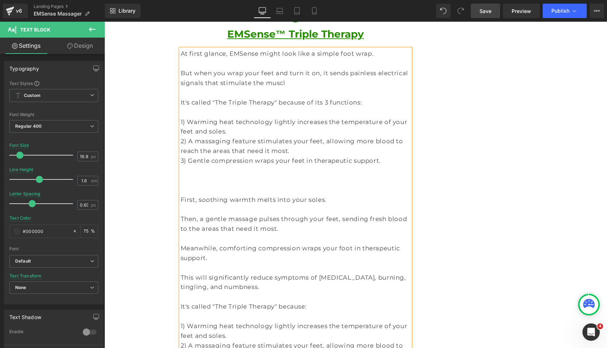
click at [269, 68] on p "But when you wrap your feet and turn it on, it sends painless electrical signal…" at bounding box center [296, 78] width 230 height 20
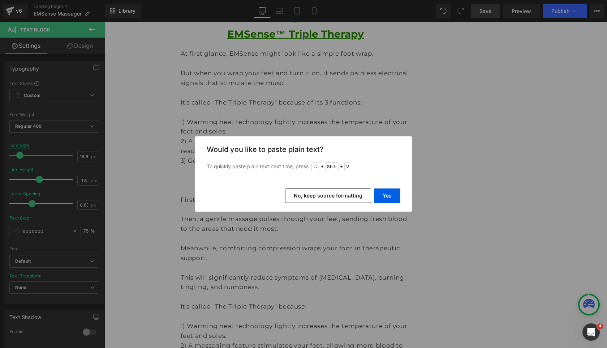
click at [358, 196] on button "No, keep source formatting" at bounding box center [328, 195] width 86 height 14
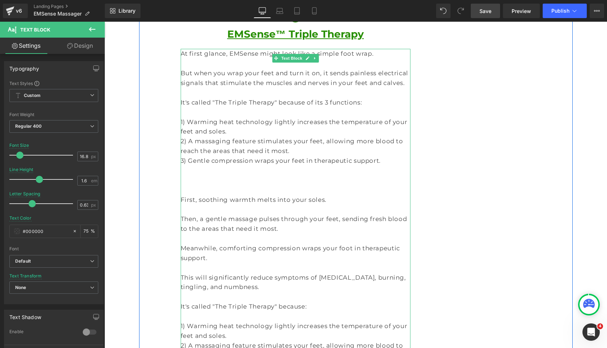
click at [259, 185] on p at bounding box center [296, 190] width 230 height 10
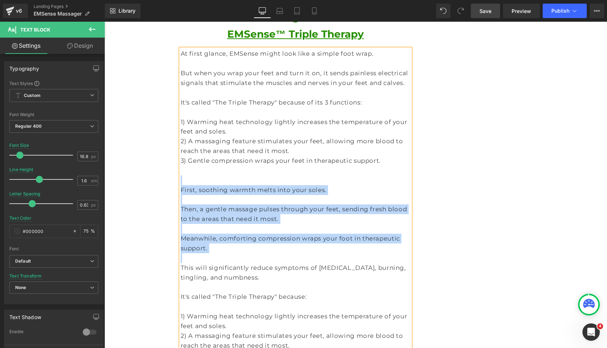
drag, startPoint x: 228, startPoint y: 151, endPoint x: 399, endPoint y: 216, distance: 183.4
click at [399, 216] on div "At first glance, EMSense might look like a simple foot wrap. But when you wrap …" at bounding box center [296, 233] width 230 height 369
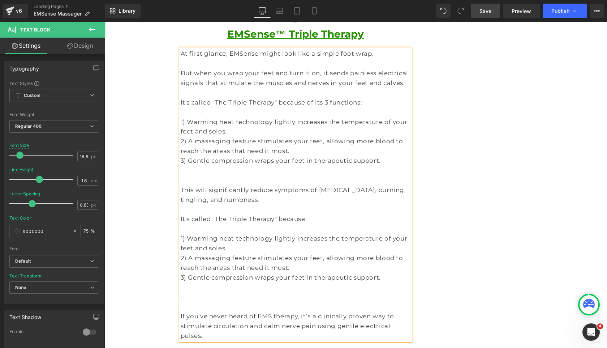
click at [240, 204] on p at bounding box center [296, 209] width 230 height 10
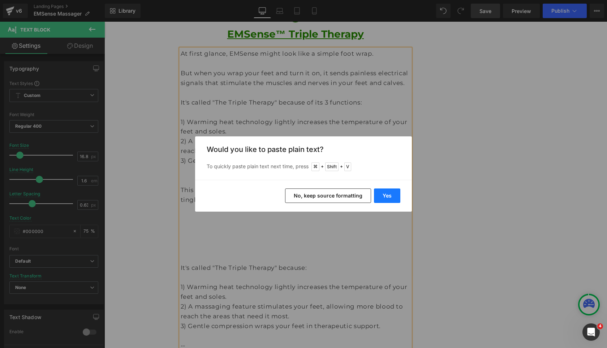
drag, startPoint x: 379, startPoint y: 197, endPoint x: 275, endPoint y: 177, distance: 106.4
click at [379, 197] on button "Yes" at bounding box center [387, 195] width 26 height 14
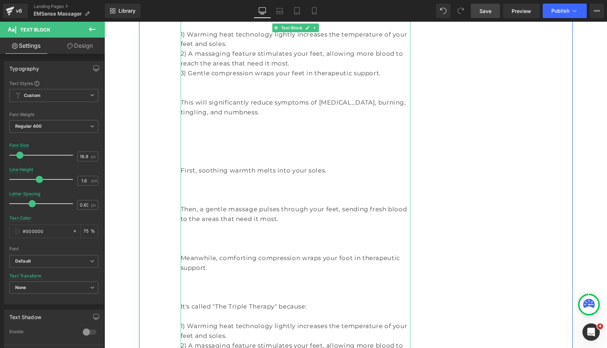
scroll to position [1020, 0]
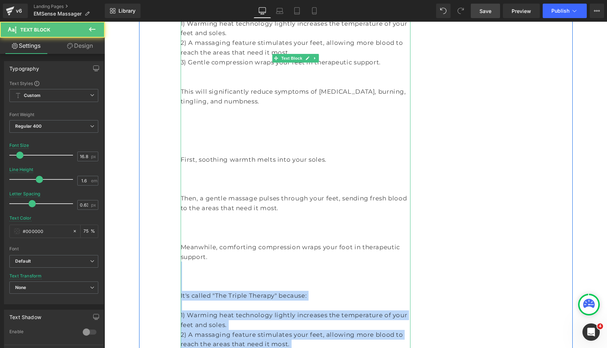
drag, startPoint x: 255, startPoint y: 231, endPoint x: 371, endPoint y: 314, distance: 142.3
click at [371, 314] on div "At first glance, EMSense might look like a simple foot wrap. But when you wrap …" at bounding box center [296, 184] width 230 height 466
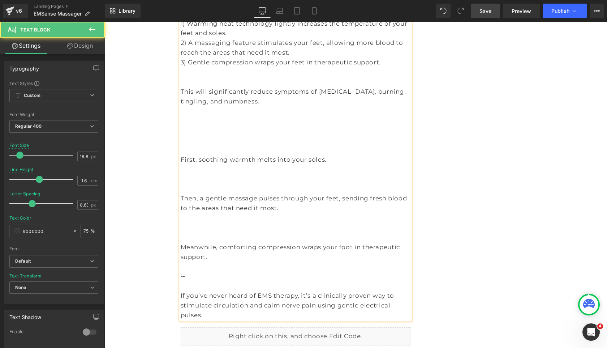
click at [245, 232] on p at bounding box center [296, 237] width 230 height 10
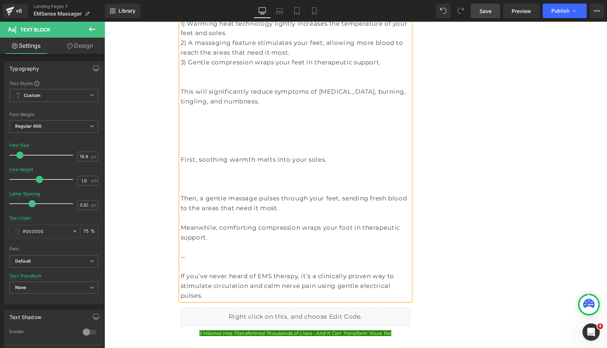
click at [225, 184] on p at bounding box center [296, 189] width 230 height 10
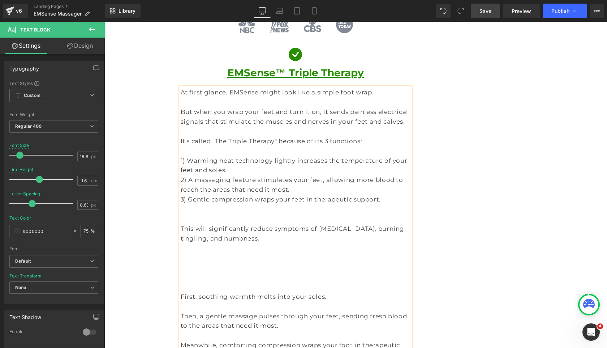
scroll to position [879, 0]
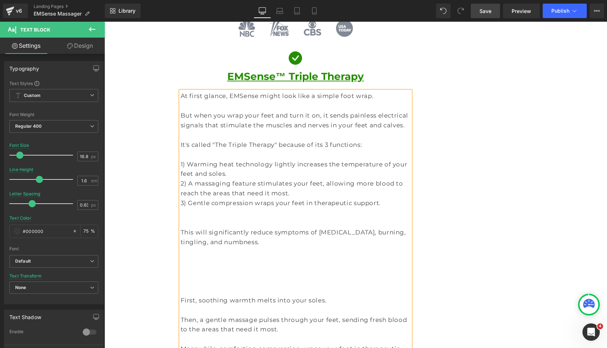
click at [490, 10] on span "Save" at bounding box center [485, 11] width 12 height 8
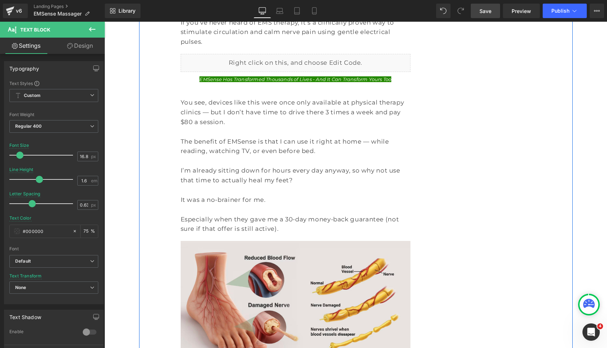
scroll to position [1251, 0]
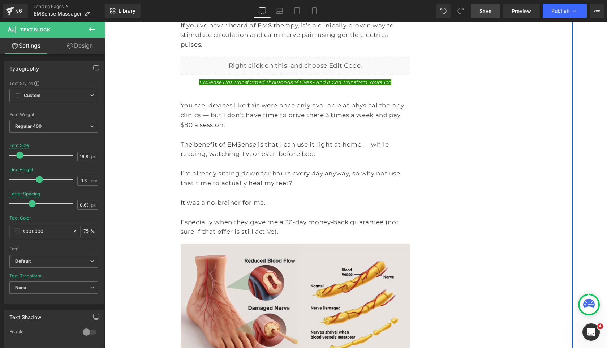
click at [344, 217] on p "Especially when they gave me a 30-day money-back guarantee (not sure if that of…" at bounding box center [296, 227] width 230 height 20
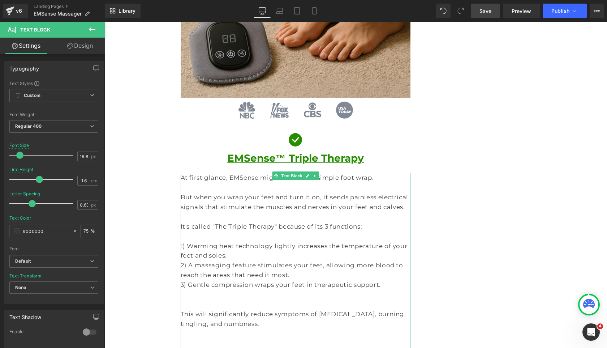
scroll to position [797, 0]
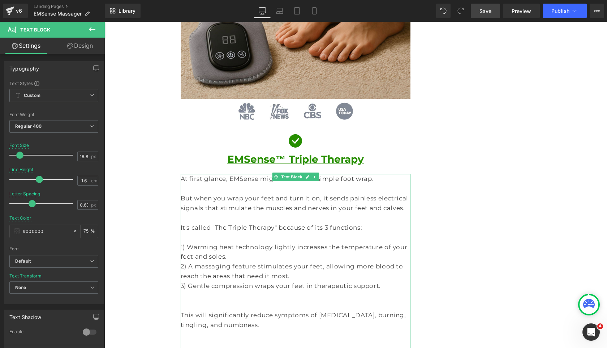
click at [272, 300] on p at bounding box center [296, 305] width 230 height 10
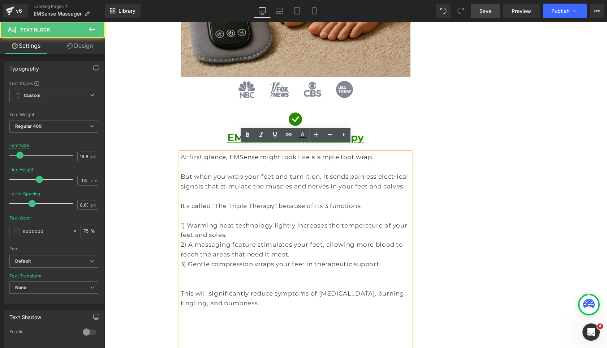
scroll to position [848, 0]
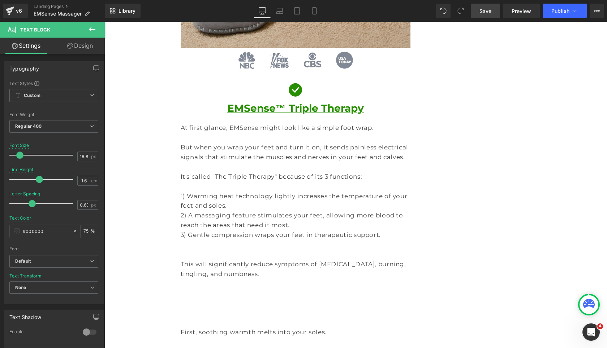
click at [484, 8] on span "Save" at bounding box center [485, 11] width 12 height 8
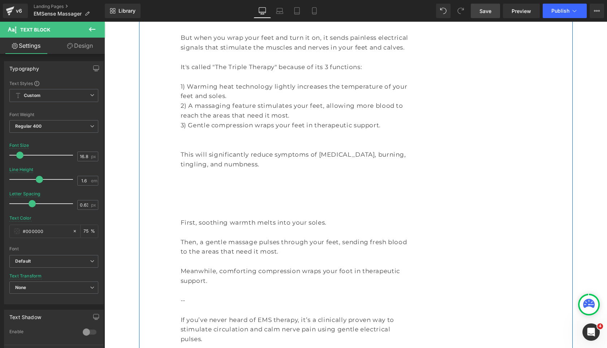
scroll to position [965, 0]
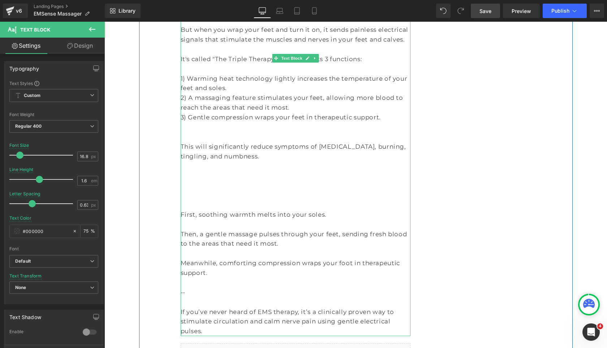
click at [255, 190] on p at bounding box center [296, 195] width 230 height 10
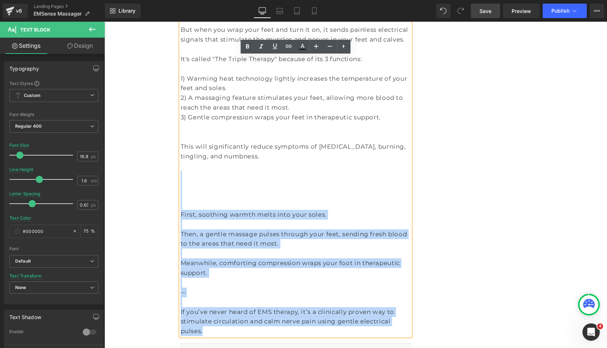
drag, startPoint x: 233, startPoint y: 146, endPoint x: 387, endPoint y: 280, distance: 204.3
click at [387, 280] on div "At first glance, EMSense might look like a simple foot wrap. But when you wrap …" at bounding box center [296, 170] width 230 height 330
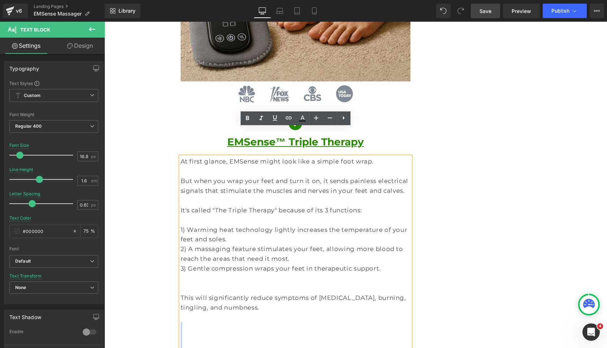
scroll to position [813, 0]
click at [317, 177] on p "But when you wrap your feet and turn it on, it sends painless electrical signal…" at bounding box center [296, 187] width 230 height 20
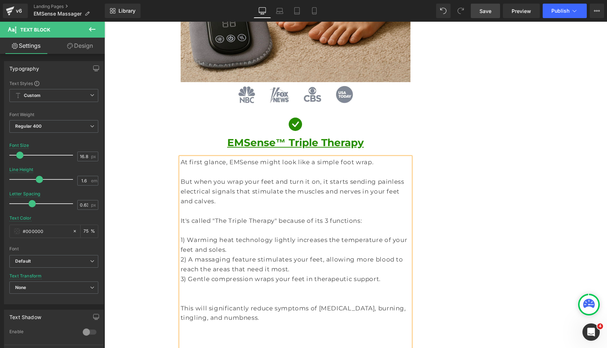
click at [354, 293] on p at bounding box center [296, 298] width 230 height 10
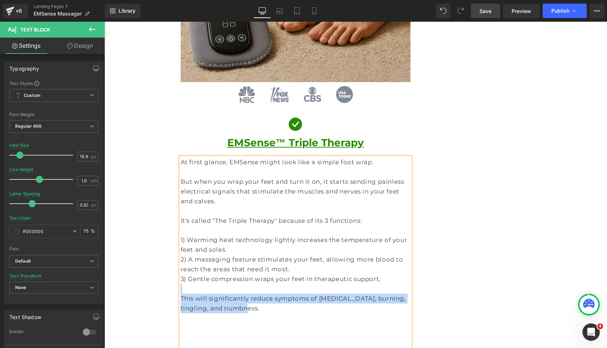
drag, startPoint x: 355, startPoint y: 269, endPoint x: 199, endPoint y: 247, distance: 157.9
click at [199, 247] on div "At first glance, EMSense might look like a simple foot wrap. But when you wrap …" at bounding box center [296, 322] width 230 height 330
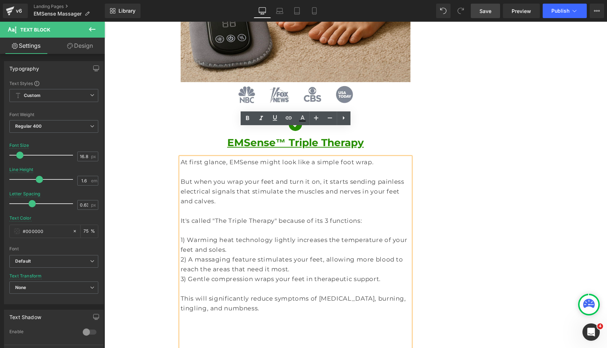
click at [191, 293] on p "This will significantly reduce symptoms of neuropathy, burning, tingling, and n…" at bounding box center [296, 303] width 230 height 20
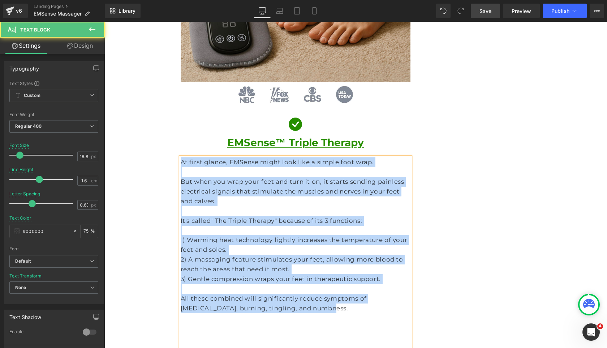
drag, startPoint x: 264, startPoint y: 272, endPoint x: 173, endPoint y: 134, distance: 165.5
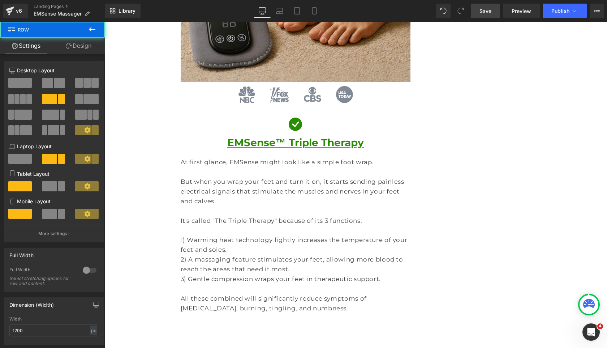
click at [486, 9] on span "Save" at bounding box center [485, 11] width 12 height 8
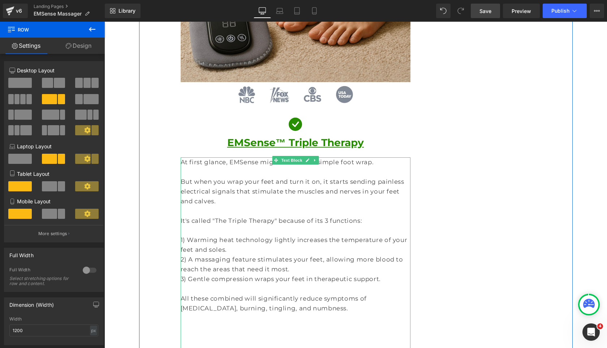
click at [276, 293] on p "All these combined will significantly reduce symptoms of neuropathy, burning, t…" at bounding box center [296, 303] width 230 height 20
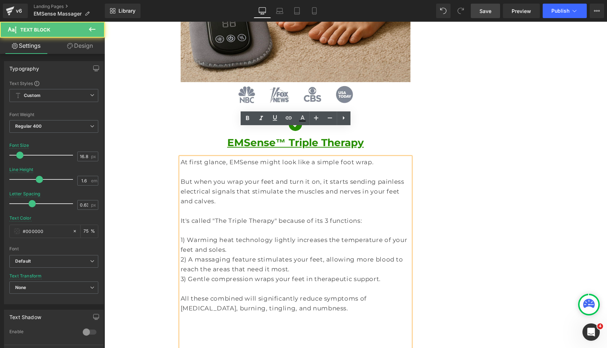
click at [276, 293] on p "All these combined will significantly reduce symptoms of neuropathy, burning, t…" at bounding box center [296, 303] width 230 height 20
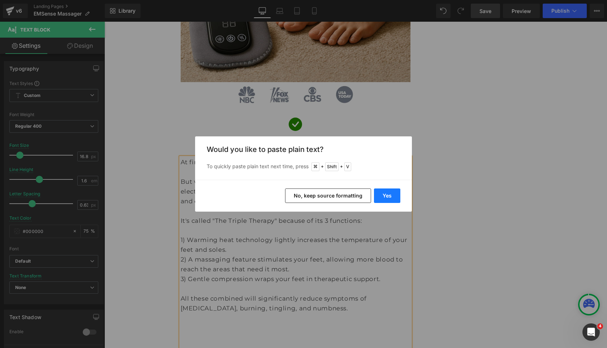
click at [376, 199] on button "Yes" at bounding box center [387, 195] width 26 height 14
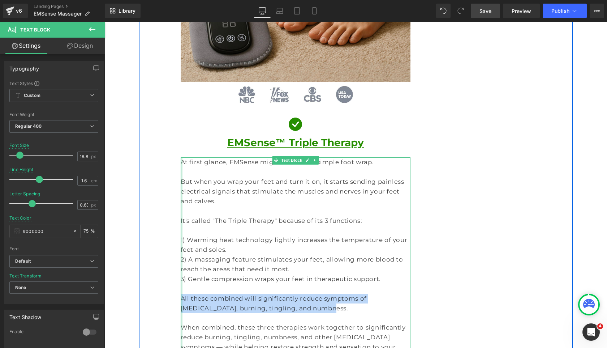
drag, startPoint x: 292, startPoint y: 273, endPoint x: 181, endPoint y: 256, distance: 111.5
click at [181, 256] on div "At first glance, EMSense might look like a simple foot wrap. But when you wrap …" at bounding box center [296, 346] width 230 height 379
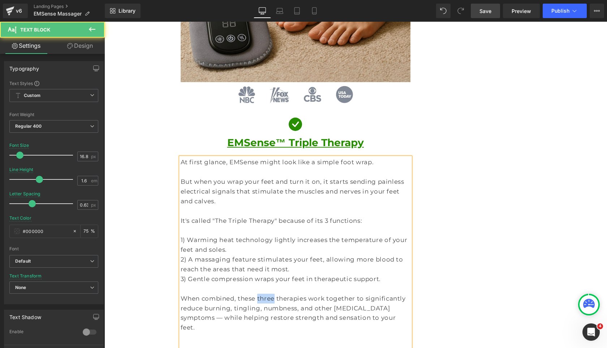
drag, startPoint x: 263, startPoint y: 259, endPoint x: 249, endPoint y: 259, distance: 13.7
click at [249, 293] on p "When combined, these three therapies work together to significantly reduce burn…" at bounding box center [296, 312] width 230 height 39
drag, startPoint x: 367, startPoint y: 268, endPoint x: 358, endPoint y: 268, distance: 9.4
click at [358, 293] on p "When combined, these 3 therapies work together to significantly reduce burning,…" at bounding box center [296, 312] width 230 height 39
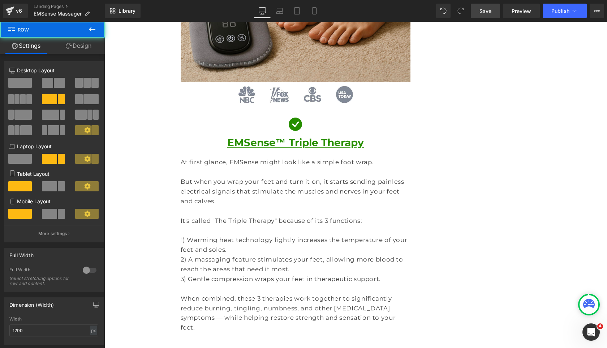
click at [488, 15] on link "Save" at bounding box center [485, 11] width 29 height 14
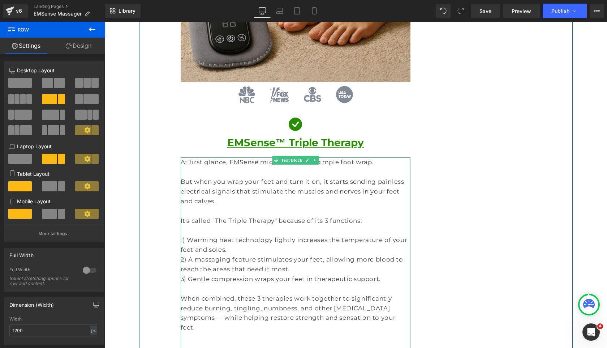
click at [312, 293] on p "When combined, these 3 therapies work together to significantly reduce burning,…" at bounding box center [296, 312] width 230 height 39
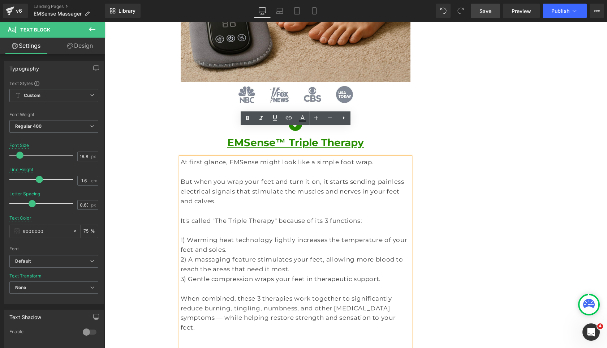
click at [475, 14] on link "Save" at bounding box center [485, 11] width 29 height 14
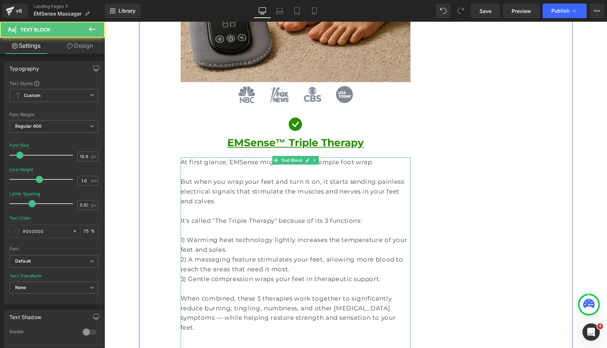
click at [371, 274] on p "3) Gentle compression wraps your feet in therapeutic support." at bounding box center [296, 279] width 230 height 10
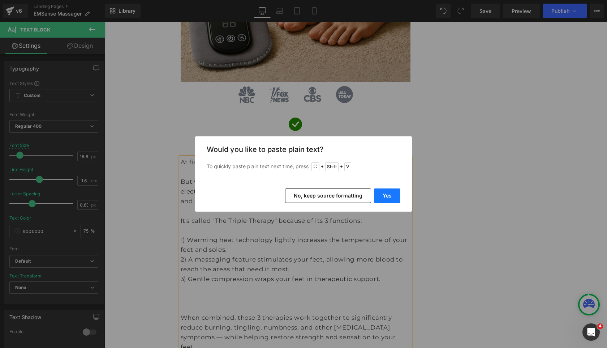
click at [379, 196] on button "Yes" at bounding box center [387, 195] width 26 height 14
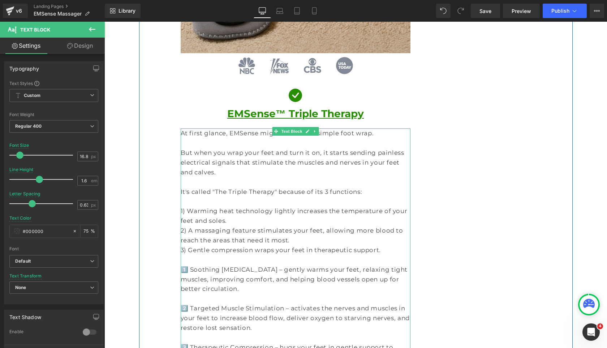
scroll to position [859, 0]
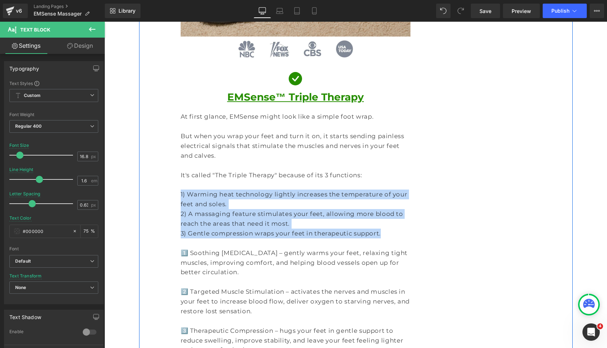
drag, startPoint x: 369, startPoint y: 194, endPoint x: 178, endPoint y: 155, distance: 195.1
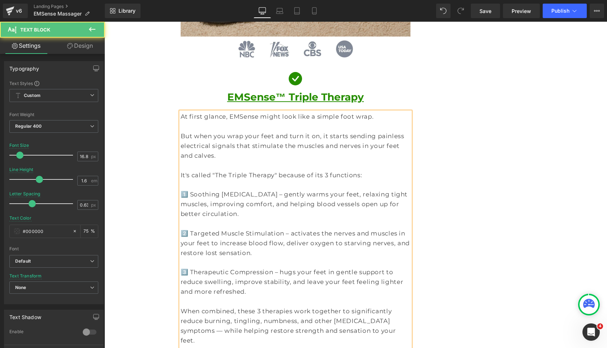
drag, startPoint x: 187, startPoint y: 156, endPoint x: 175, endPoint y: 156, distance: 11.9
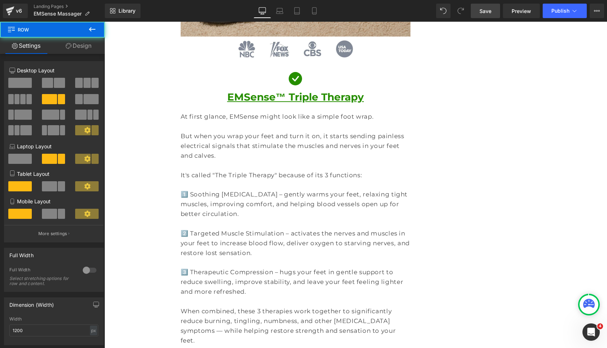
click at [485, 14] on span "Save" at bounding box center [485, 11] width 12 height 8
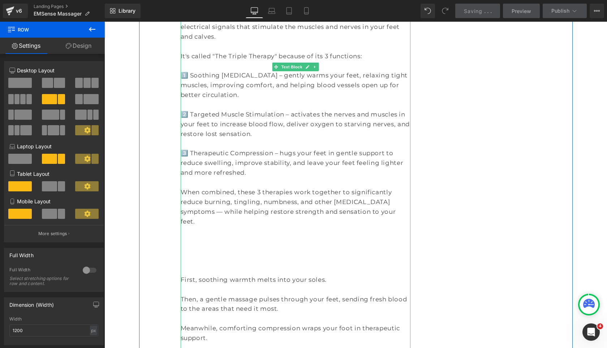
scroll to position [986, 0]
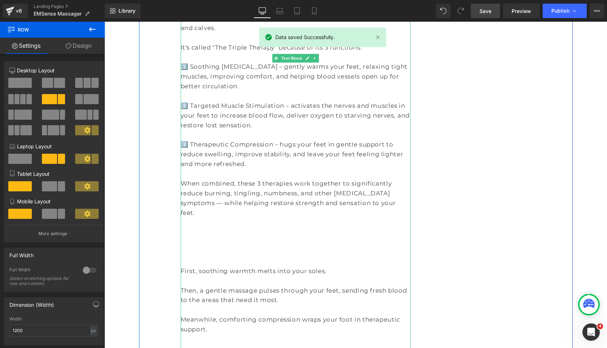
click at [266, 227] on p at bounding box center [296, 232] width 230 height 10
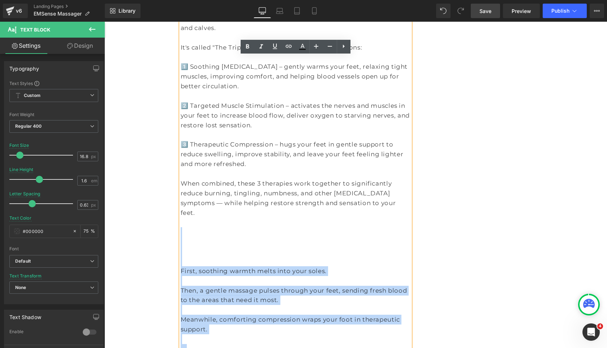
drag, startPoint x: 261, startPoint y: 172, endPoint x: 391, endPoint y: 308, distance: 187.5
click at [391, 308] on div "At first glance, EMSense might look like a simple foot wrap. But when you wrap …" at bounding box center [296, 188] width 230 height 408
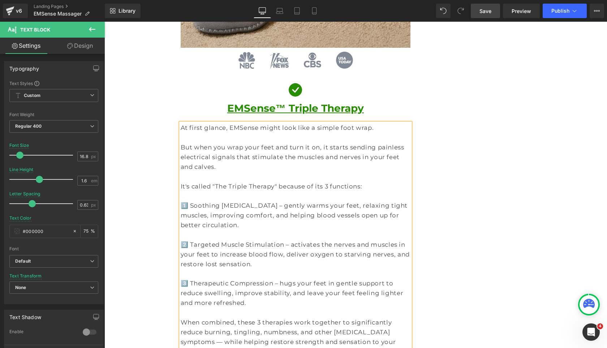
scroll to position [832, 0]
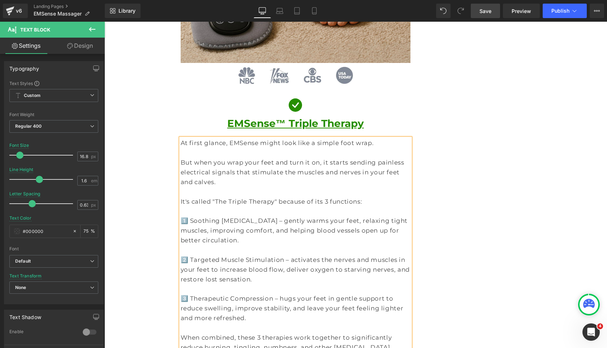
click at [478, 10] on link "Save" at bounding box center [485, 11] width 29 height 14
